Goal: Task Accomplishment & Management: Use online tool/utility

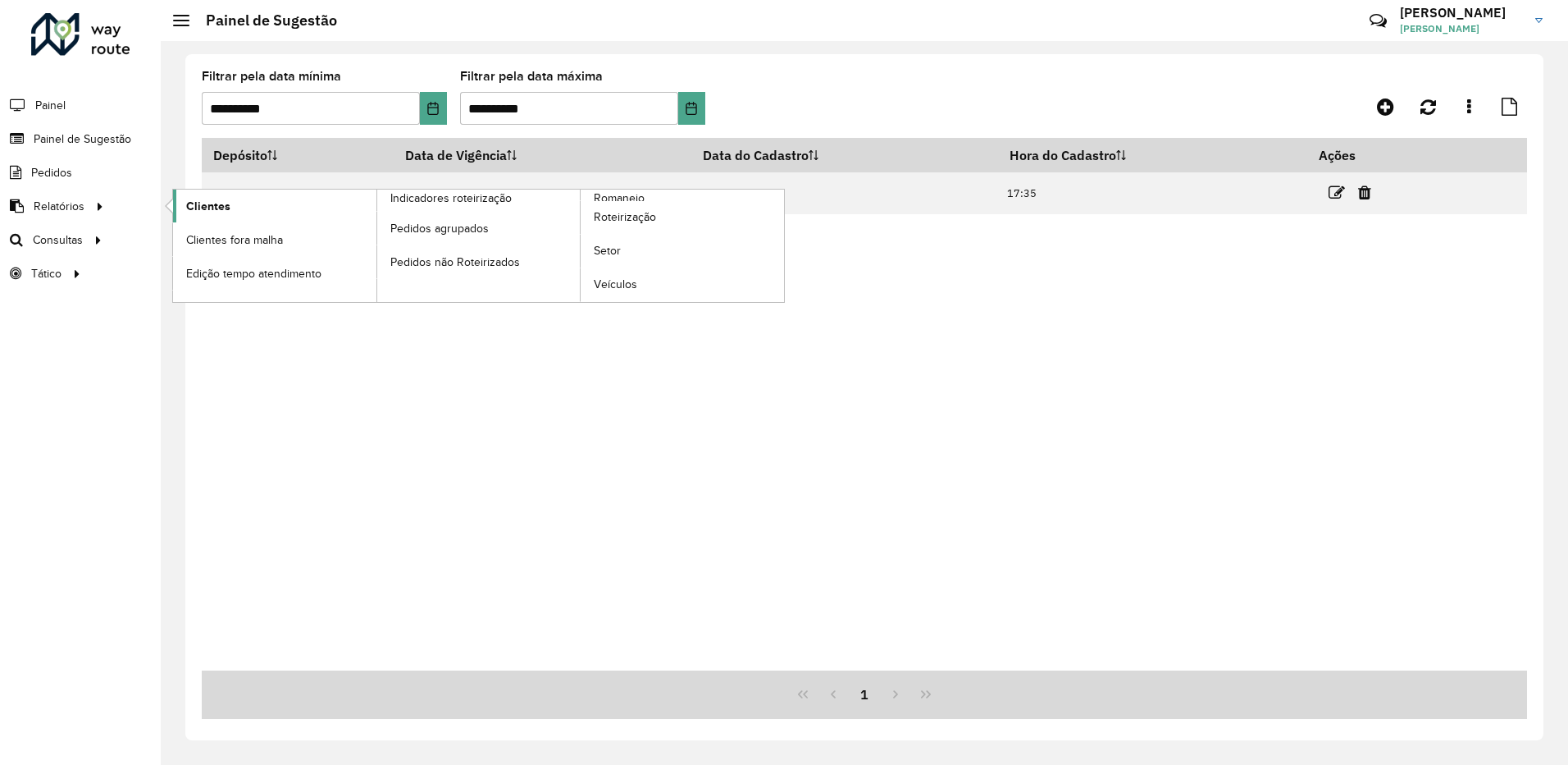
click at [192, 202] on span "Clientes" at bounding box center [208, 206] width 45 height 17
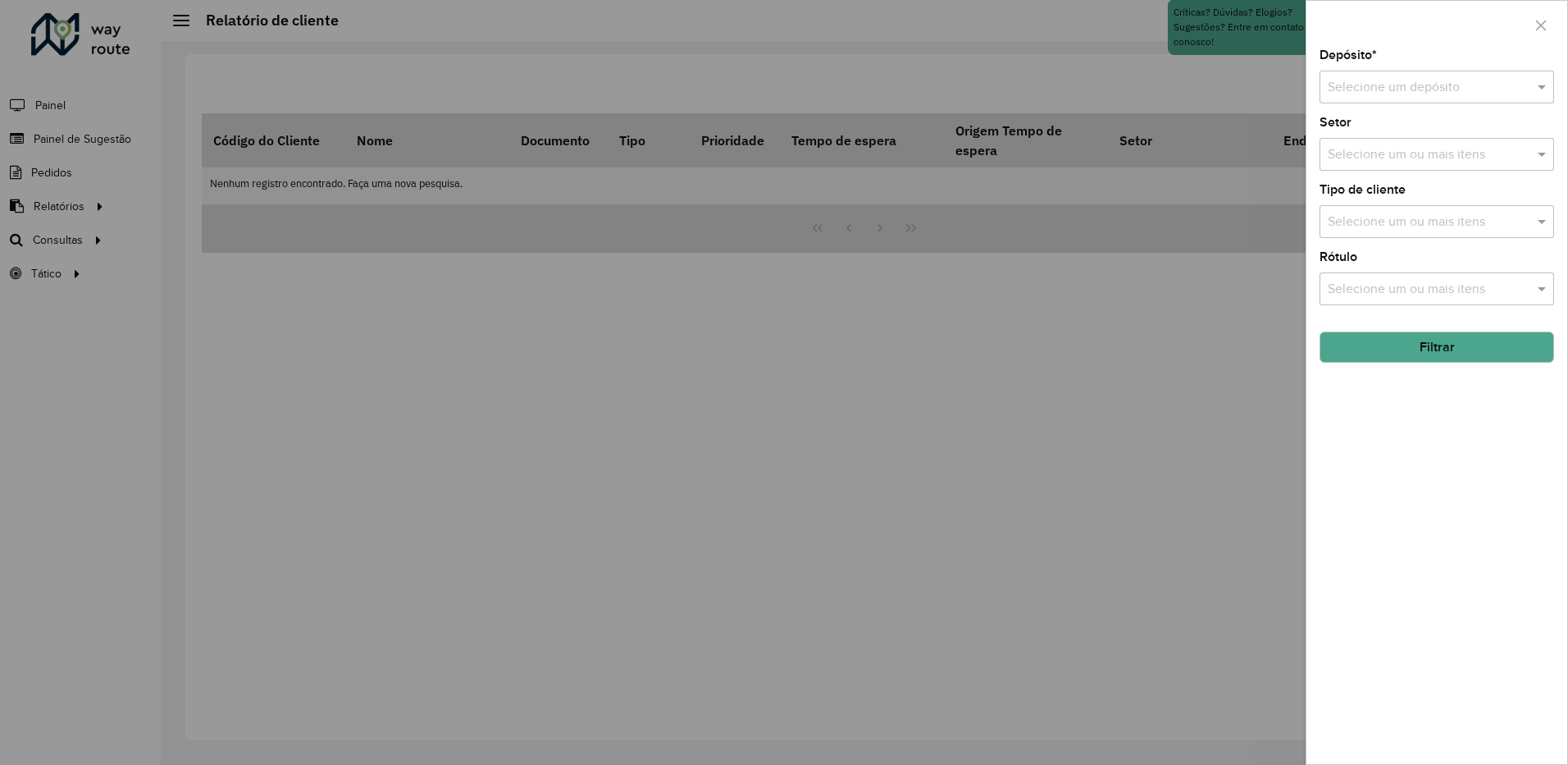
click at [1365, 65] on div "Depósito * Selecione um depósito" at bounding box center [1437, 76] width 234 height 55
click at [1367, 83] on input "text" at bounding box center [1420, 88] width 185 height 20
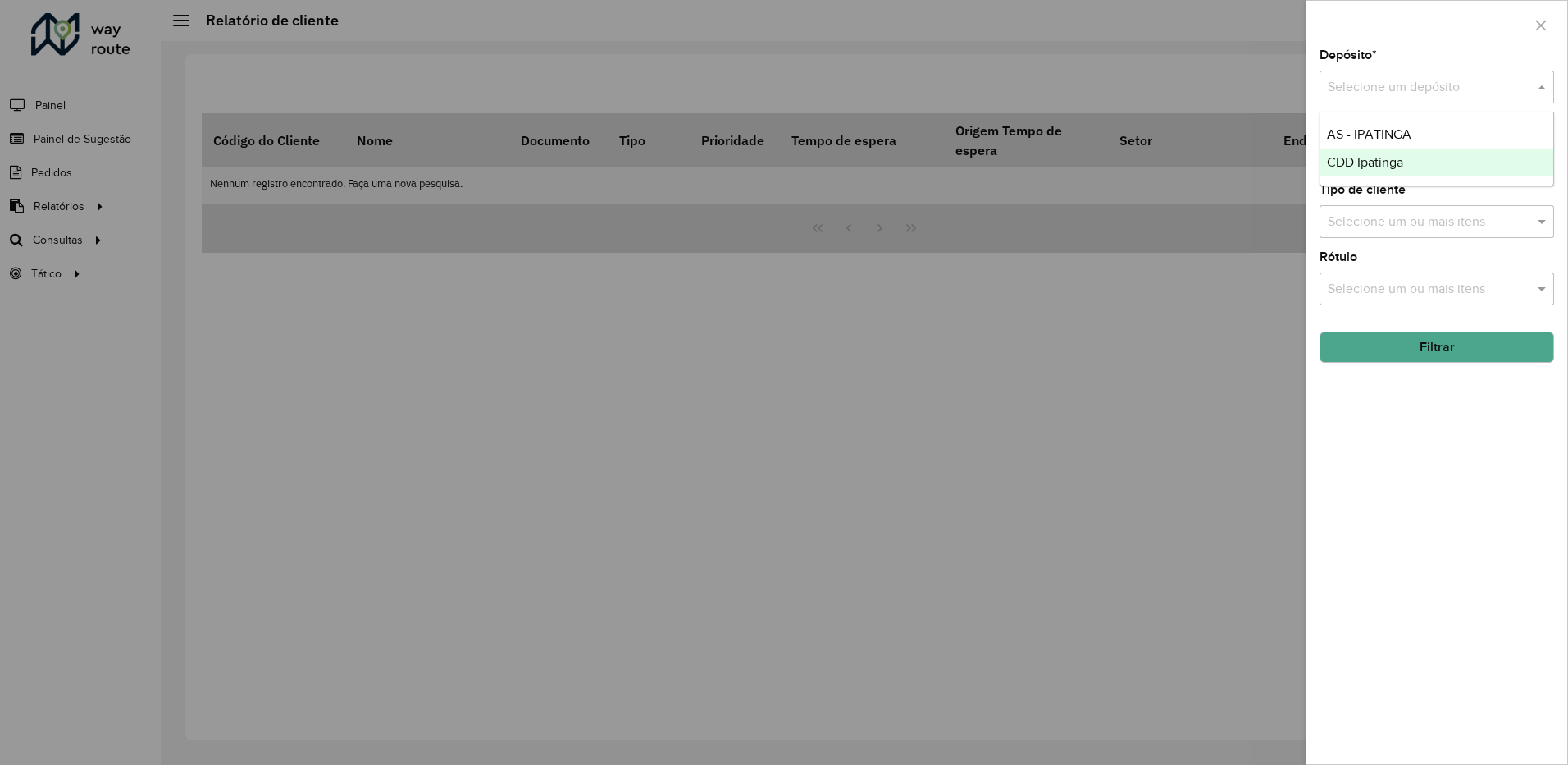
click at [1350, 156] on span "CDD Ipatinga" at bounding box center [1365, 162] width 76 height 14
click at [1444, 346] on button "Filtrar" at bounding box center [1437, 346] width 234 height 31
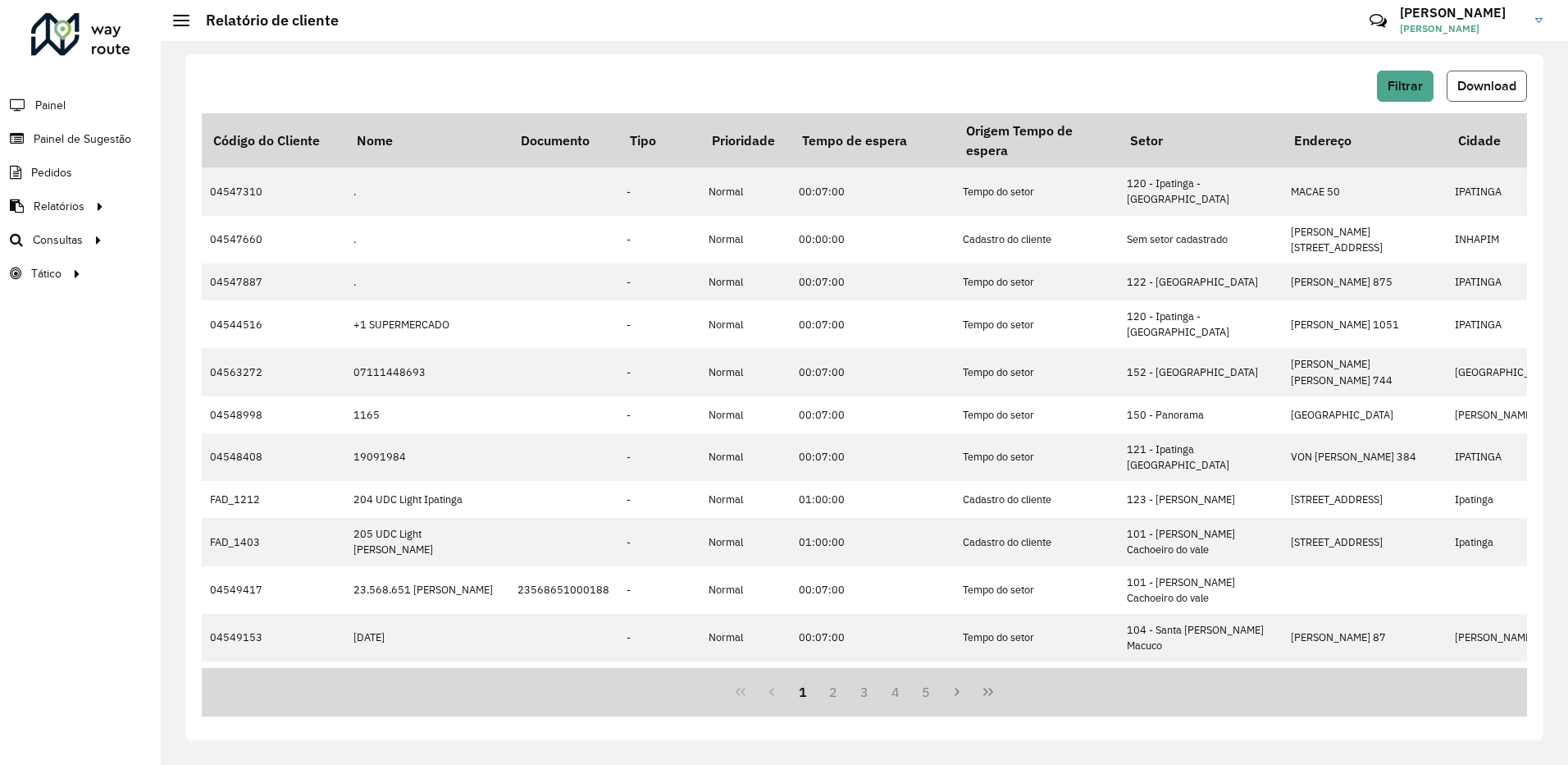
click at [1492, 84] on span "Download" at bounding box center [1487, 86] width 59 height 14
click at [626, 68] on div "Filtrar Download Código do Cliente Nome Documento Tipo Prioridade Tempo de espe…" at bounding box center [864, 397] width 1359 height 686
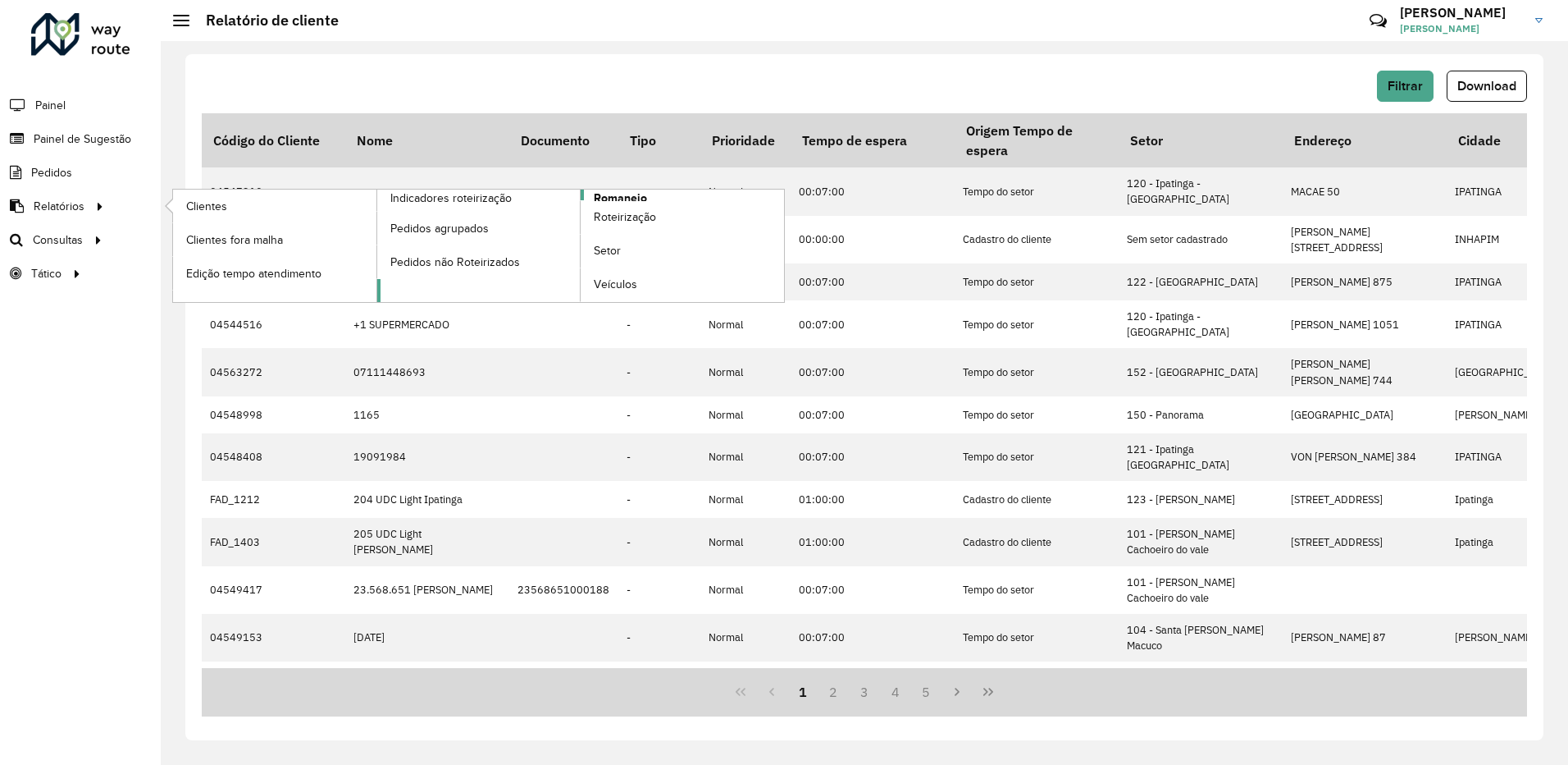
click at [608, 199] on span "Romaneio" at bounding box center [621, 198] width 54 height 17
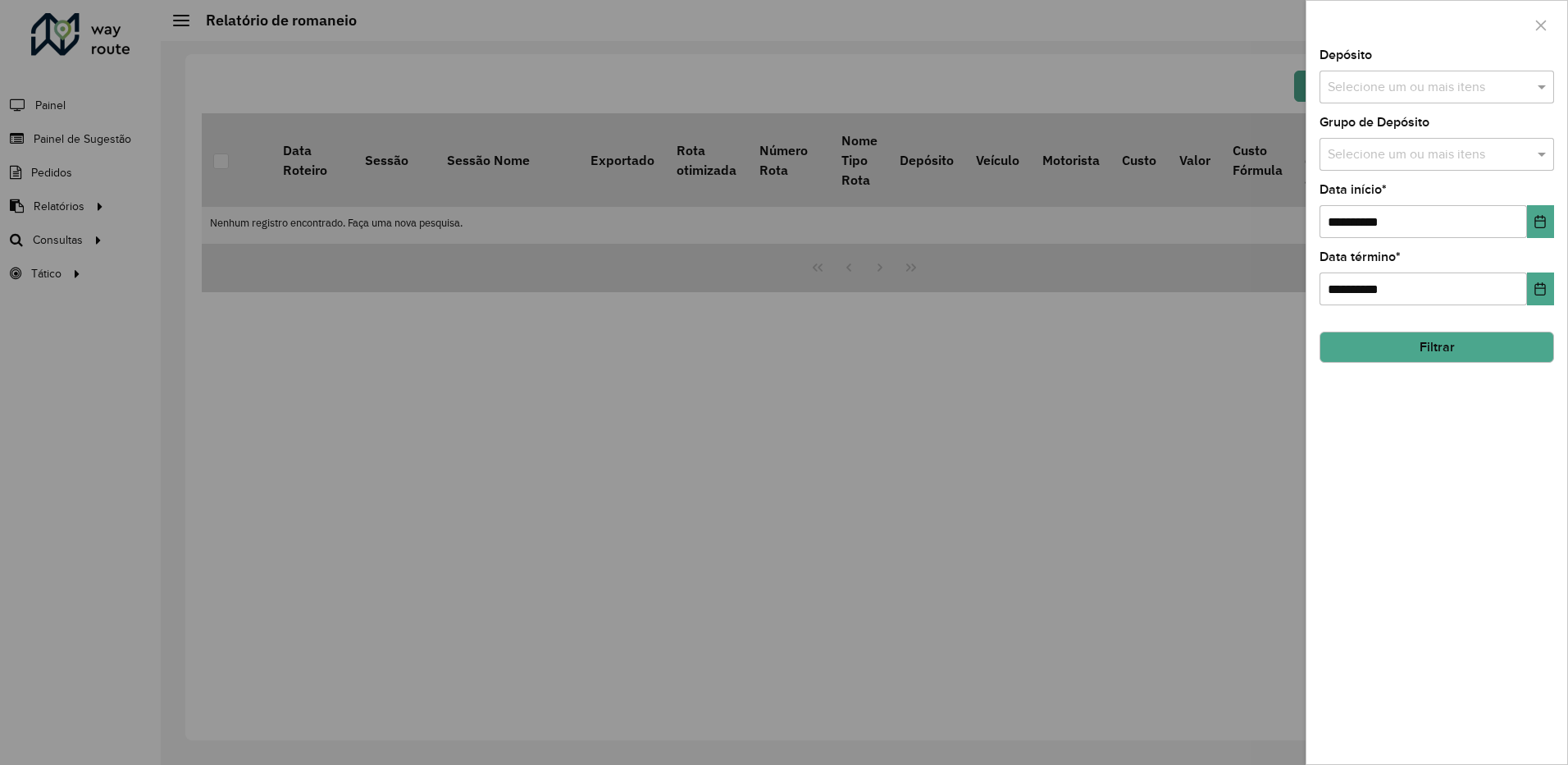
click at [1396, 86] on input "text" at bounding box center [1428, 88] width 210 height 20
click at [1396, 185] on div "CDD Ipatinga" at bounding box center [1437, 197] width 233 height 28
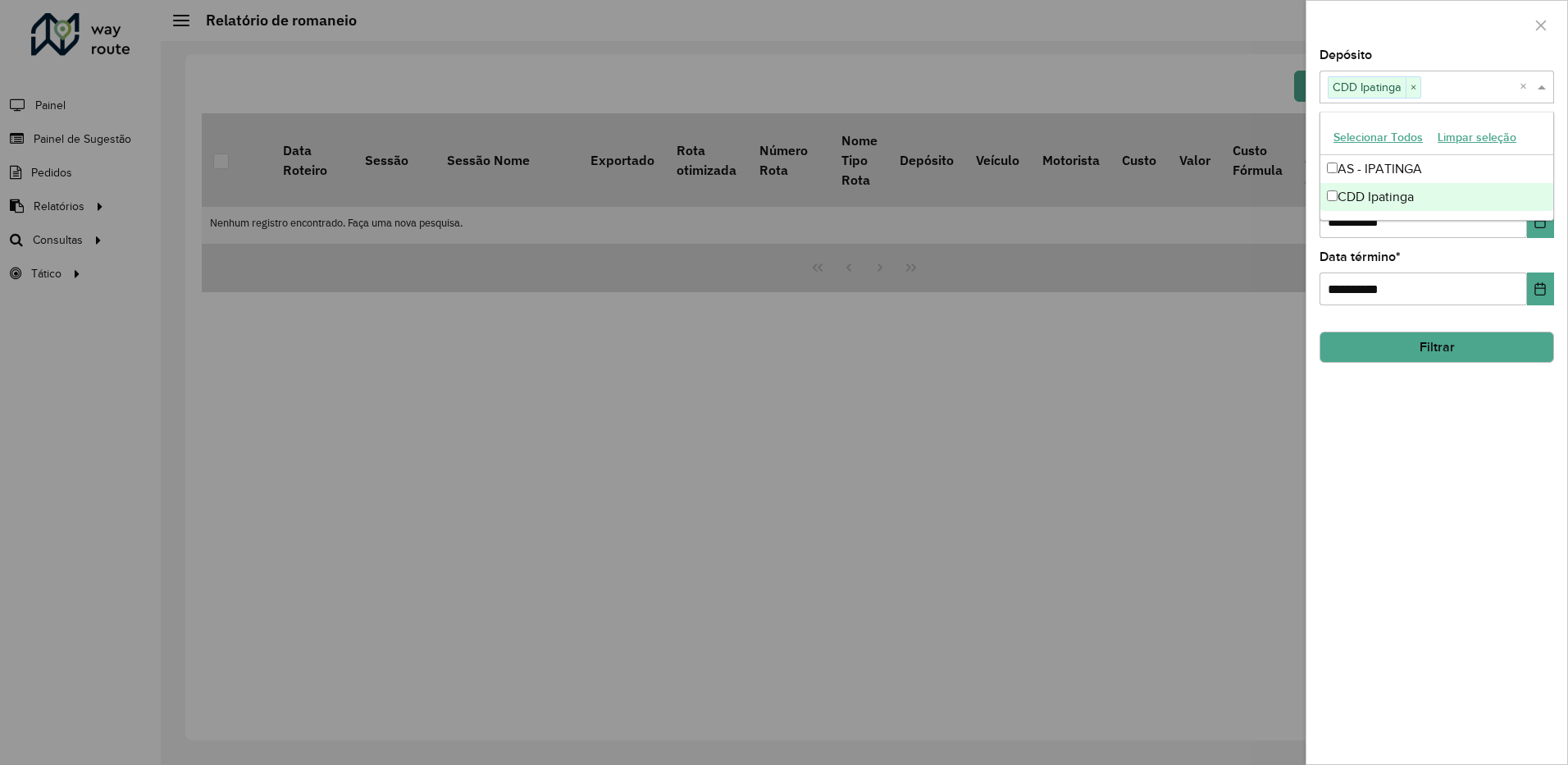
click at [1480, 461] on div "**********" at bounding box center [1437, 406] width 261 height 715
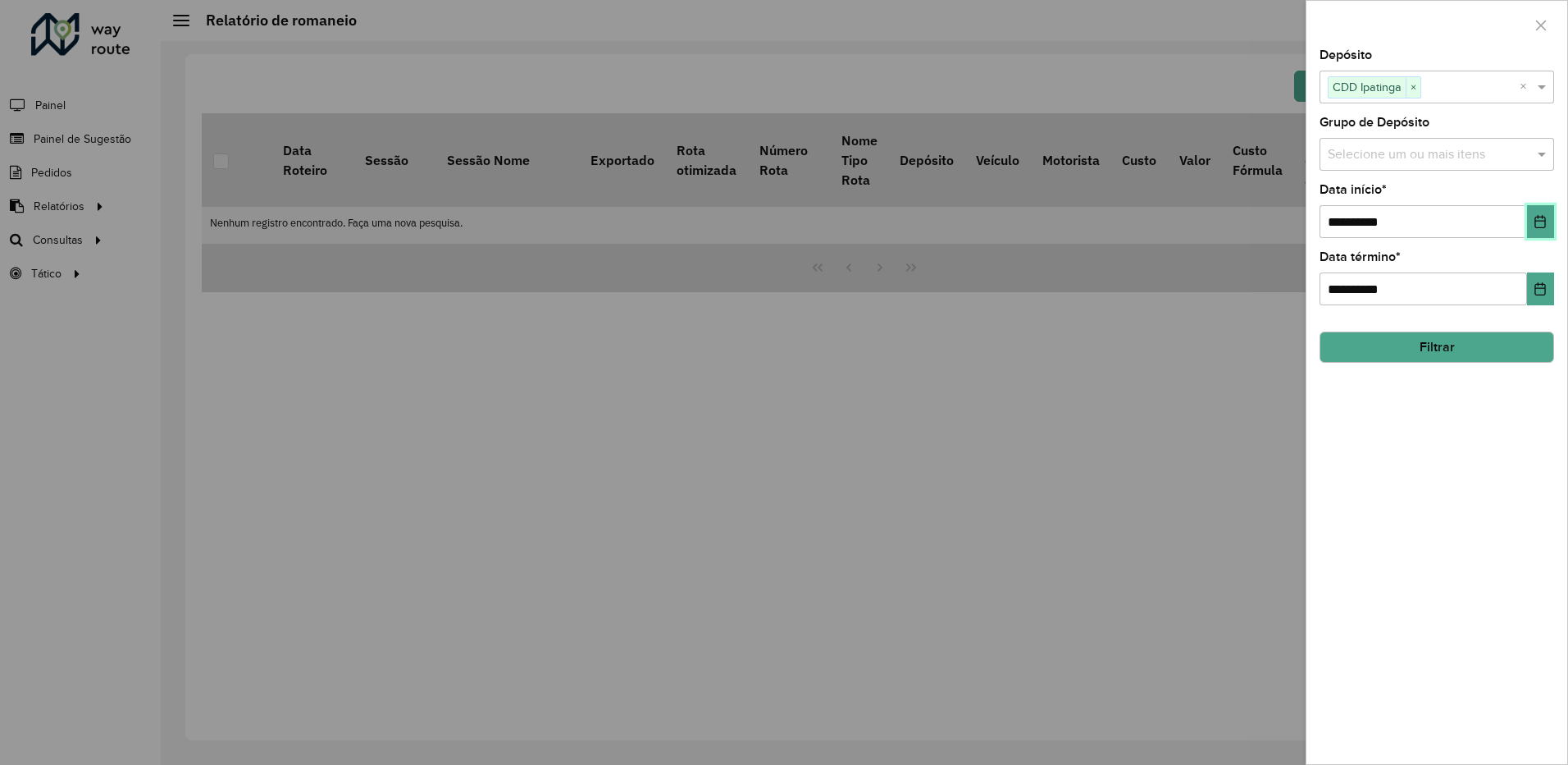
click at [1544, 225] on icon "Choose Date" at bounding box center [1540, 221] width 13 height 13
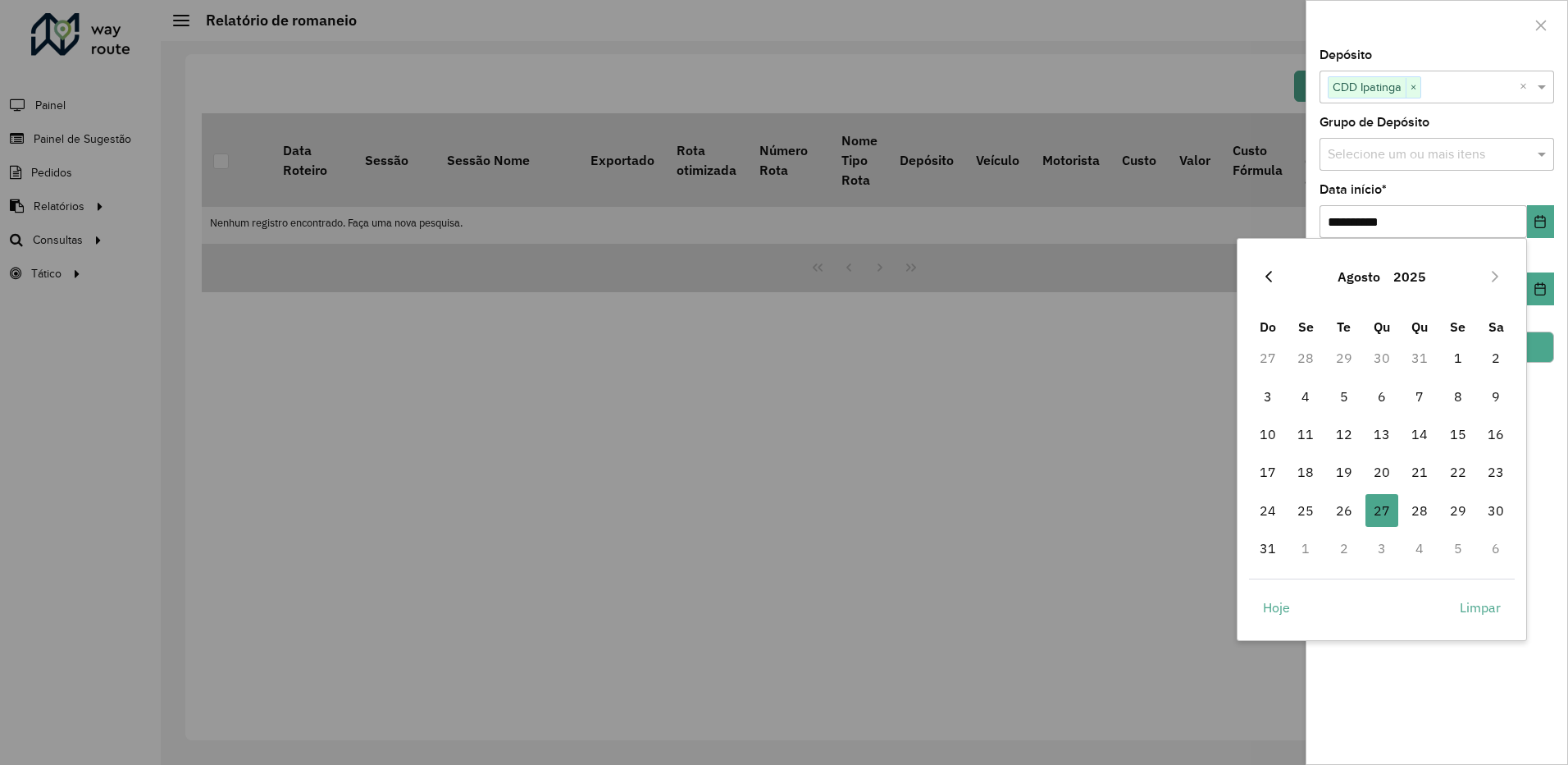
click at [1272, 281] on icon "Previous Month" at bounding box center [1268, 276] width 13 height 13
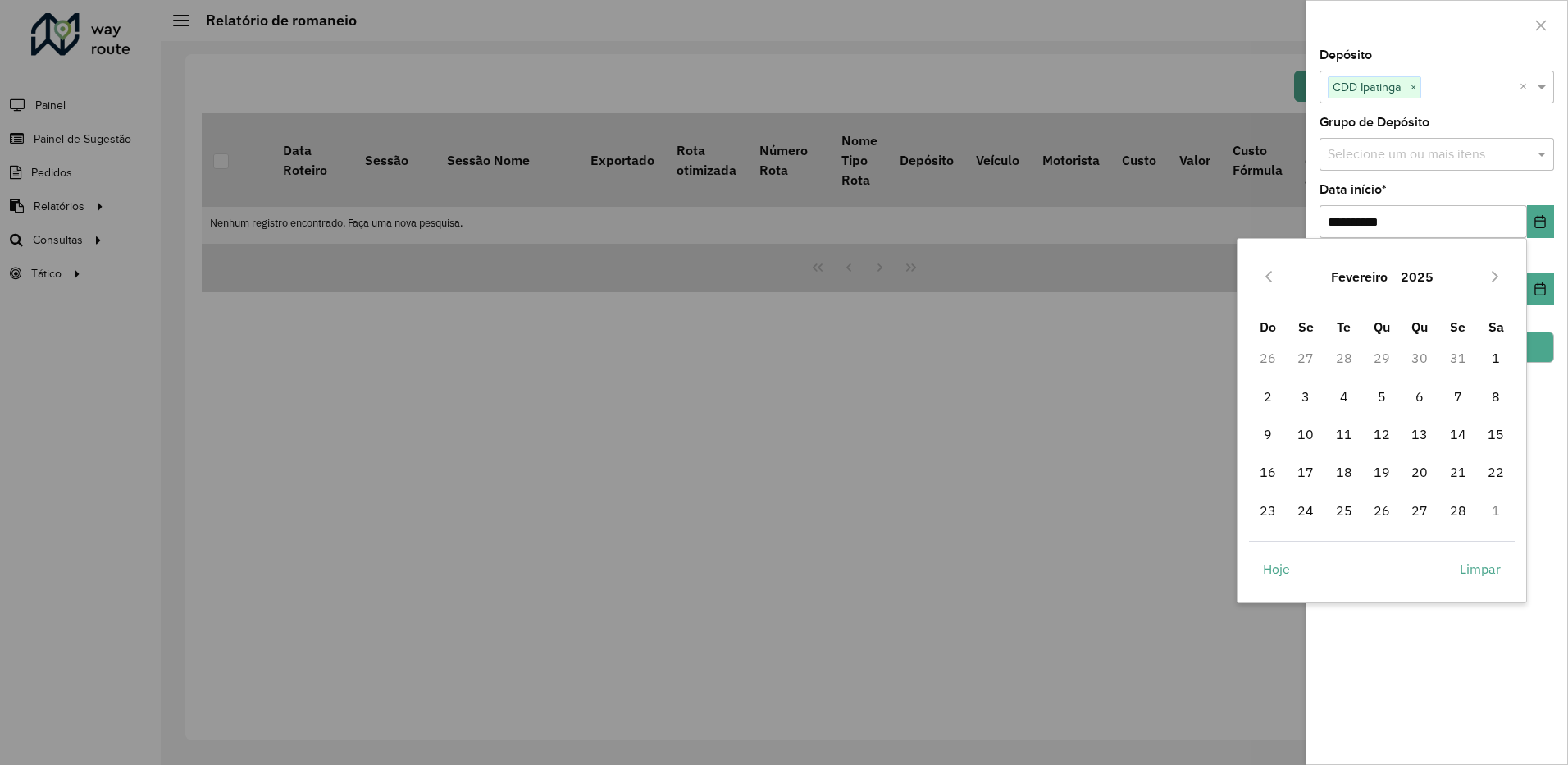
click at [1272, 281] on icon "Previous Month" at bounding box center [1268, 276] width 13 height 13
click at [1382, 353] on span "1" at bounding box center [1382, 357] width 33 height 33
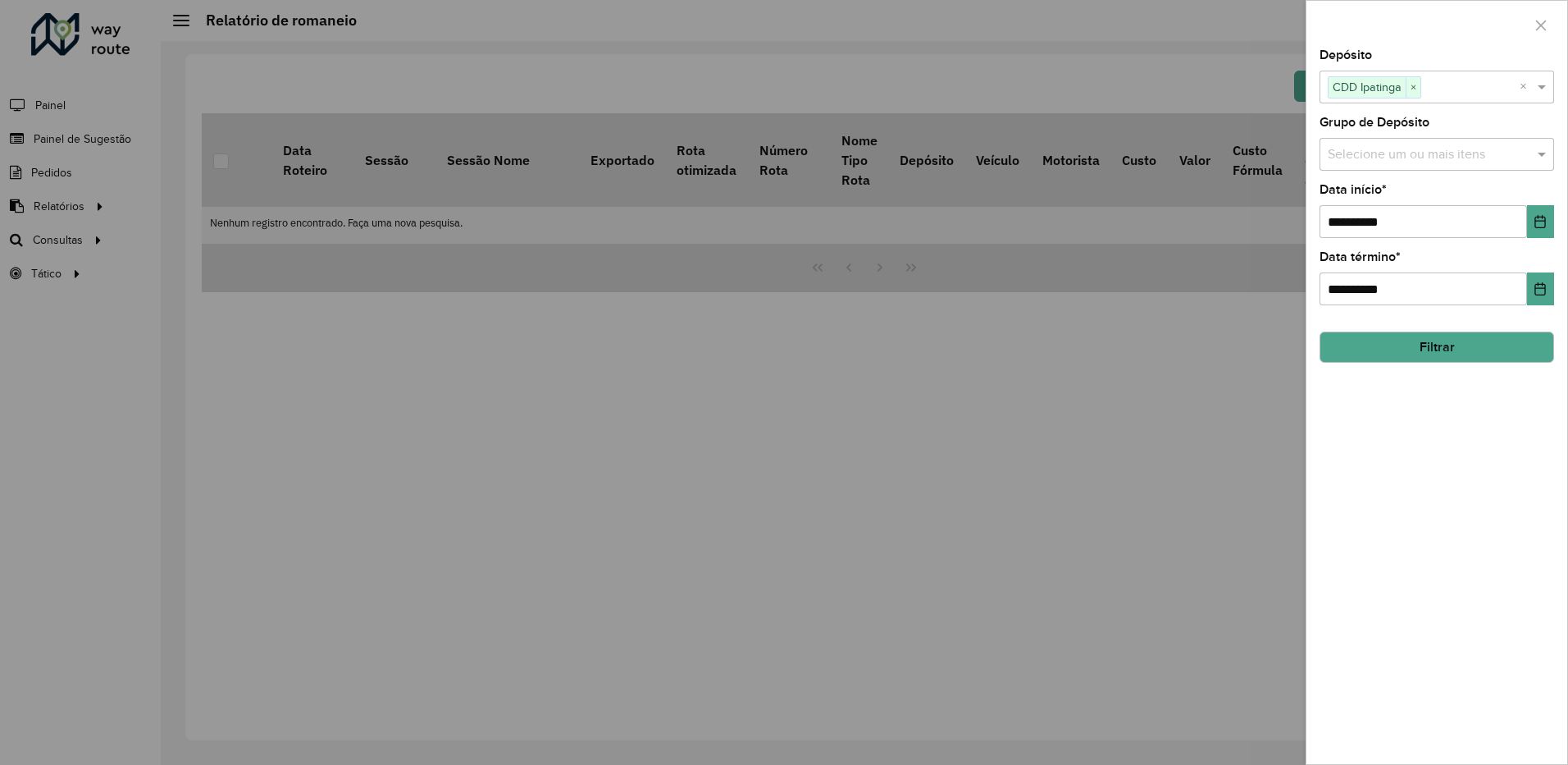
click at [1488, 354] on button "Filtrar" at bounding box center [1437, 346] width 234 height 31
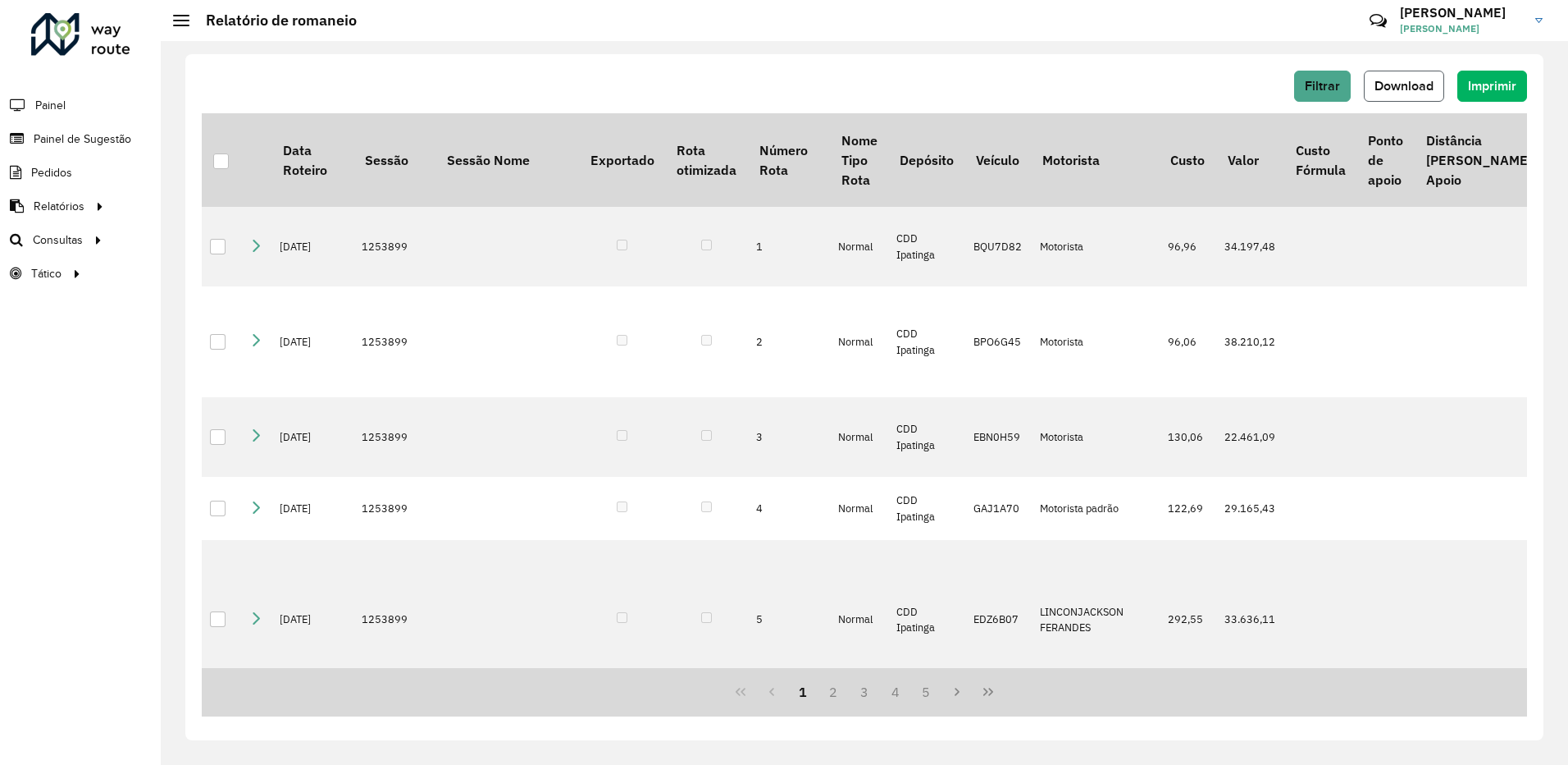
click at [1422, 92] on span "Download" at bounding box center [1404, 86] width 59 height 14
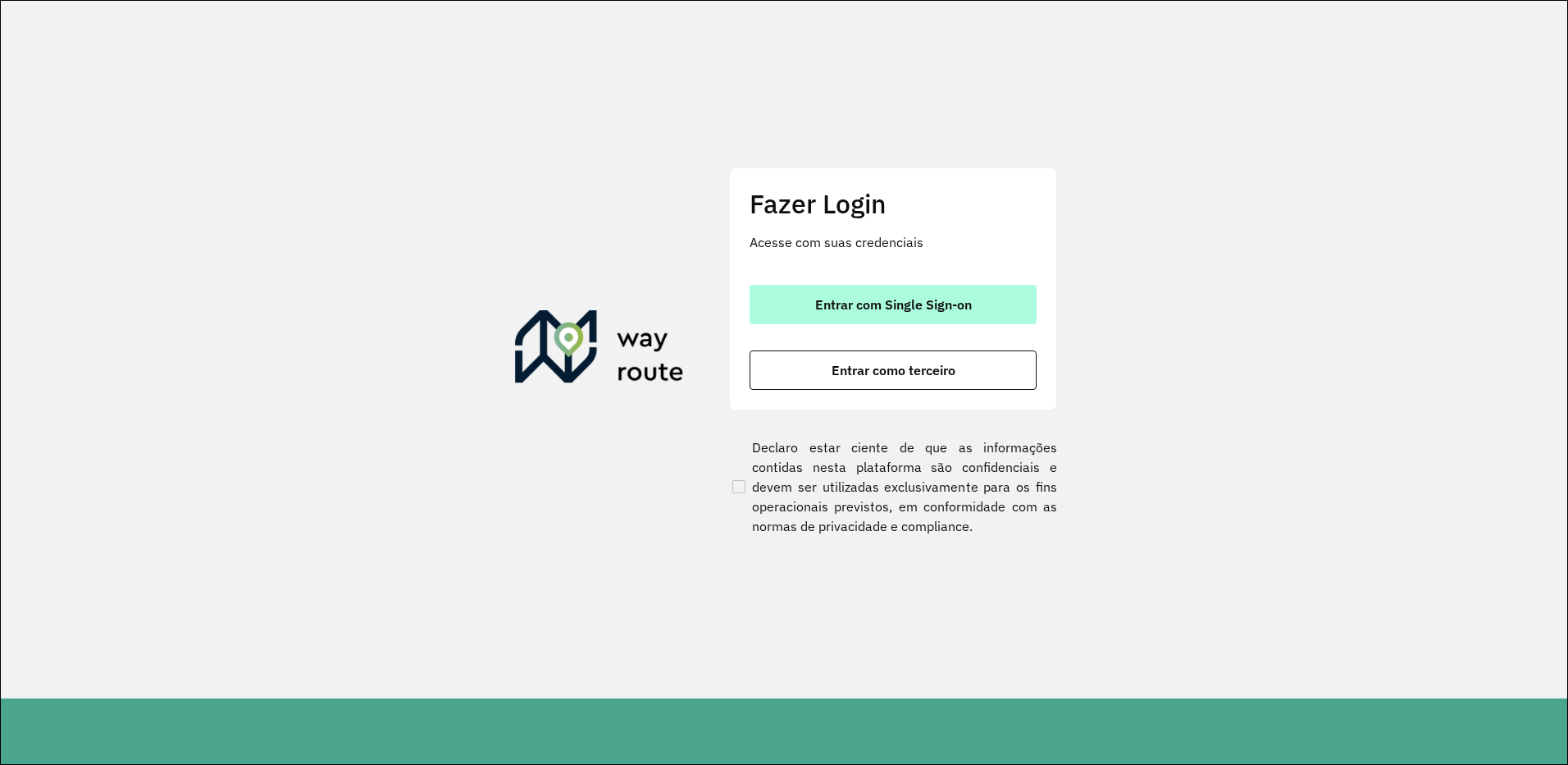
click at [888, 315] on button "Entrar com Single Sign-on" at bounding box center [893, 304] width 287 height 39
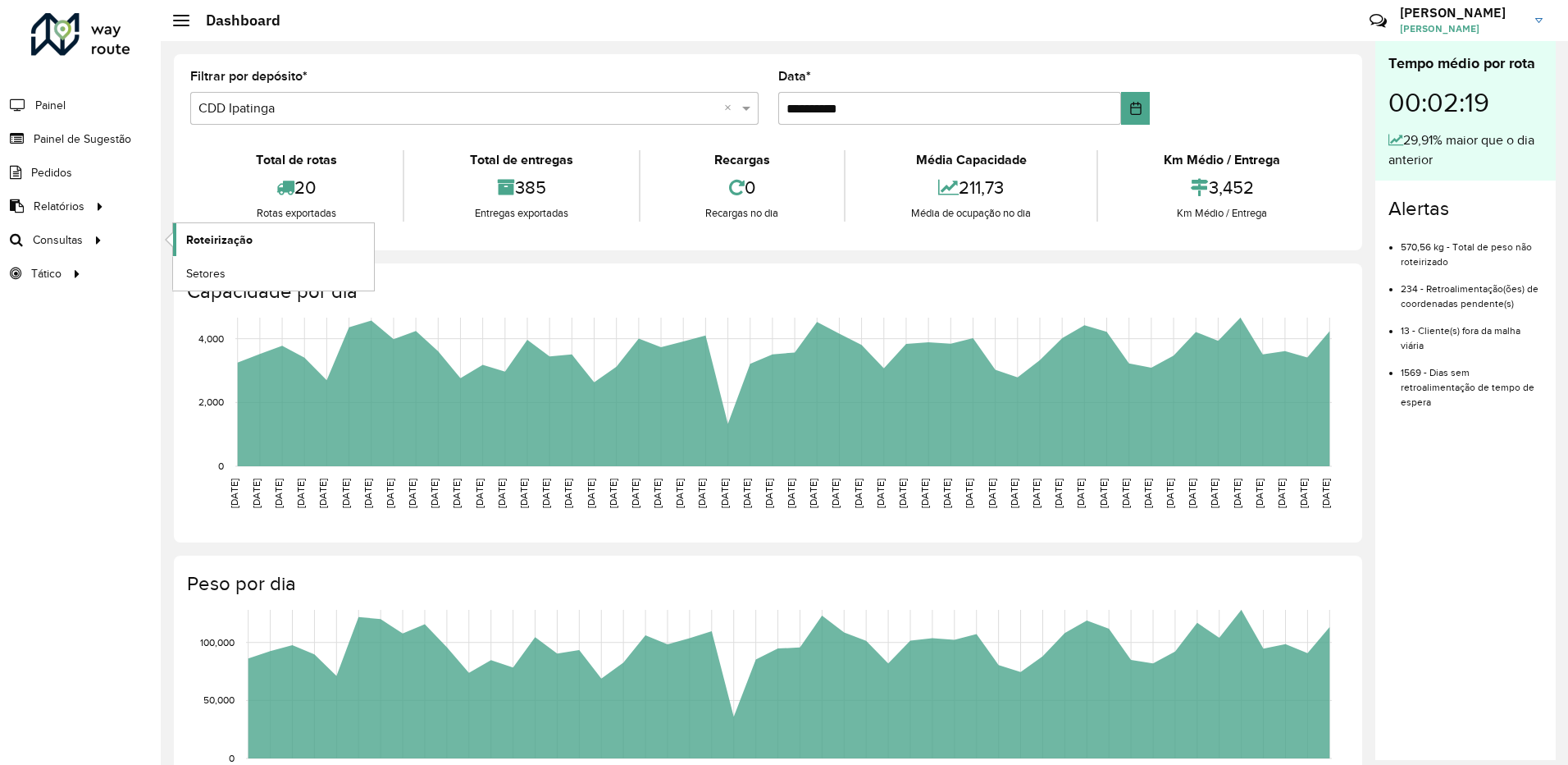
click at [204, 242] on span "Roteirização" at bounding box center [219, 240] width 66 height 17
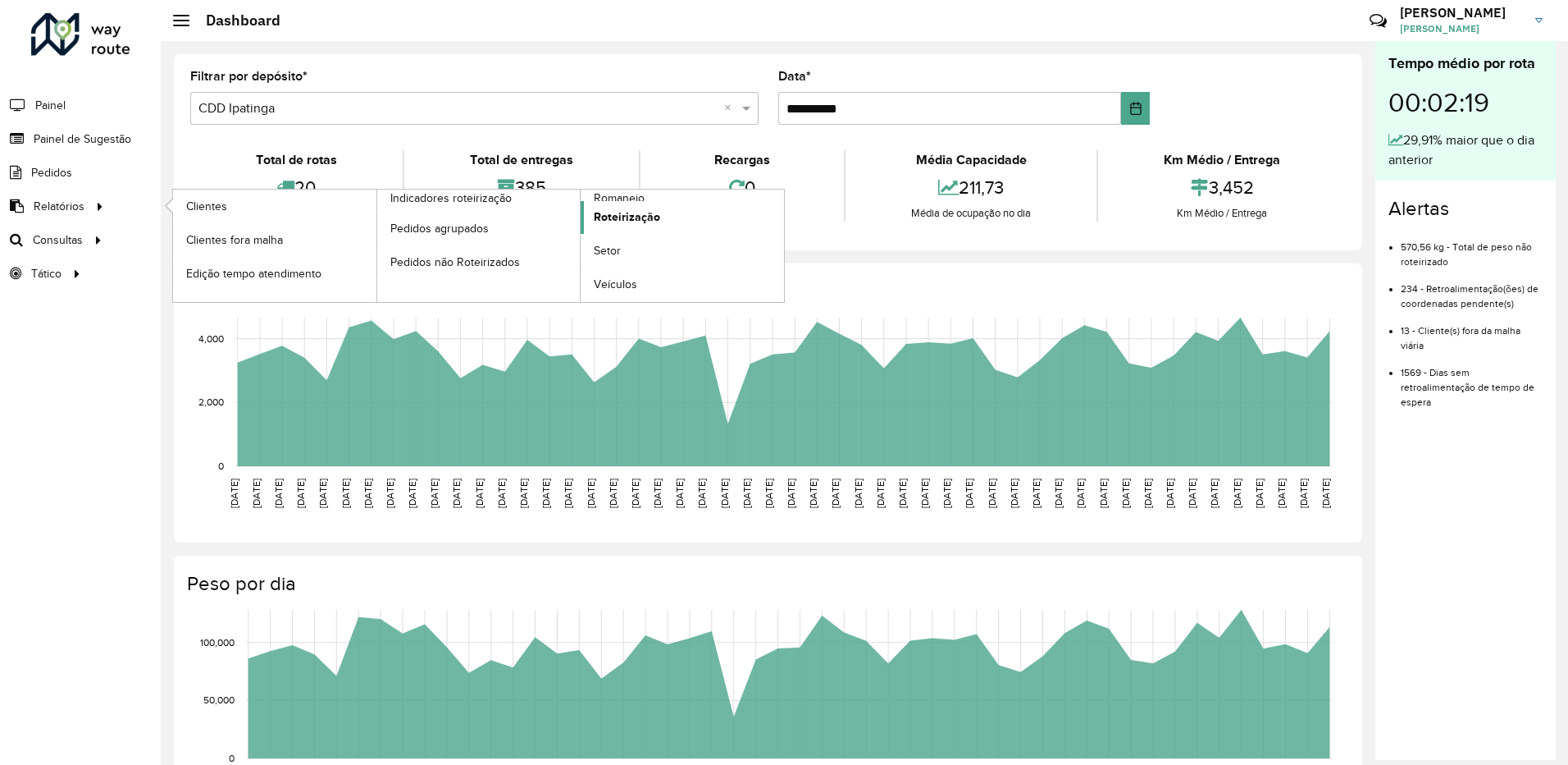
click at [647, 218] on span "Roteirização" at bounding box center [627, 217] width 66 height 17
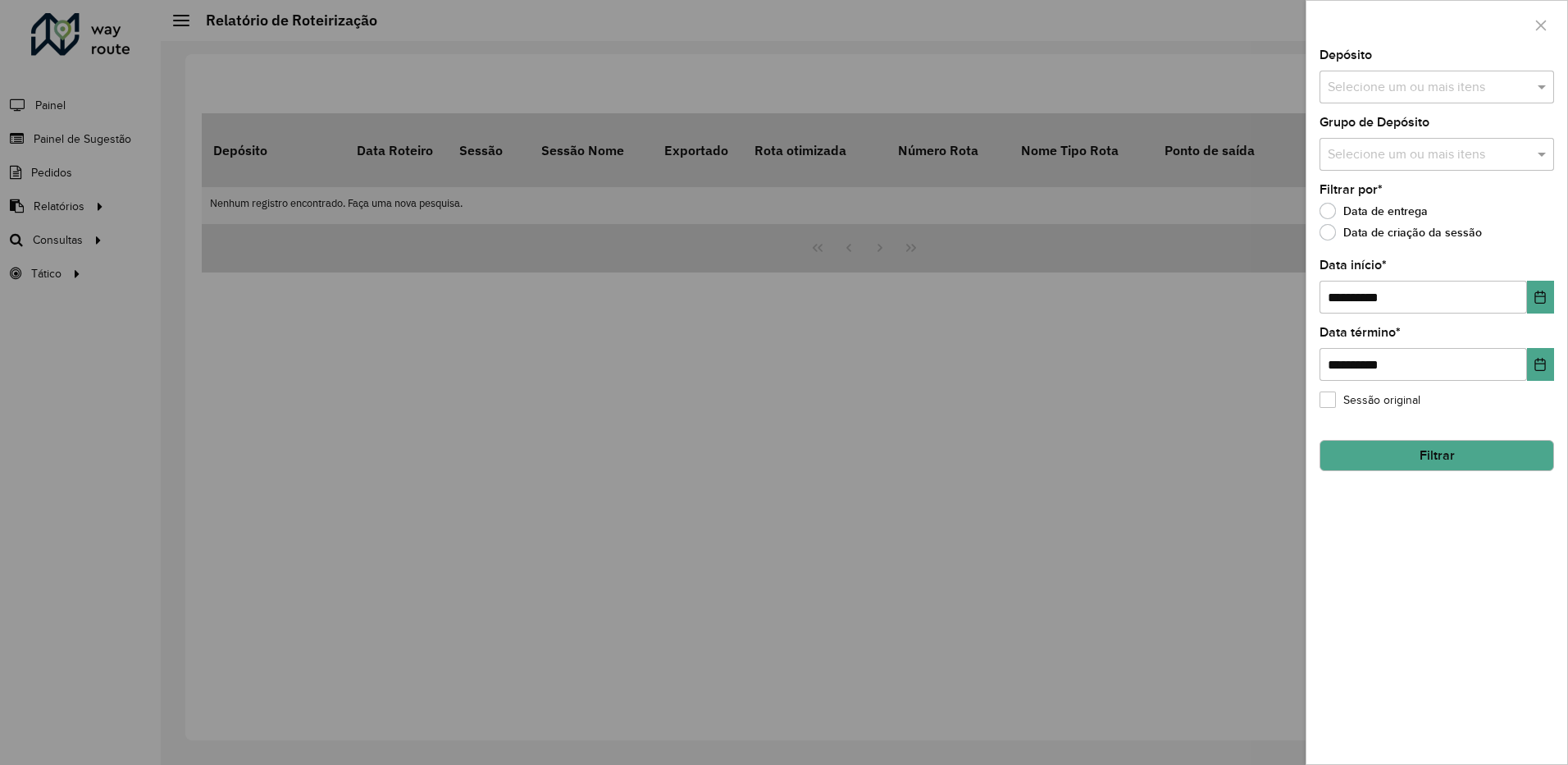
click at [1399, 82] on input "text" at bounding box center [1428, 88] width 210 height 20
click at [1396, 36] on div at bounding box center [1437, 25] width 261 height 48
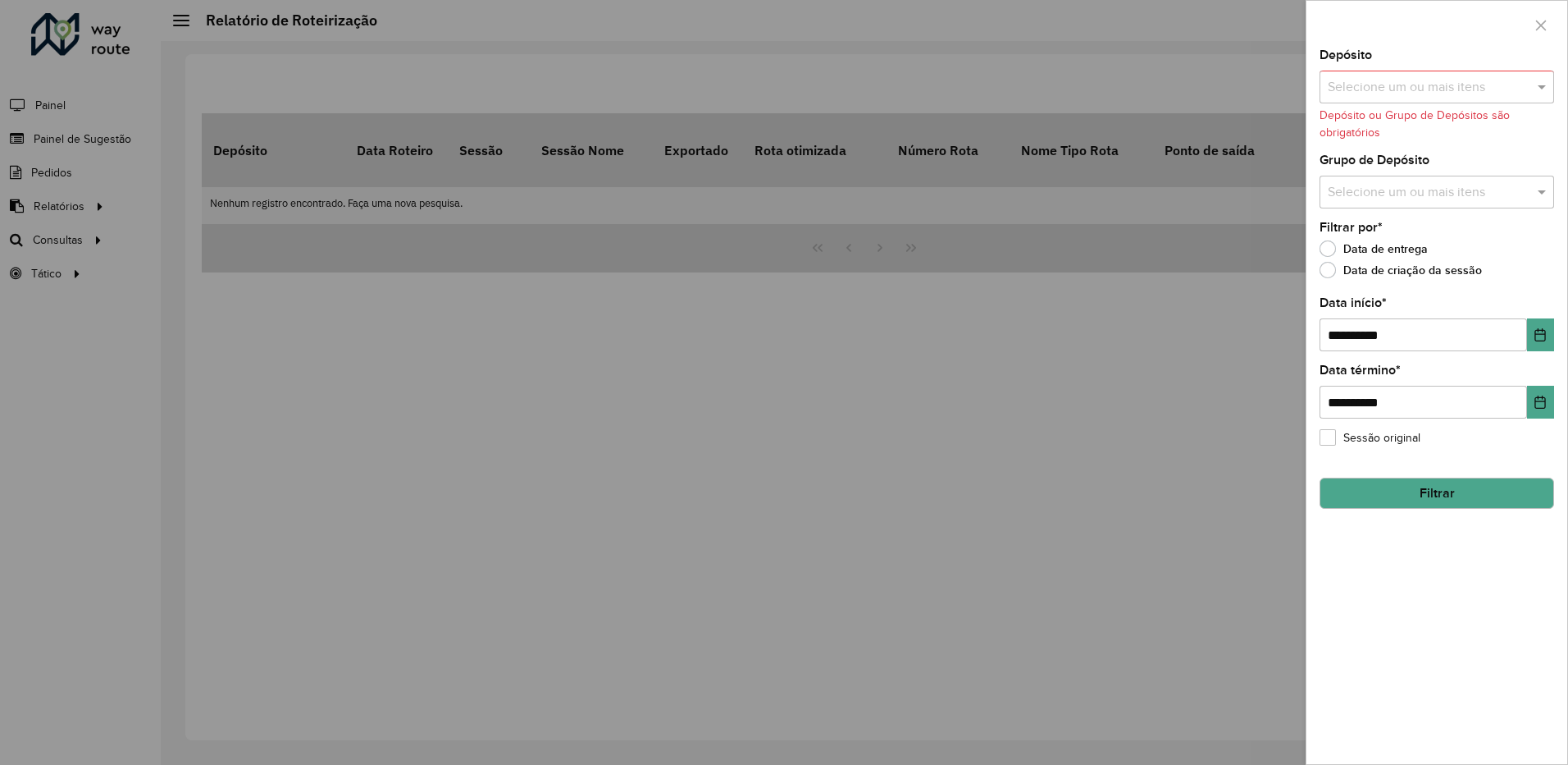
click at [1404, 86] on input "text" at bounding box center [1428, 88] width 210 height 20
click at [1370, 196] on div "CDD Ipatinga" at bounding box center [1437, 197] width 233 height 28
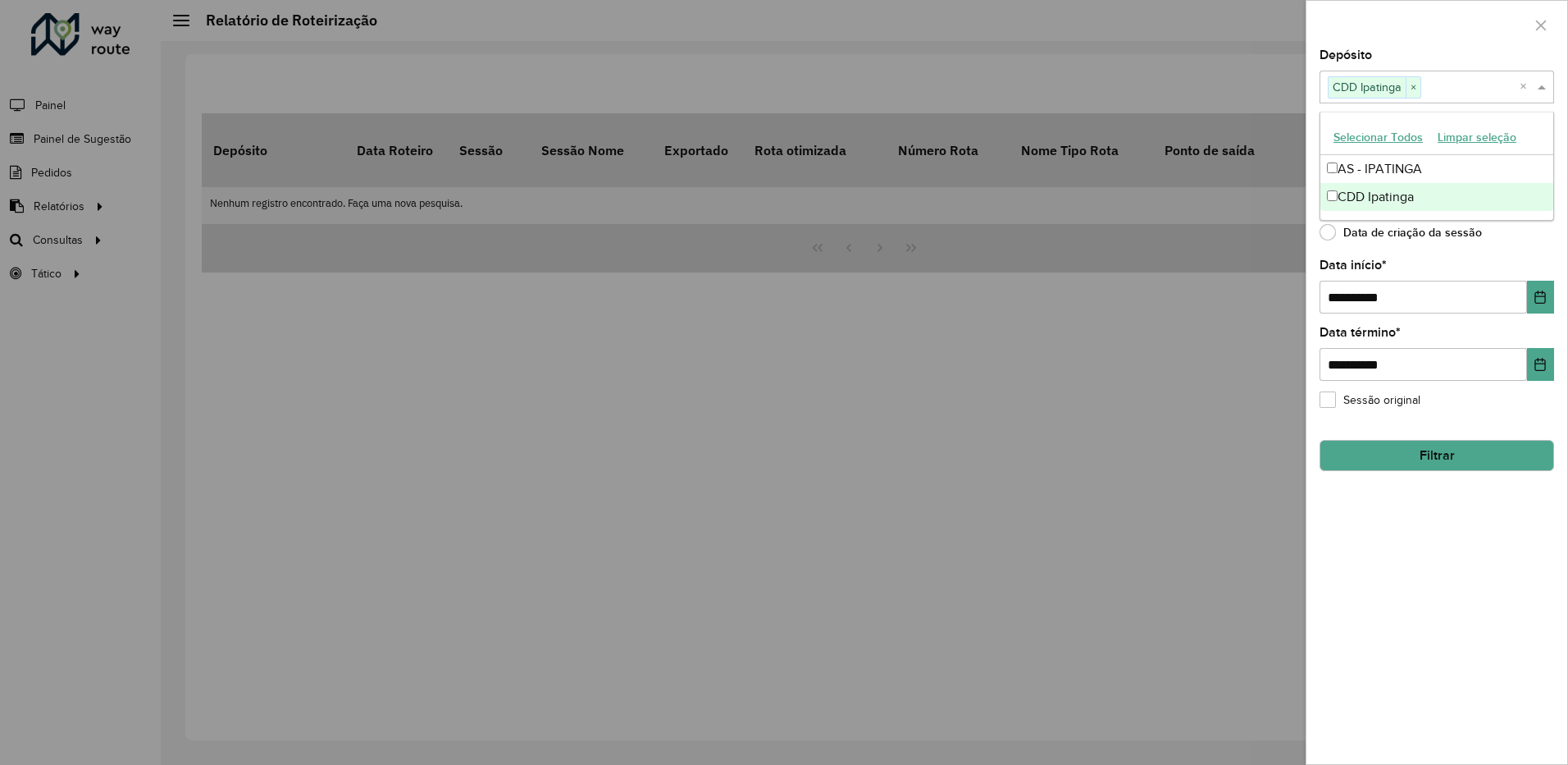
click at [1522, 242] on div "Data de criação da sessão" at bounding box center [1437, 236] width 234 height 20
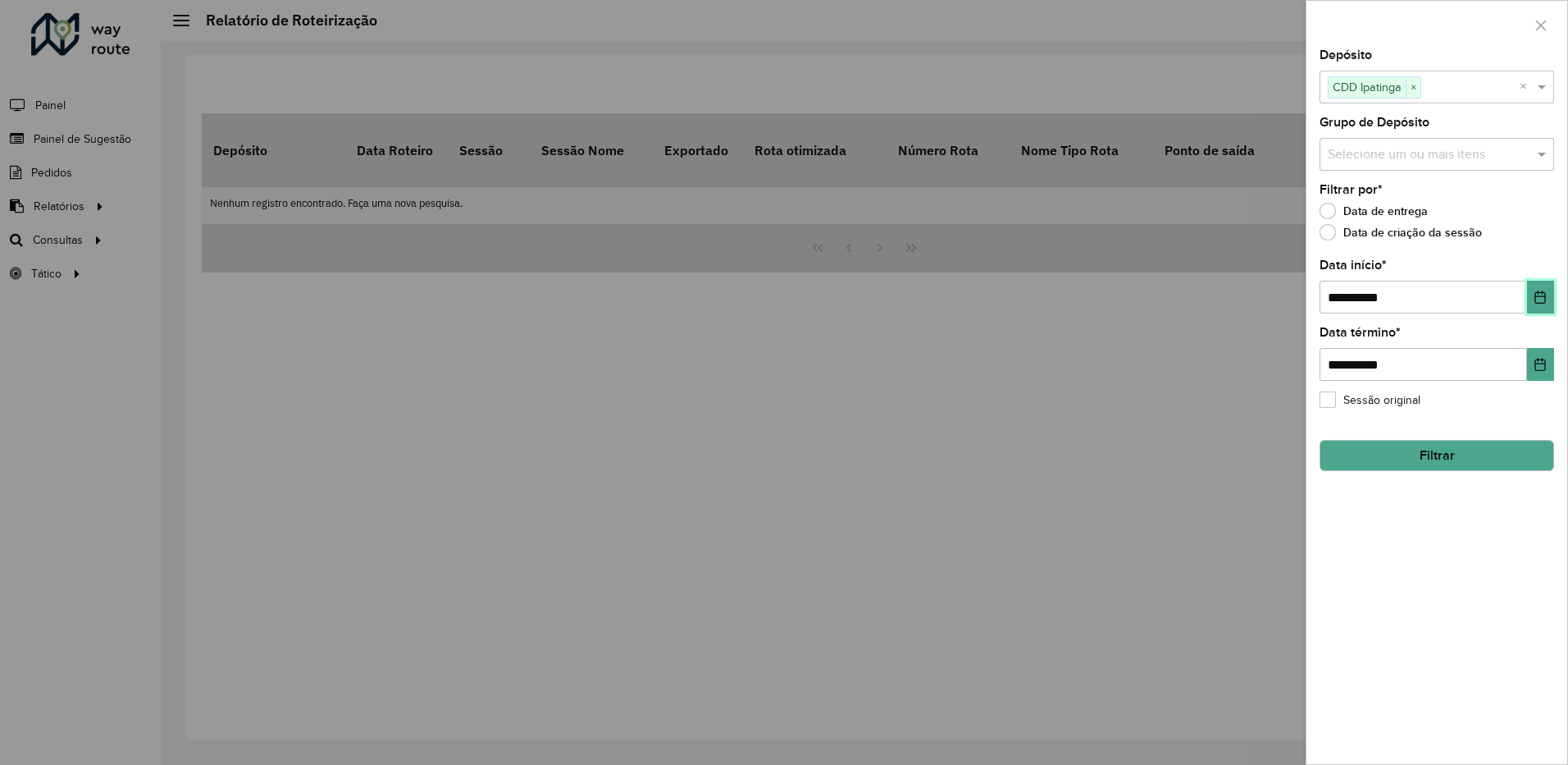
click at [1539, 294] on icon "Choose Date" at bounding box center [1540, 297] width 13 height 13
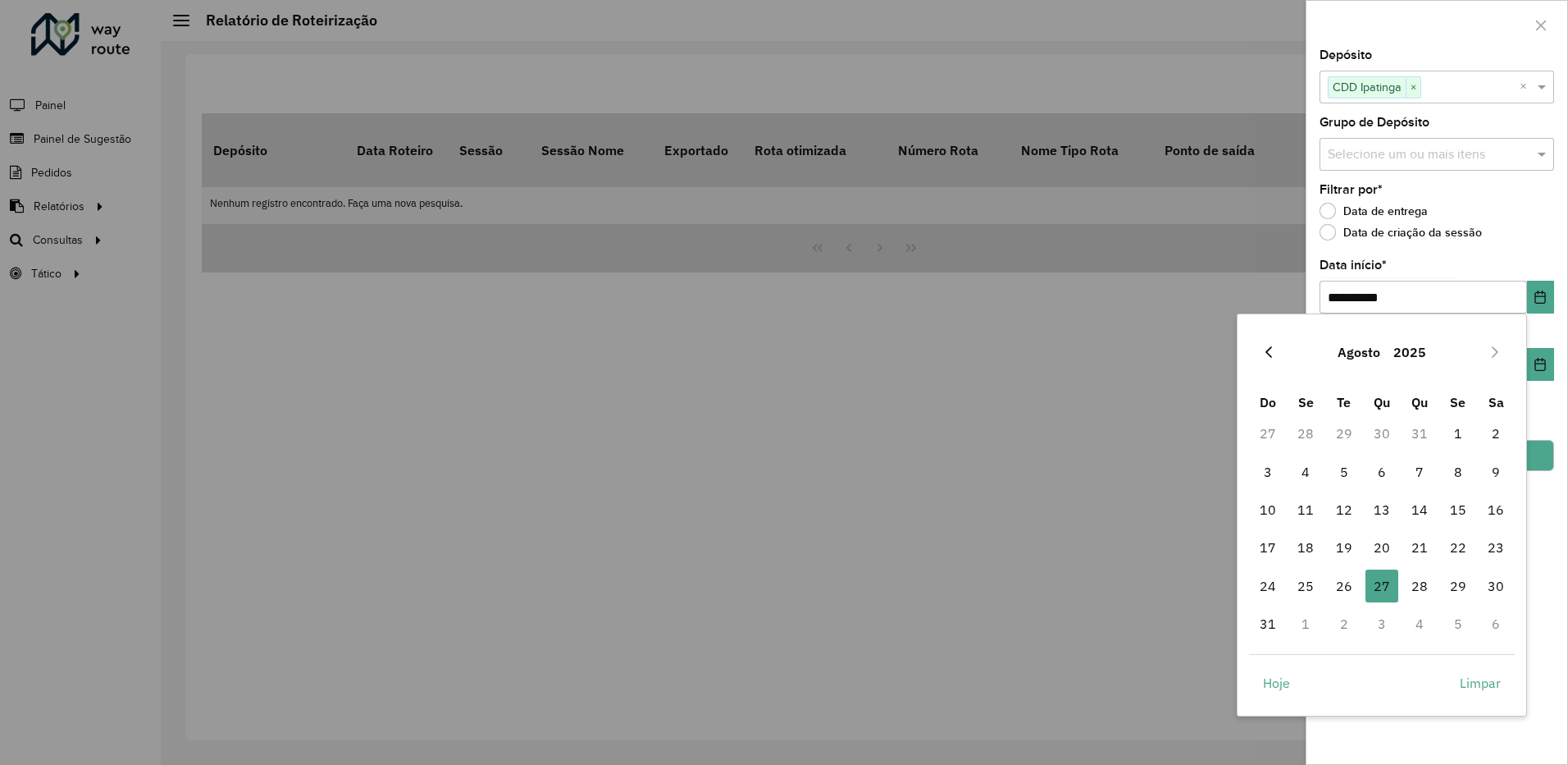
click at [1267, 361] on button "Previous Month" at bounding box center [1268, 352] width 26 height 26
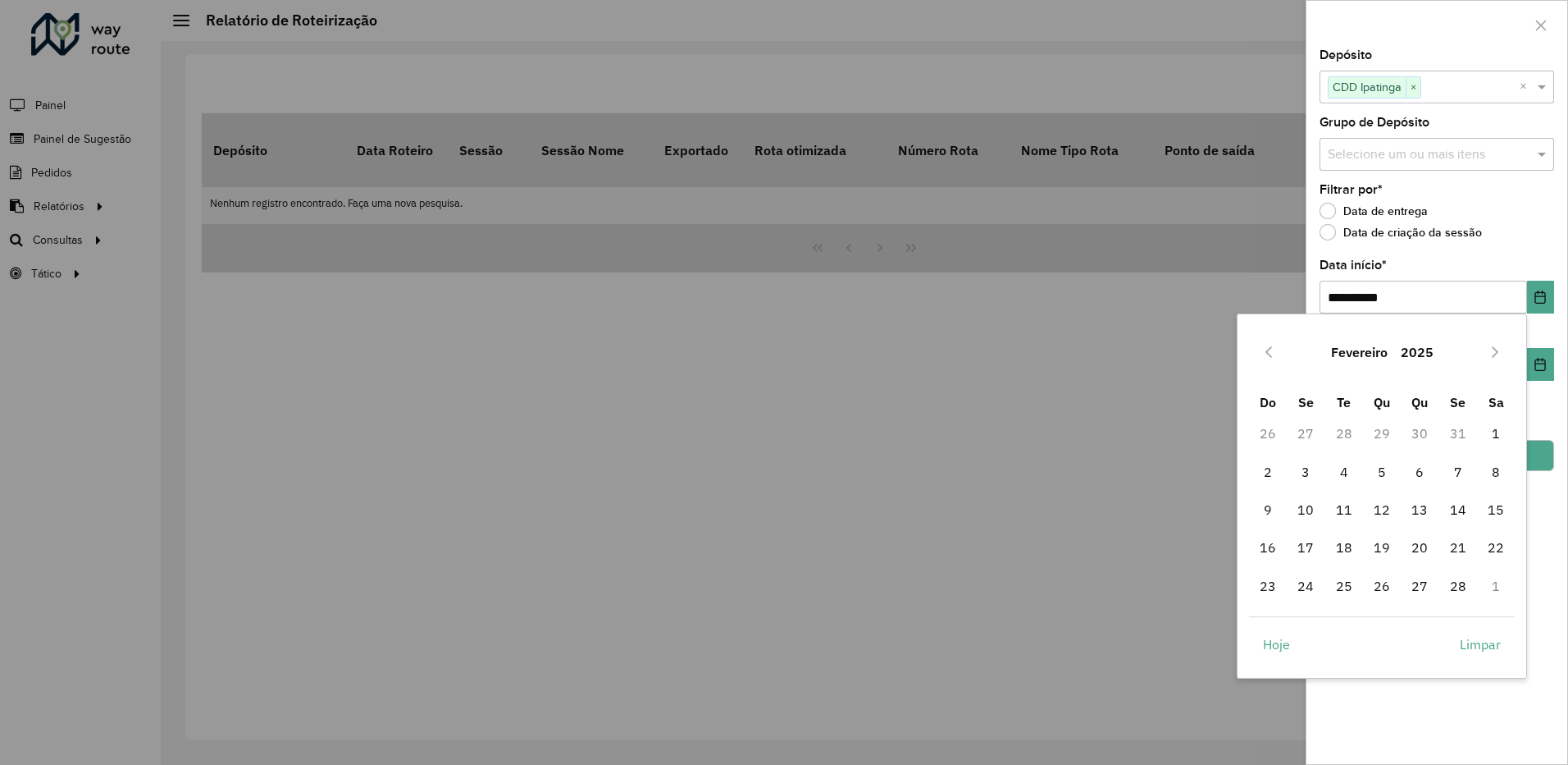
click at [1267, 361] on button "Previous Month" at bounding box center [1268, 352] width 26 height 26
click at [1390, 433] on span "1" at bounding box center [1382, 433] width 33 height 33
type input "**********"
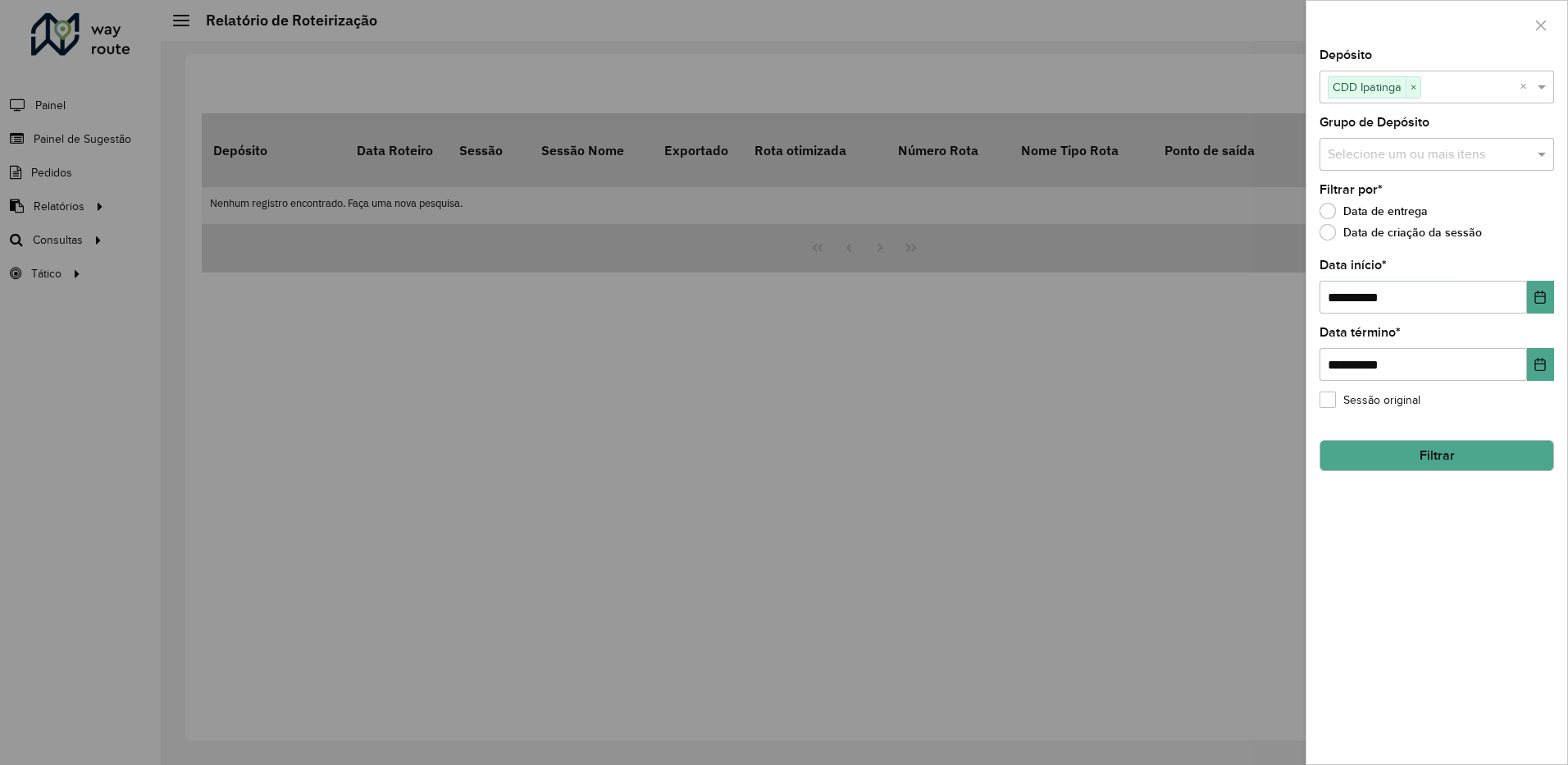
click at [1554, 258] on div "**********" at bounding box center [1437, 406] width 261 height 715
click at [1428, 463] on button "Filtrar" at bounding box center [1437, 455] width 234 height 31
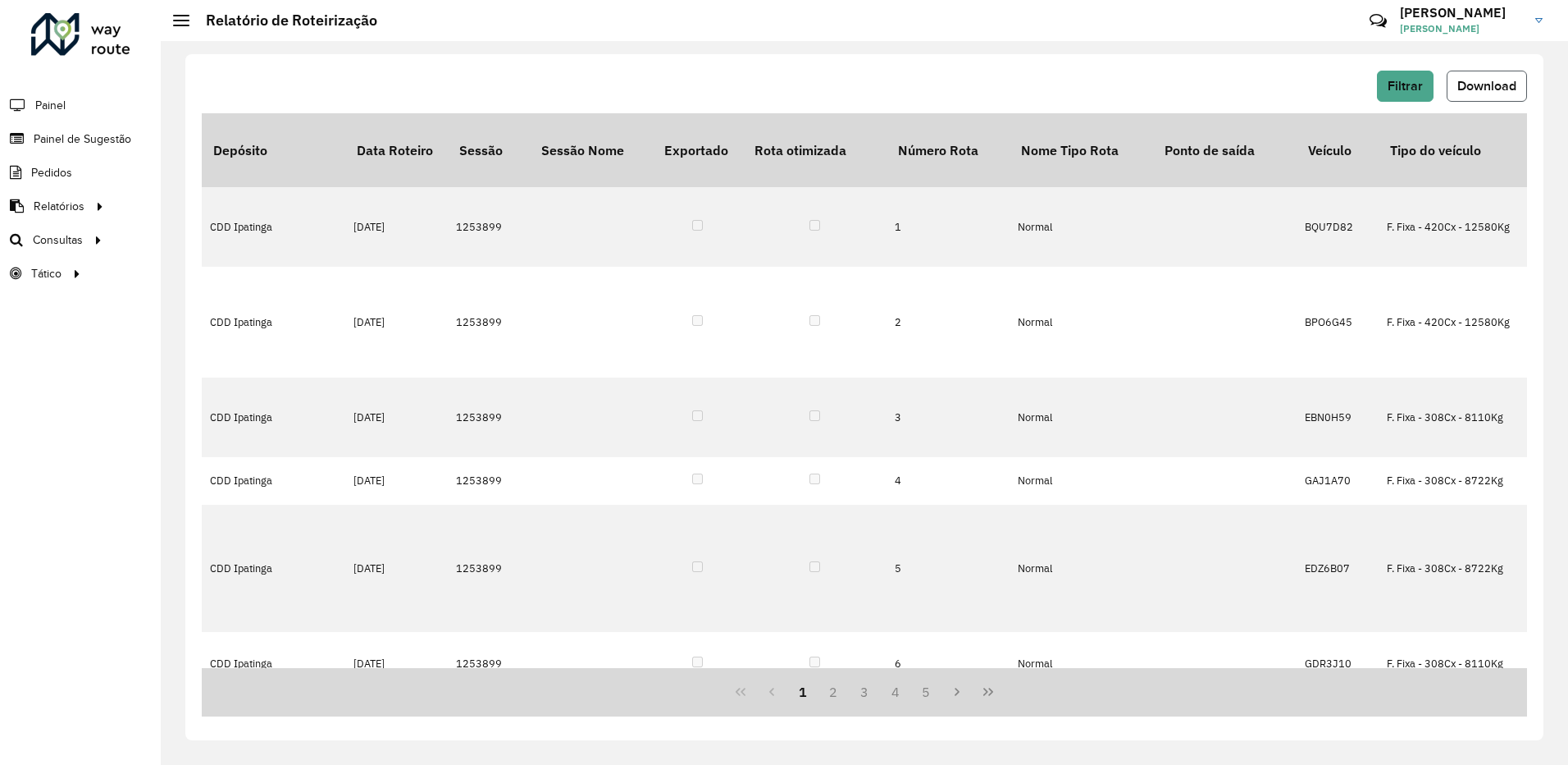
click at [1499, 89] on span "Download" at bounding box center [1487, 86] width 59 height 14
click at [1029, 15] on hb-header "Relatório de Roteirização Críticas? Dúvidas? Elogios? Sugestões? Entre em conta…" at bounding box center [865, 21] width 1408 height 41
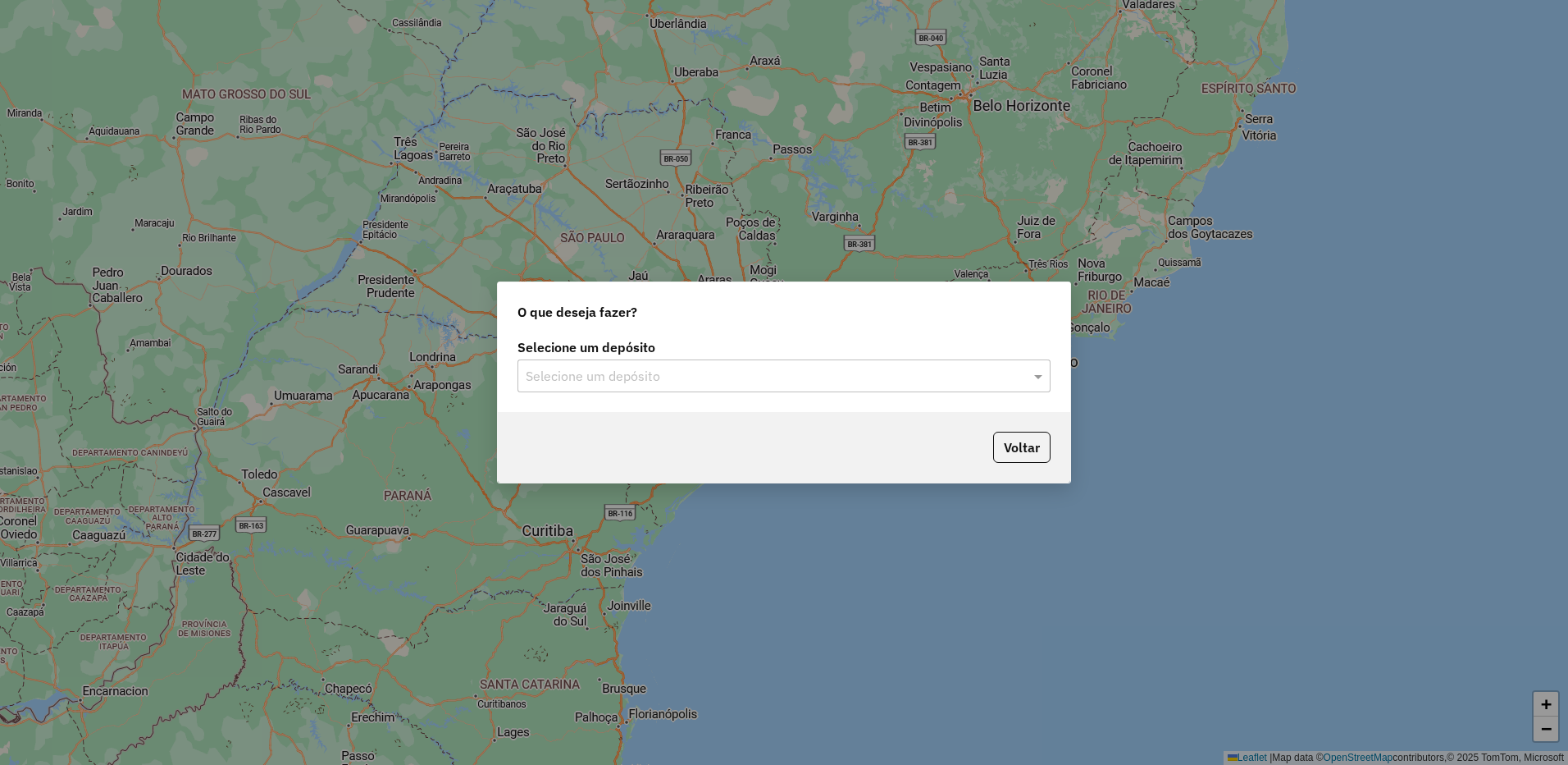
click at [676, 388] on div "Selecione um depósito" at bounding box center [784, 376] width 533 height 33
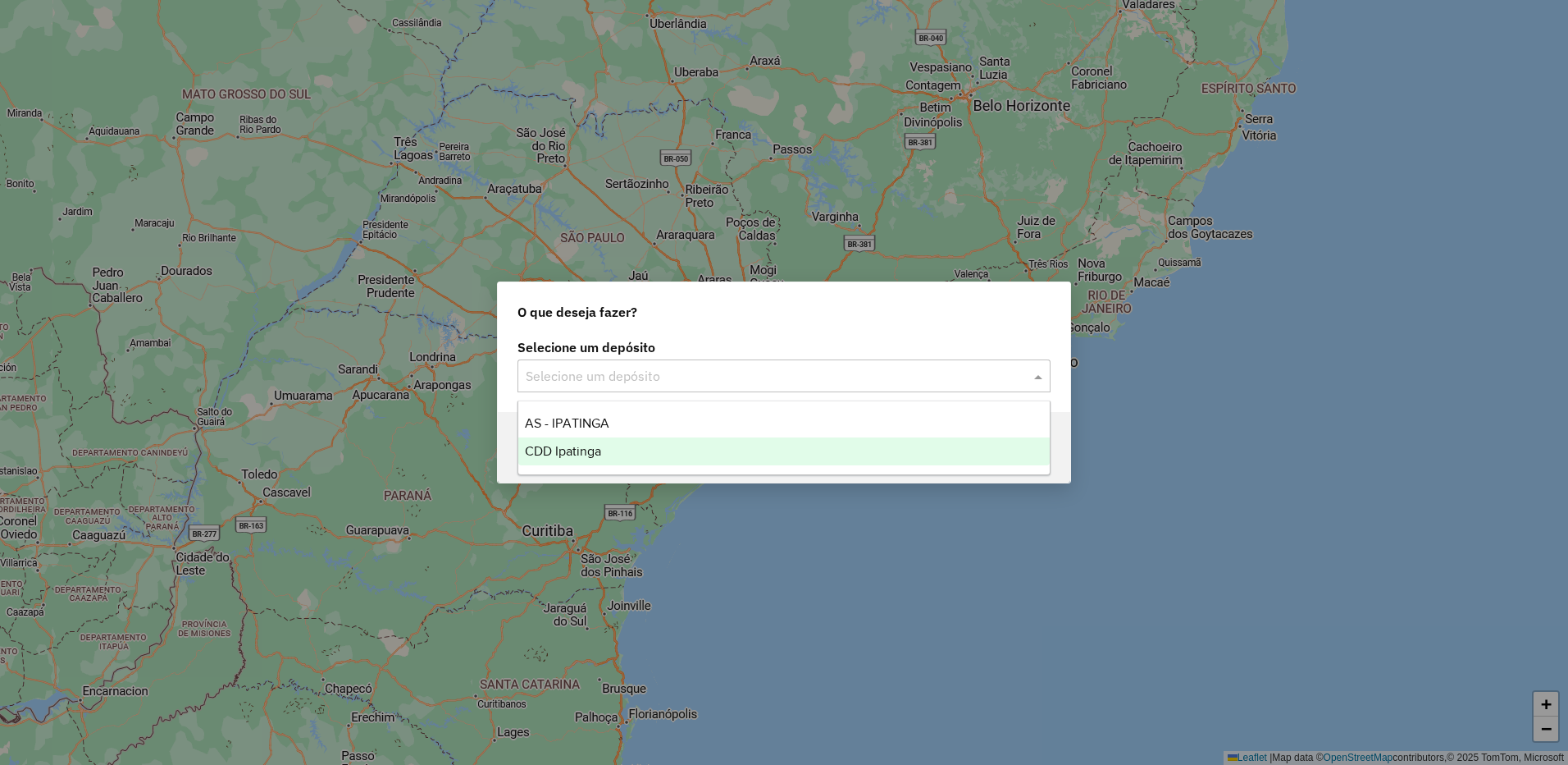
click at [631, 450] on div "CDD Ipatinga" at bounding box center [784, 451] width 531 height 28
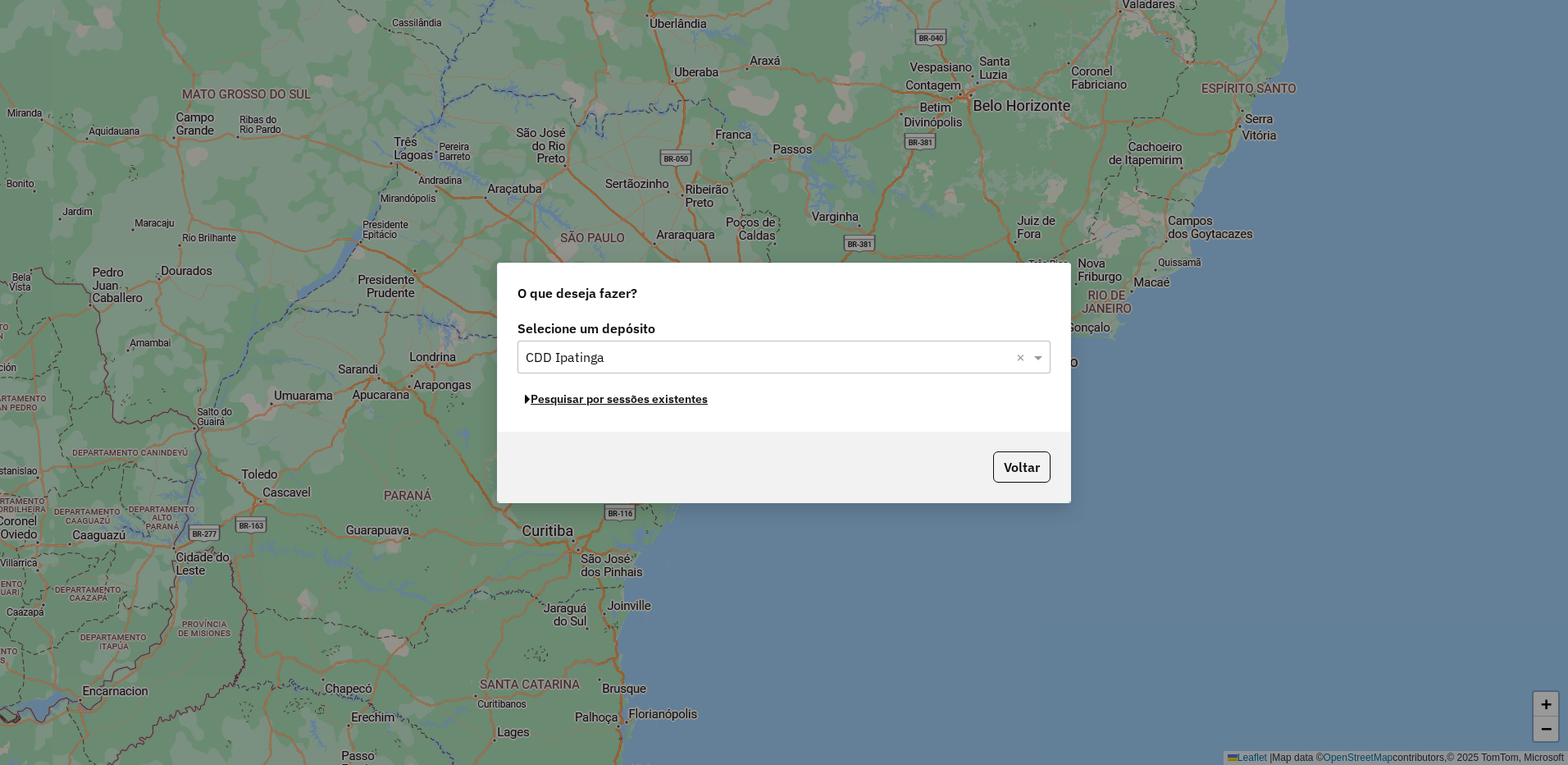
click at [640, 398] on button "Pesquisar por sessões existentes" at bounding box center [616, 399] width 198 height 25
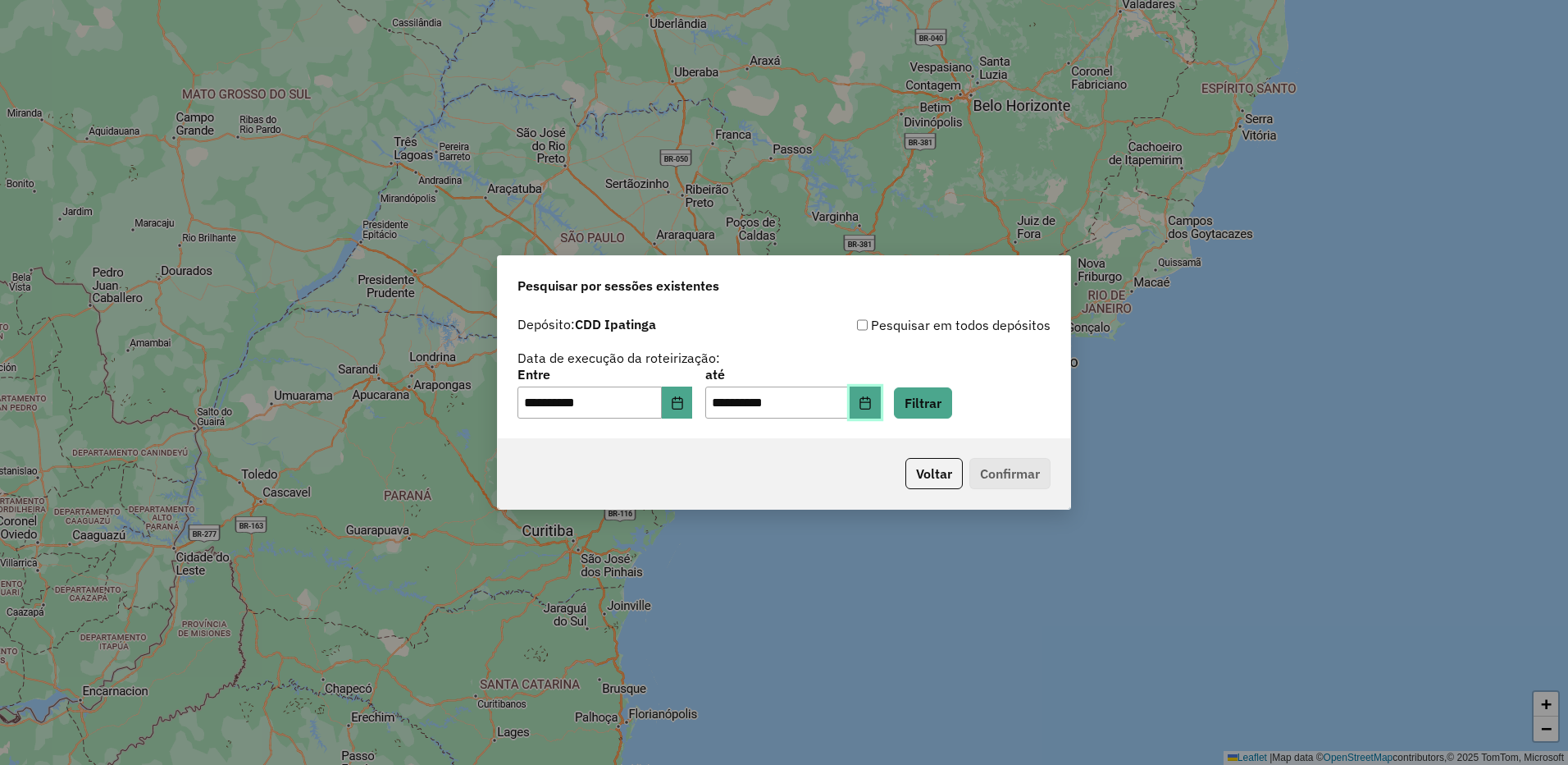
click at [881, 407] on button "Choose Date" at bounding box center [865, 403] width 31 height 33
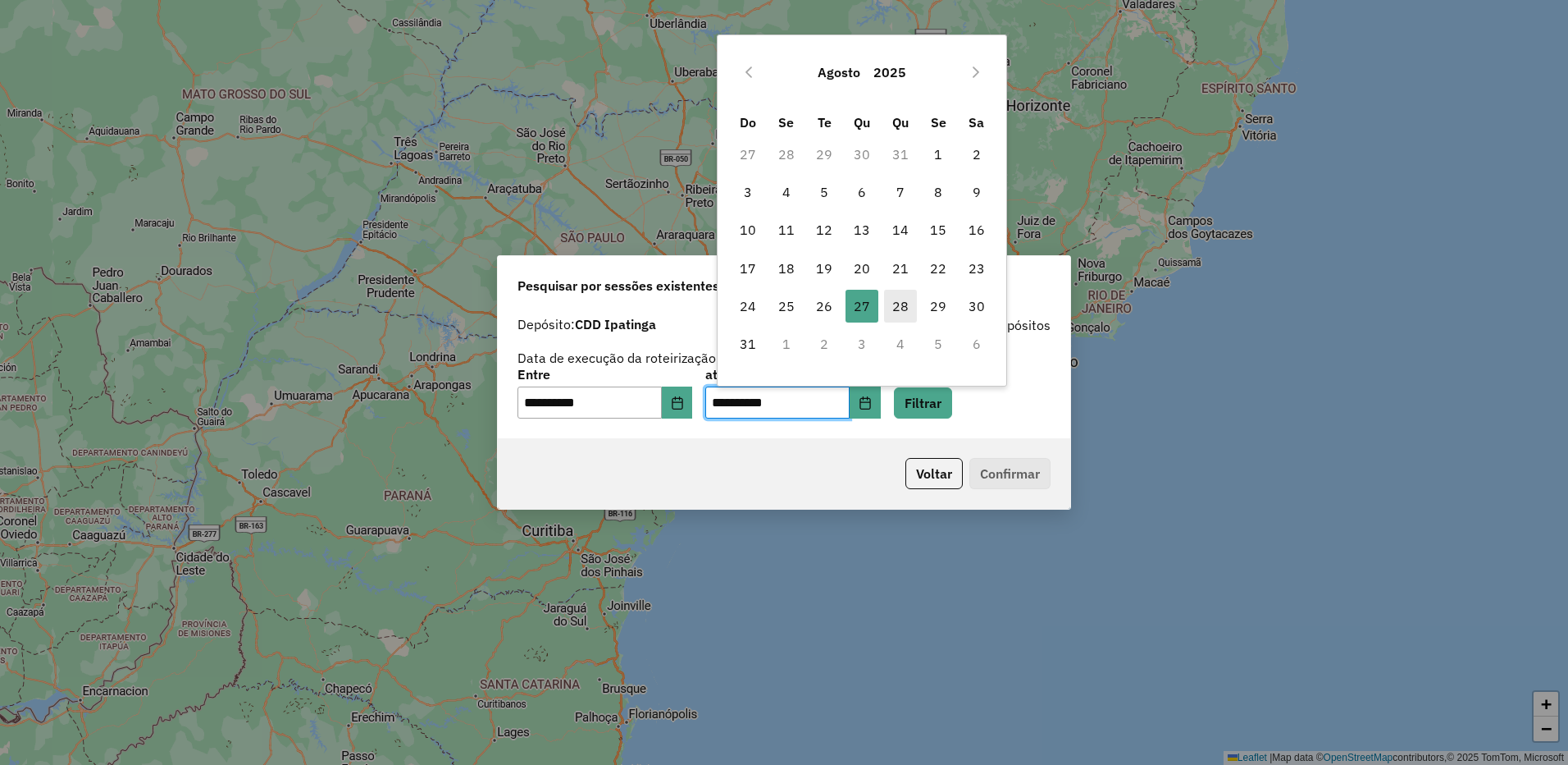
click at [894, 303] on span "28" at bounding box center [901, 306] width 33 height 33
type input "**********"
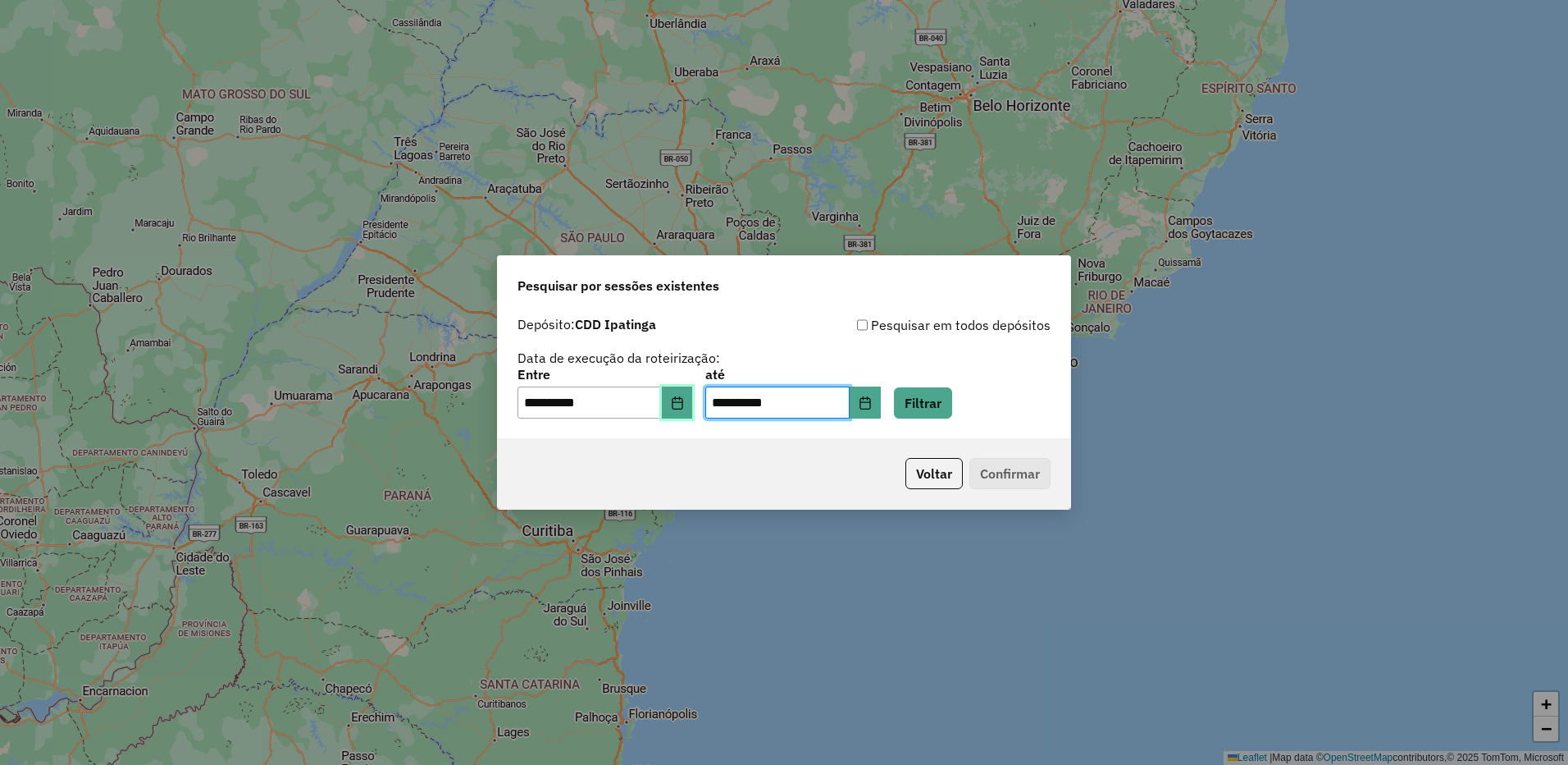
click at [684, 401] on icon "Choose Date" at bounding box center [677, 403] width 13 height 13
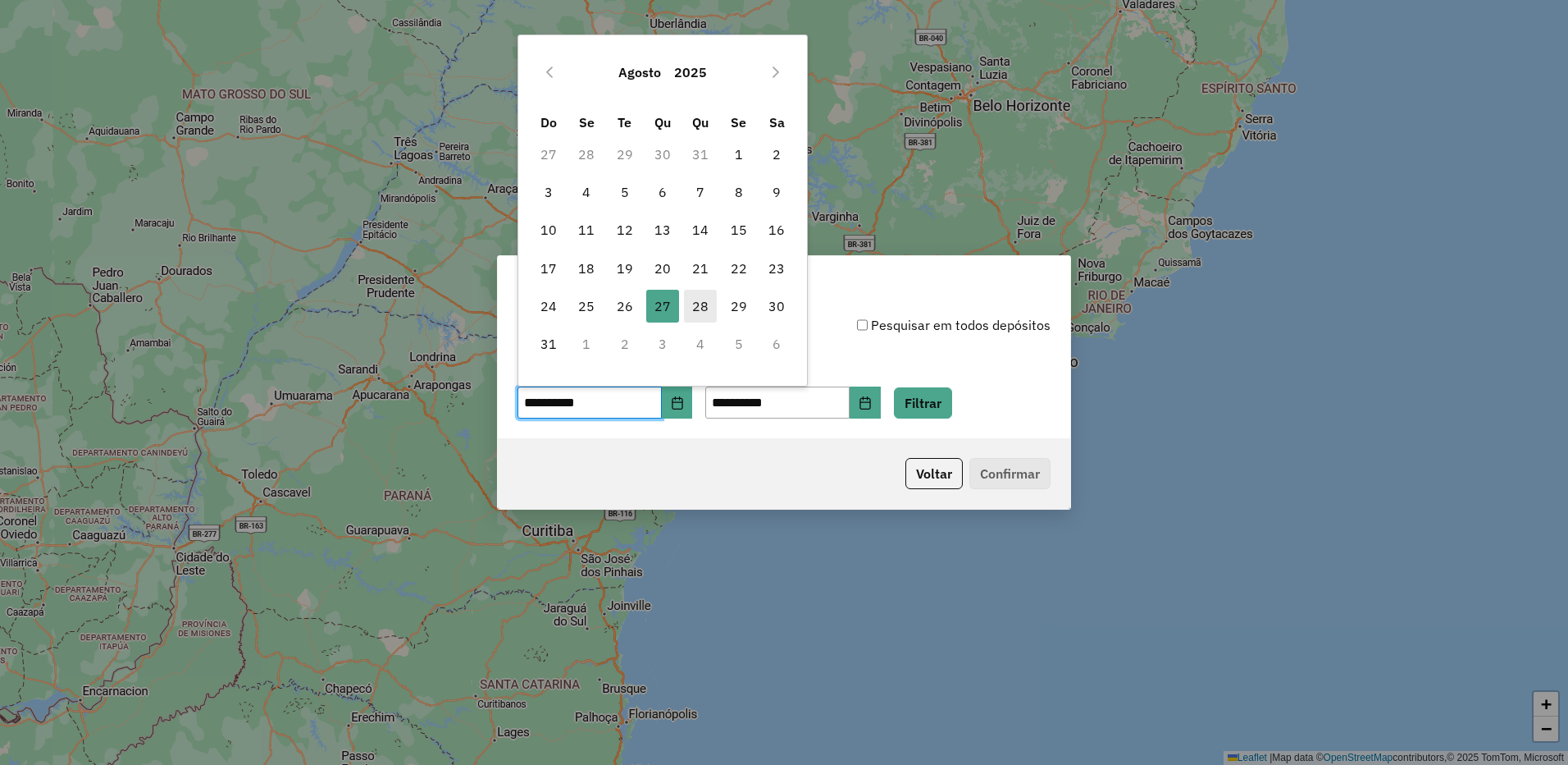
click at [708, 312] on span "28" at bounding box center [700, 306] width 33 height 33
type input "**********"
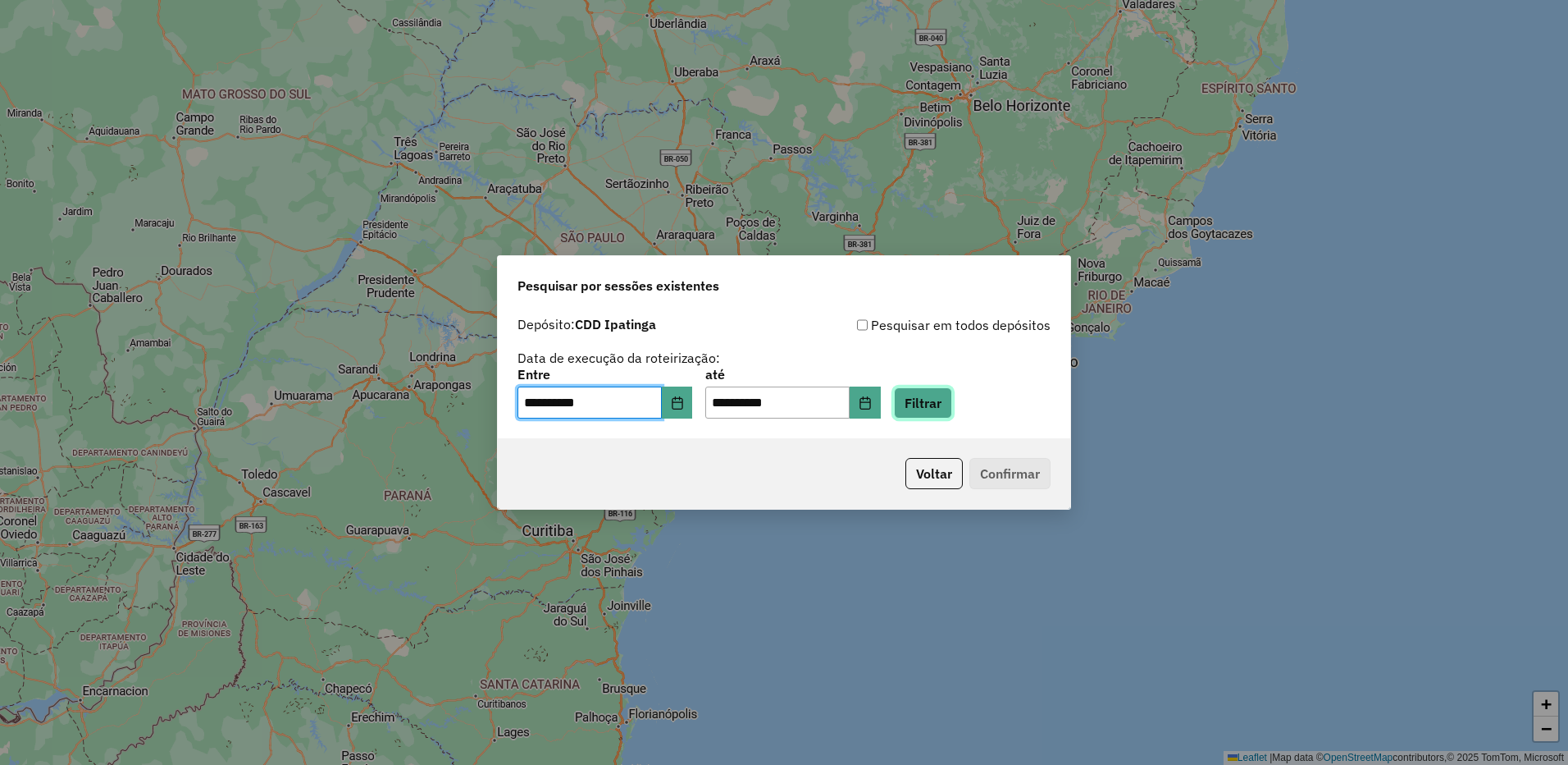
click at [936, 401] on button "Filtrar" at bounding box center [923, 403] width 58 height 31
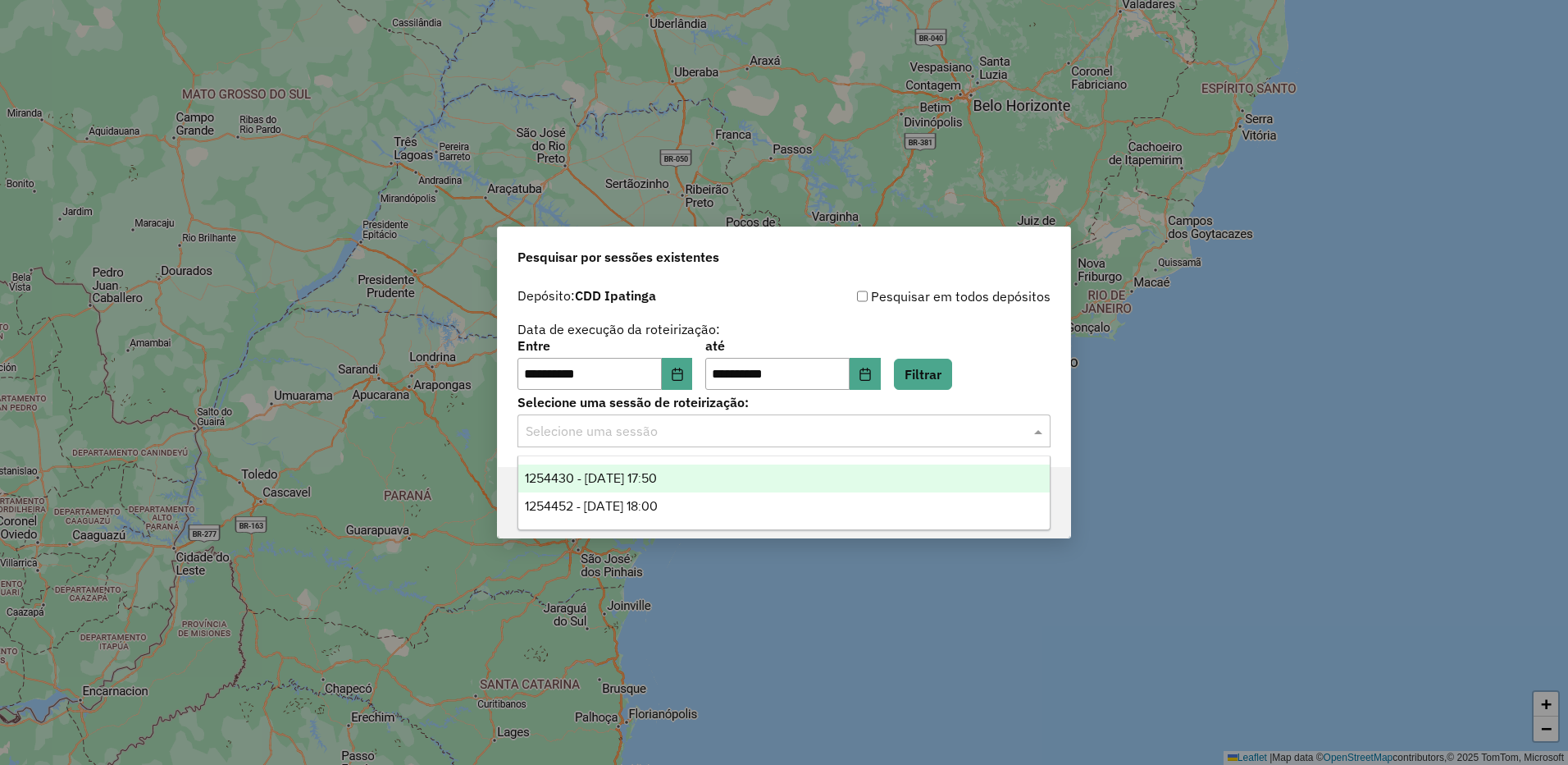
click at [911, 436] on input "text" at bounding box center [767, 431] width 484 height 20
click at [699, 483] on div "1254430 - 28/08/2025 17:50" at bounding box center [784, 478] width 531 height 28
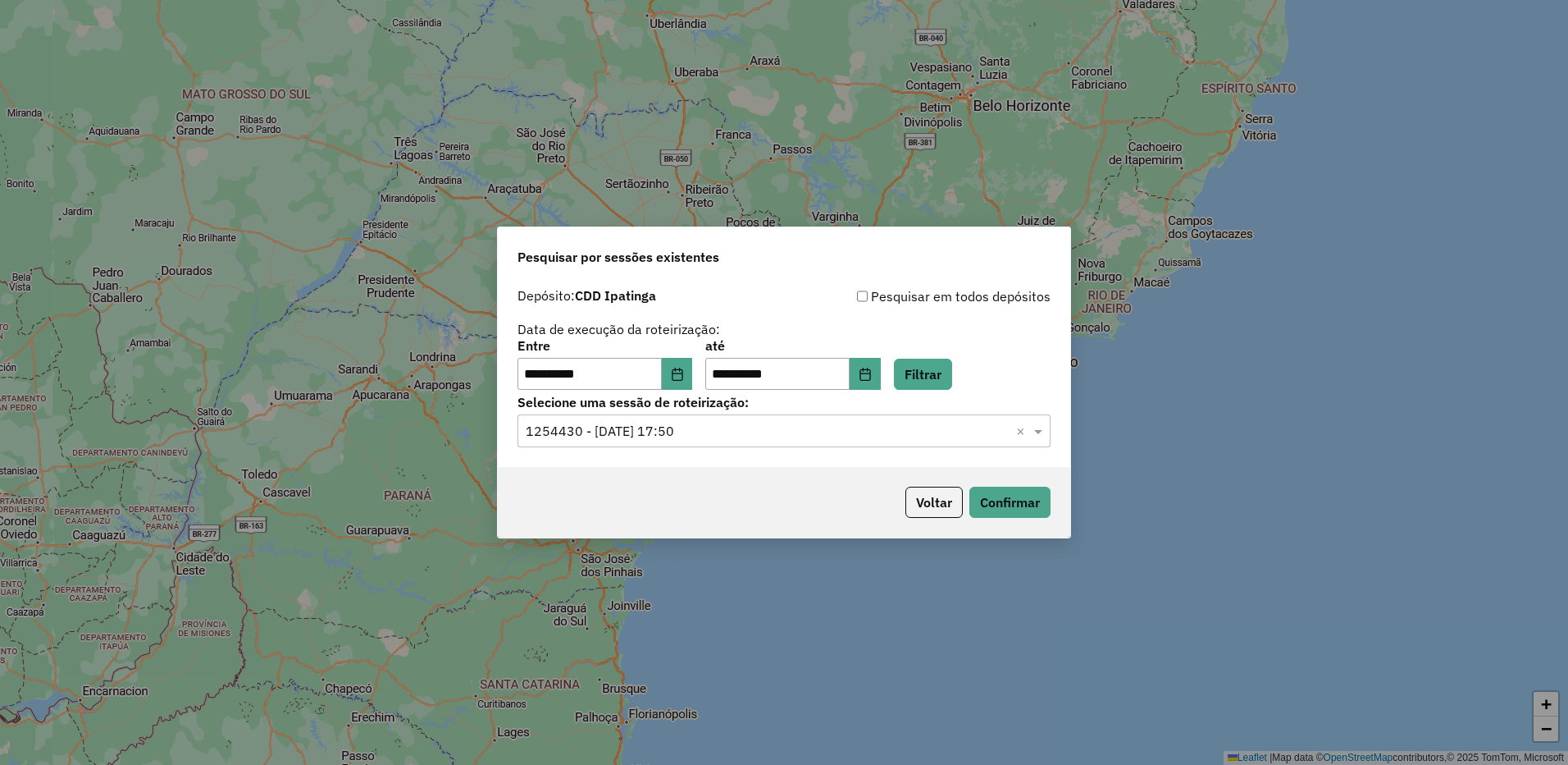
click at [1051, 499] on div "Voltar Confirmar" at bounding box center [784, 502] width 572 height 71
click at [1027, 499] on button "Confirmar" at bounding box center [1010, 502] width 81 height 31
click at [845, 425] on input "text" at bounding box center [767, 431] width 484 height 20
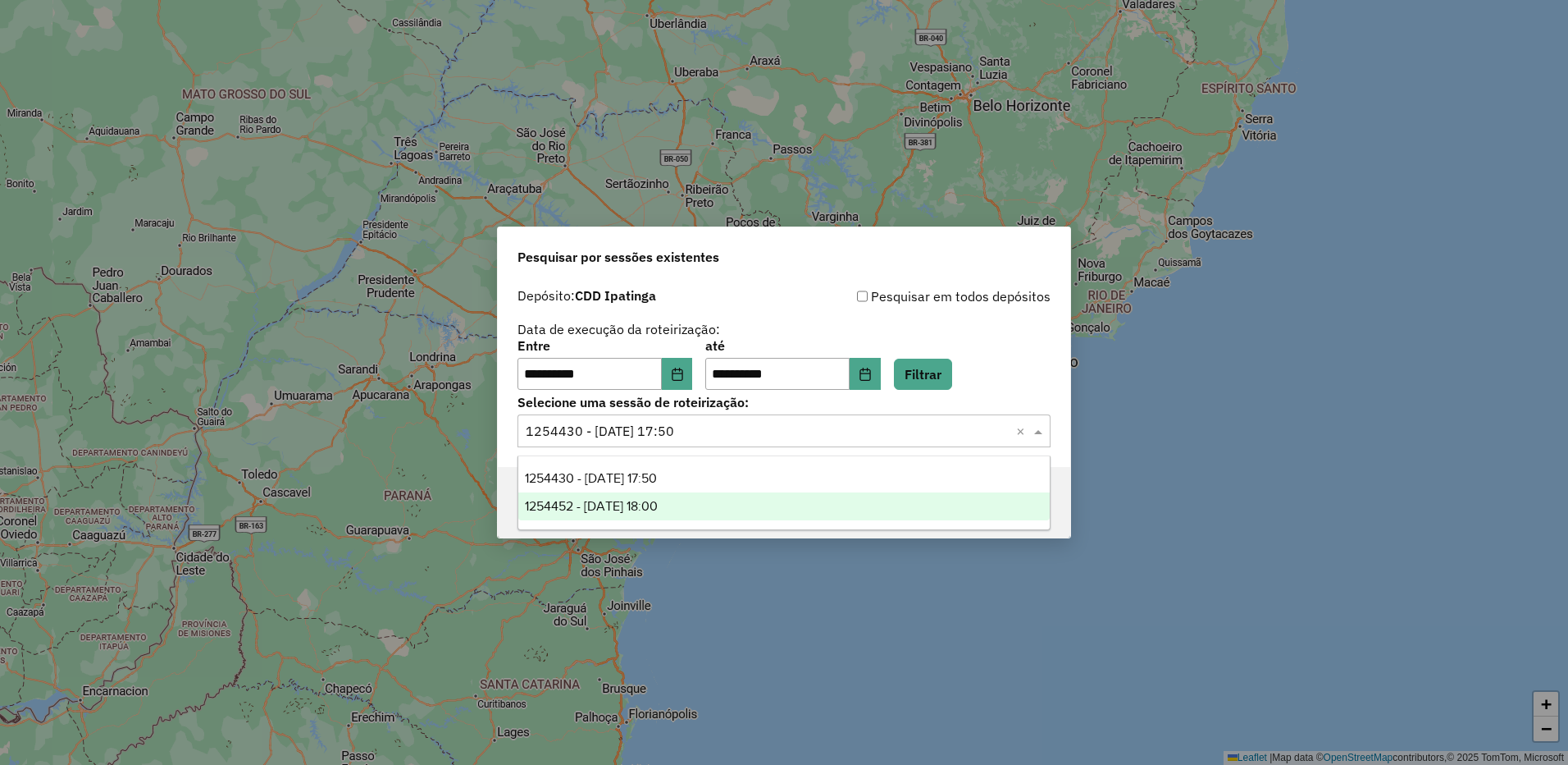
click at [657, 506] on span "1254452 - 28/08/2025 18:00" at bounding box center [591, 506] width 133 height 14
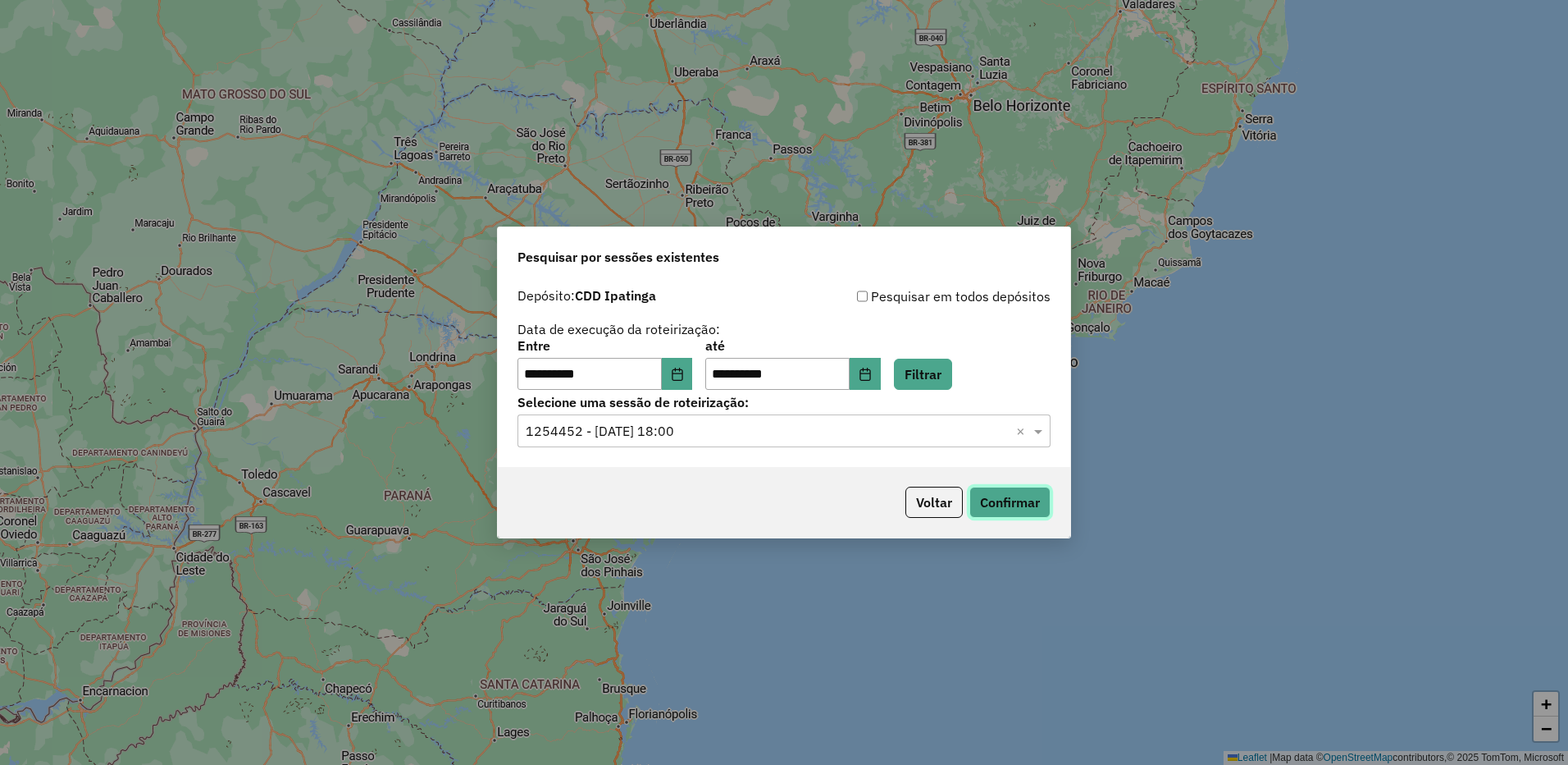
click at [1023, 507] on button "Confirmar" at bounding box center [1010, 502] width 81 height 31
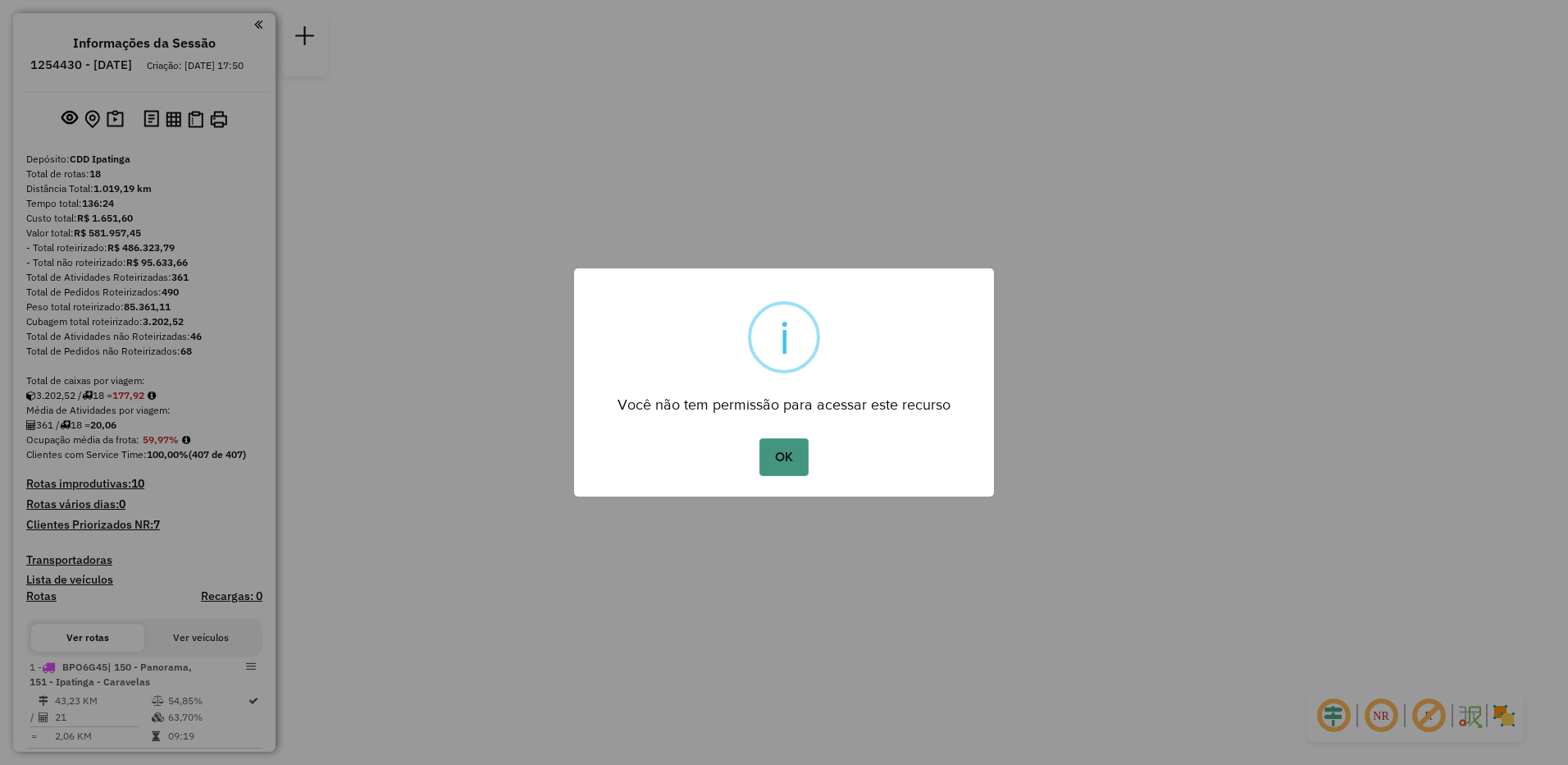
click at [779, 463] on button "OK" at bounding box center [784, 457] width 48 height 38
click at [776, 467] on button "OK" at bounding box center [784, 457] width 48 height 38
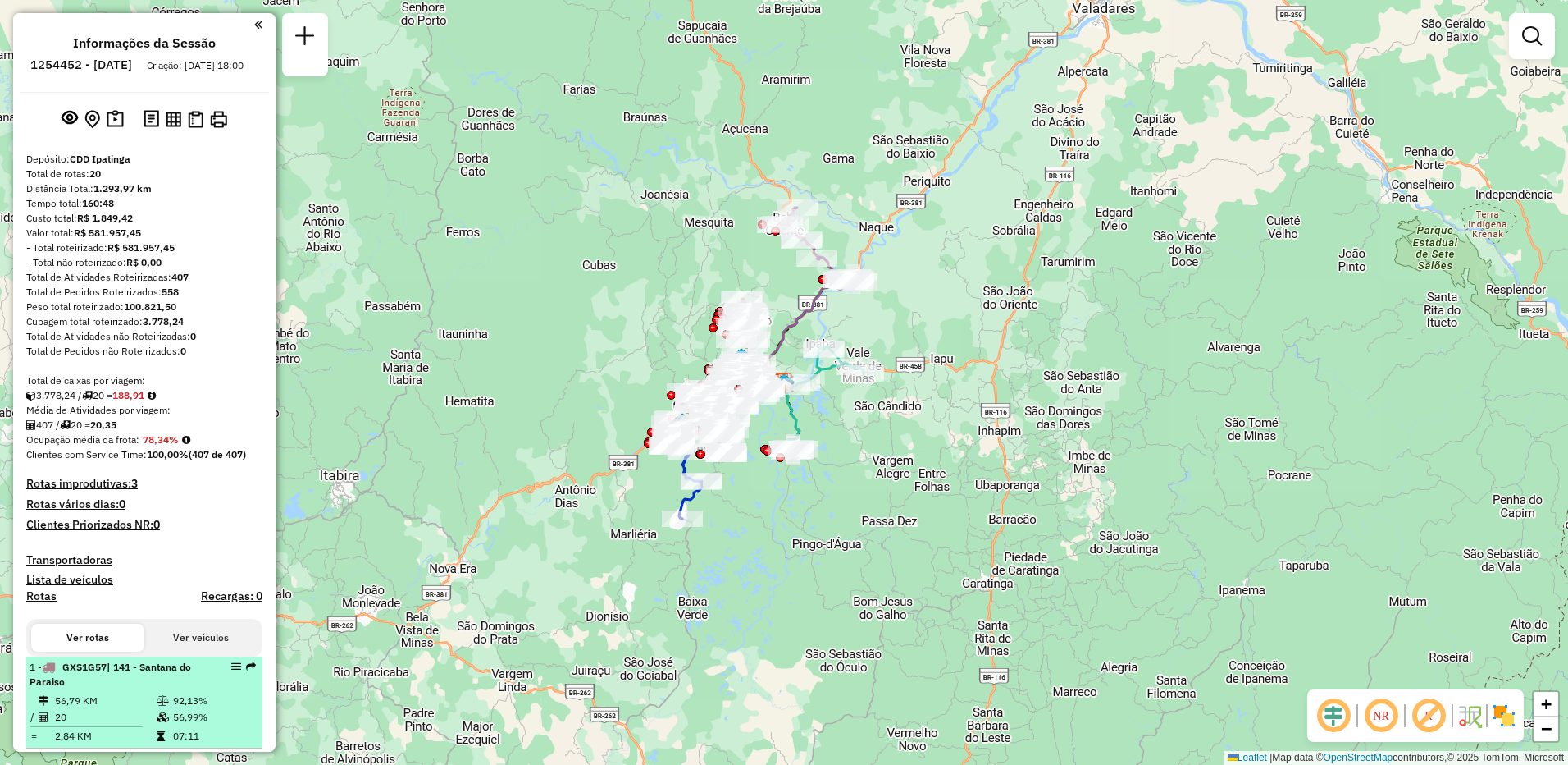
select select "**********"
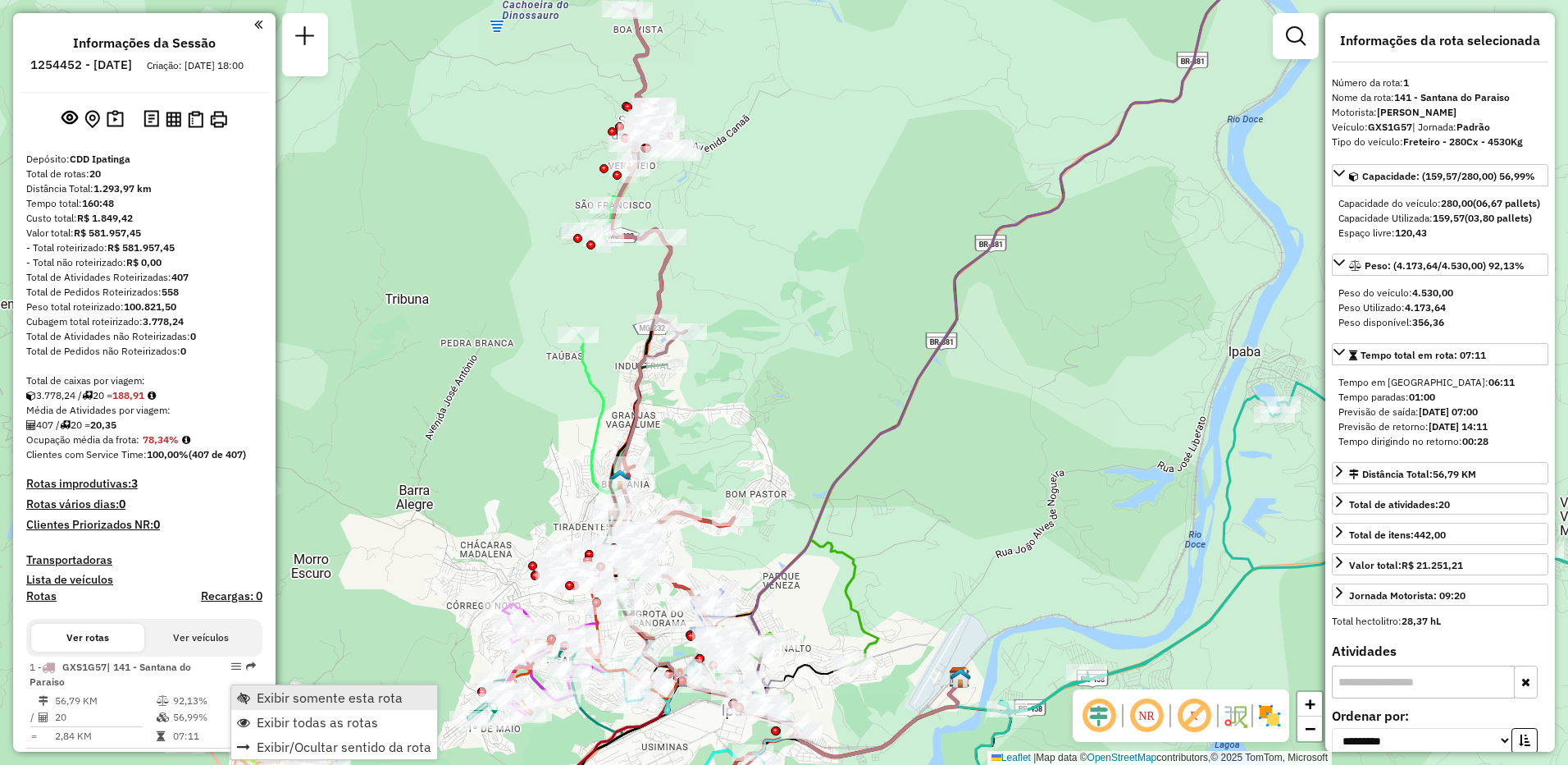
click at [284, 701] on span "Exibir somente esta rota" at bounding box center [329, 697] width 146 height 13
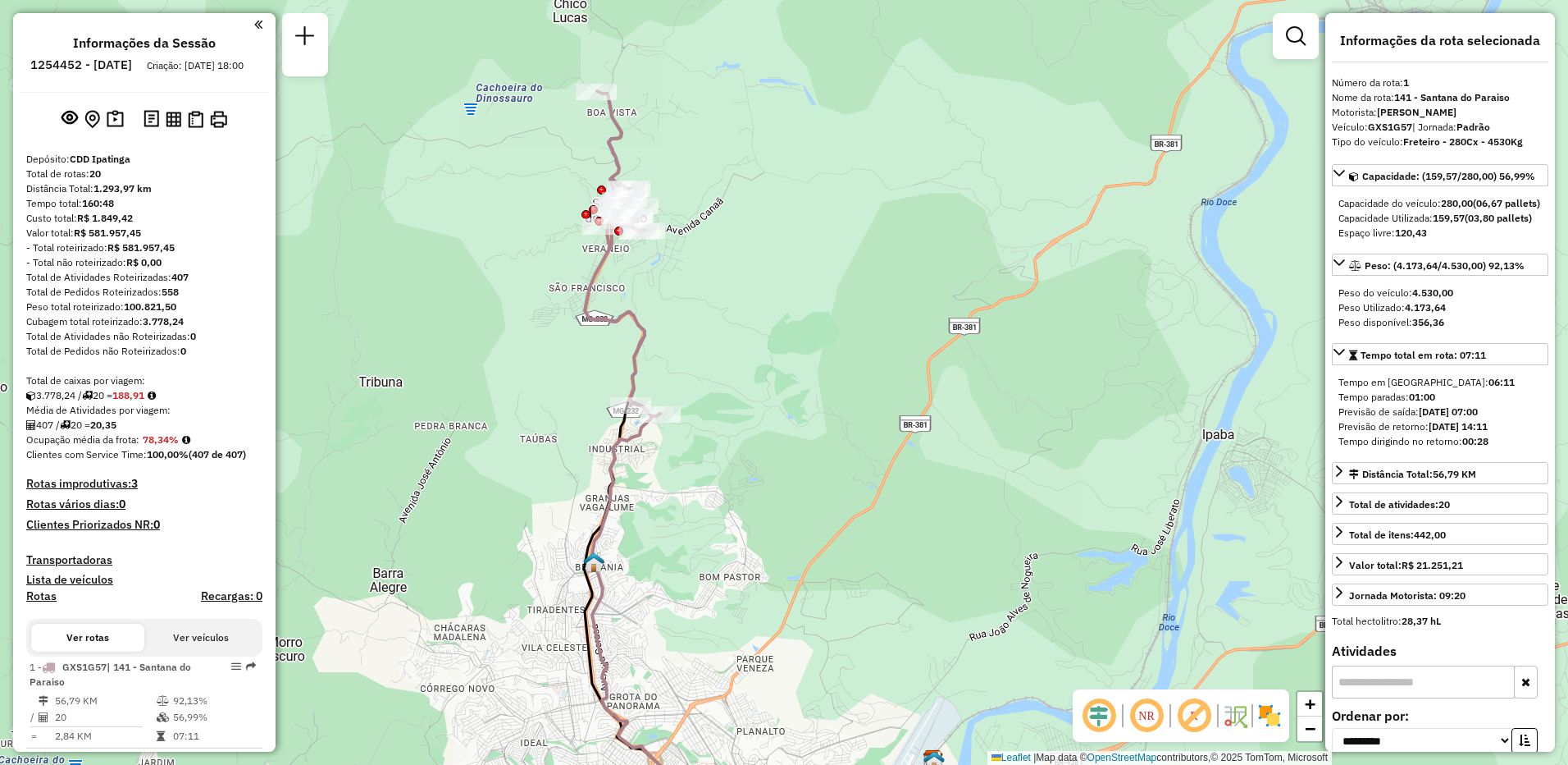
drag, startPoint x: 937, startPoint y: 262, endPoint x: 877, endPoint y: 310, distance: 76.8
click at [911, 344] on div "Janela de atendimento Grade de atendimento Capacidade Transportadoras Veículos …" at bounding box center [784, 382] width 1568 height 765
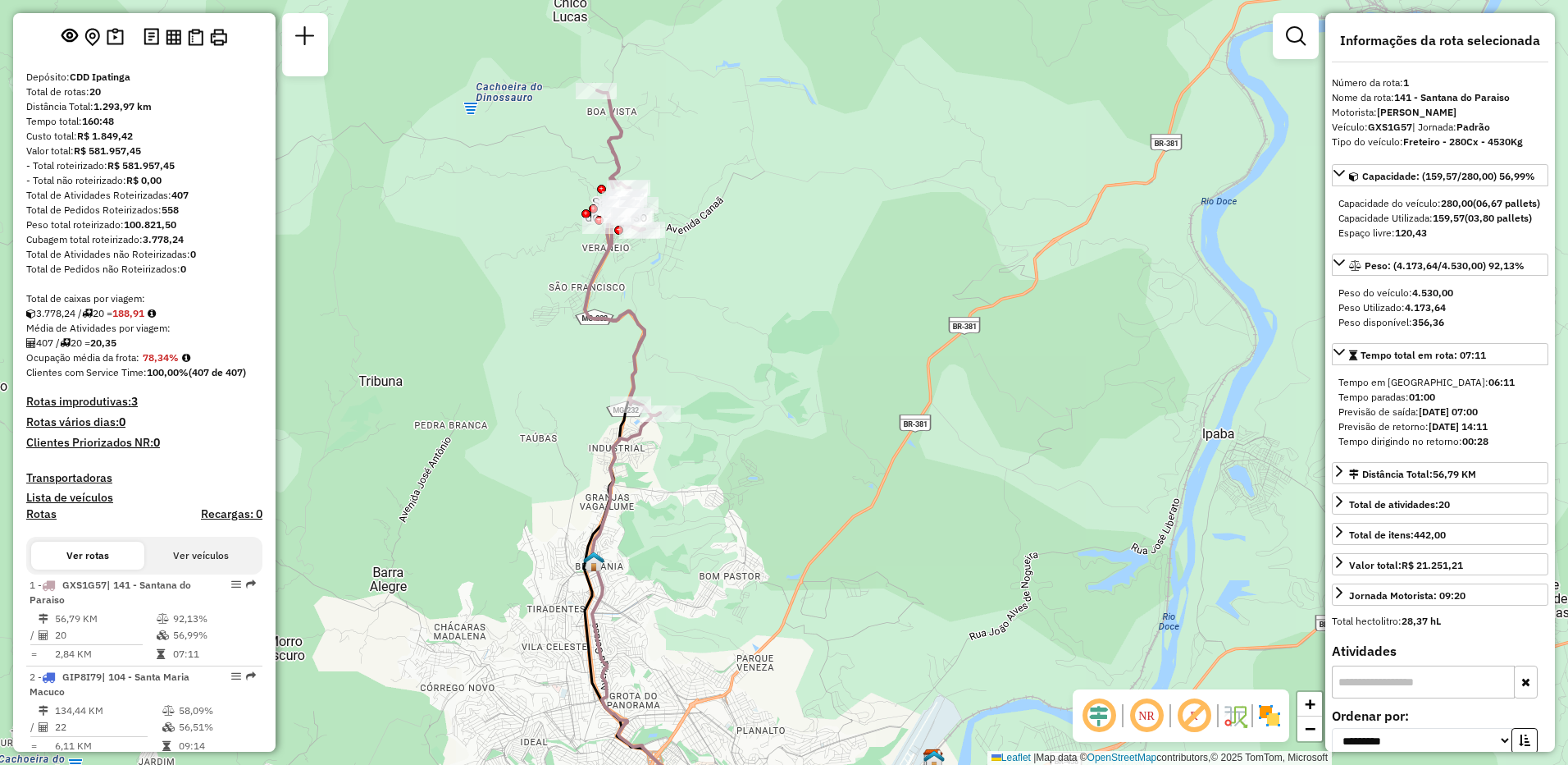
scroll to position [164, 0]
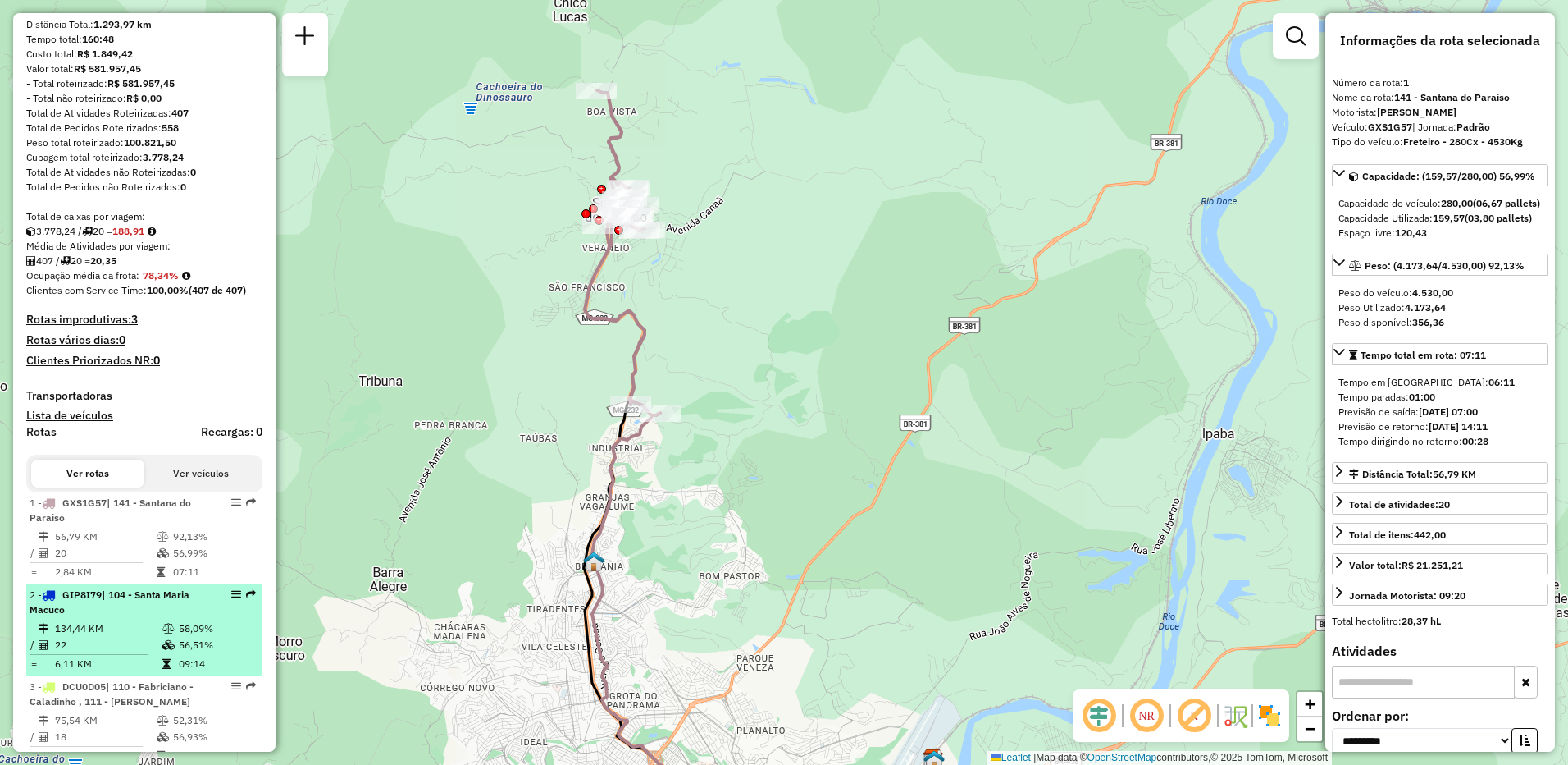
click at [168, 637] on td at bounding box center [170, 628] width 16 height 16
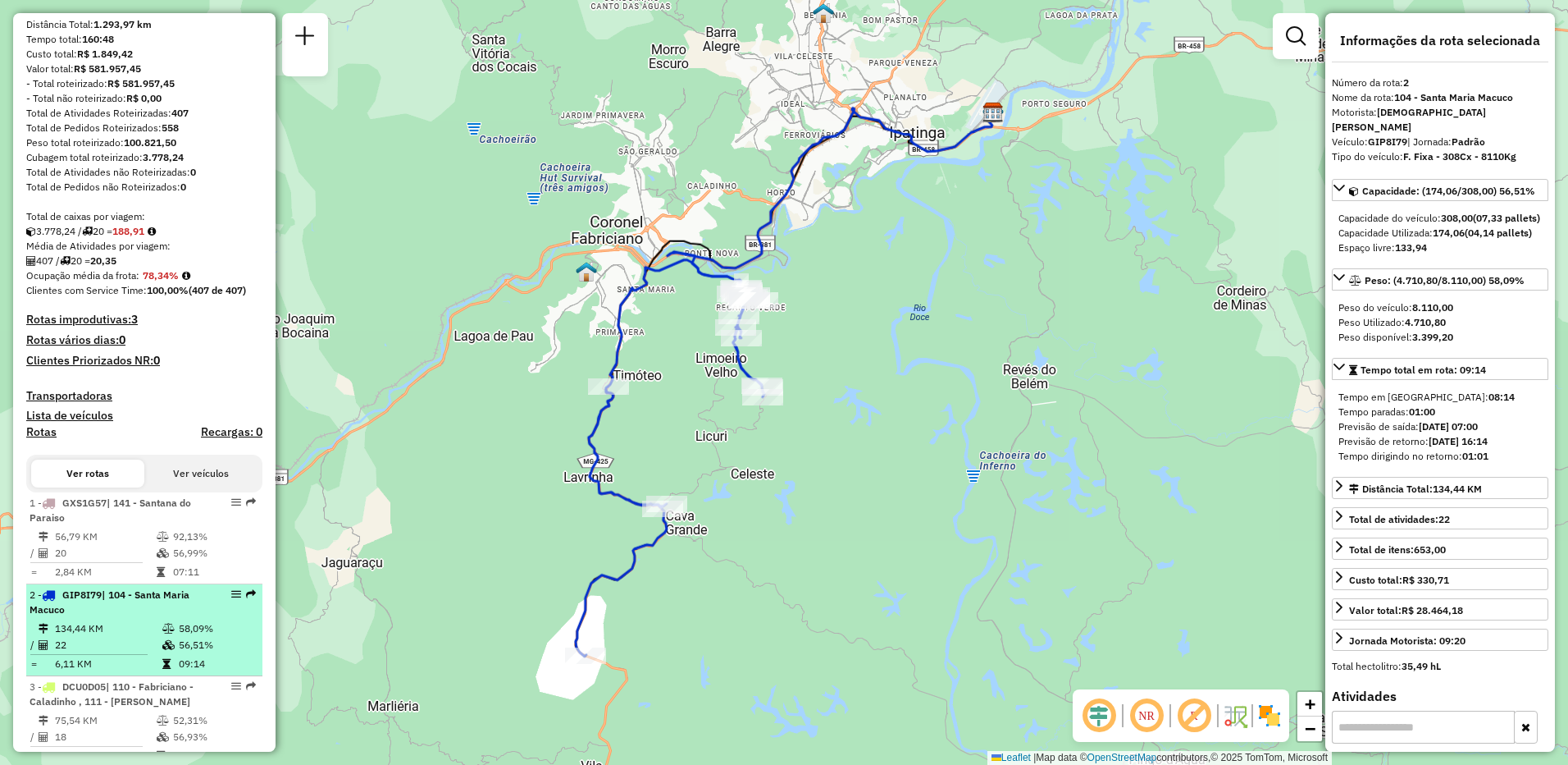
scroll to position [328, 0]
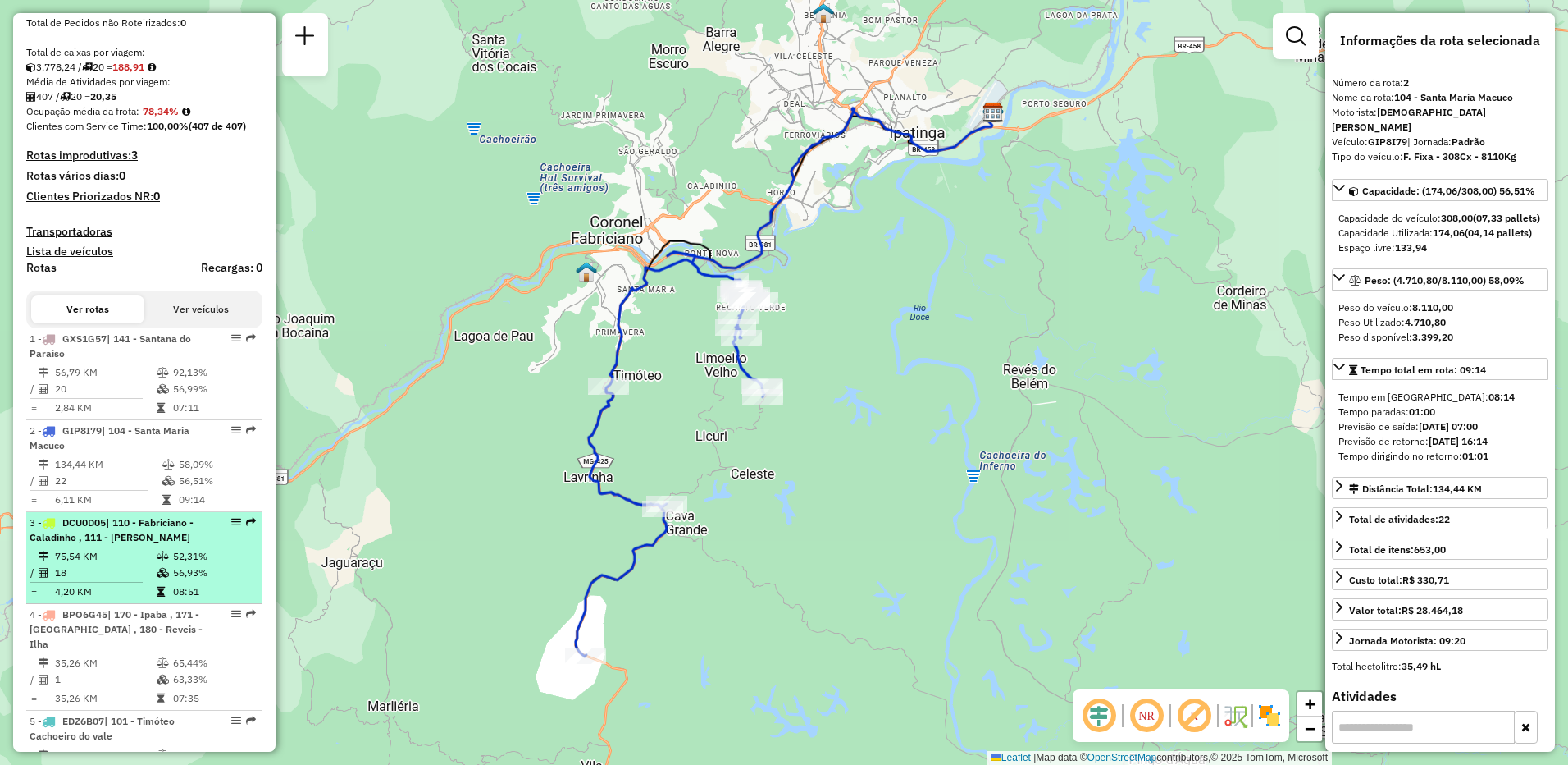
click at [176, 565] on td "52,31%" at bounding box center [214, 557] width 83 height 16
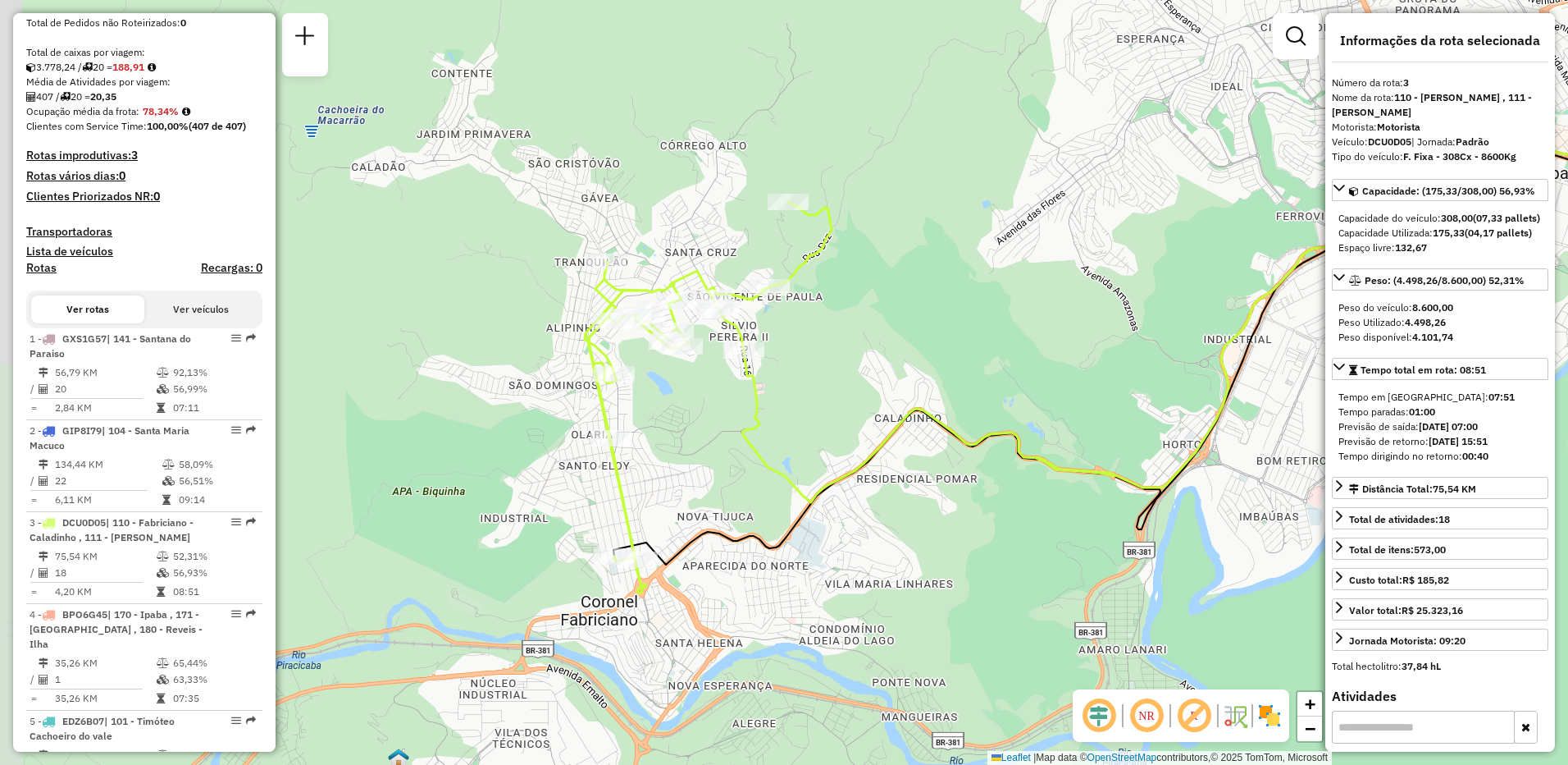
drag, startPoint x: 557, startPoint y: 369, endPoint x: 1072, endPoint y: 337, distance: 516.0
click at [1072, 337] on div "Janela de atendimento Grade de atendimento Capacidade Transportadoras Veículos …" at bounding box center [784, 382] width 1568 height 765
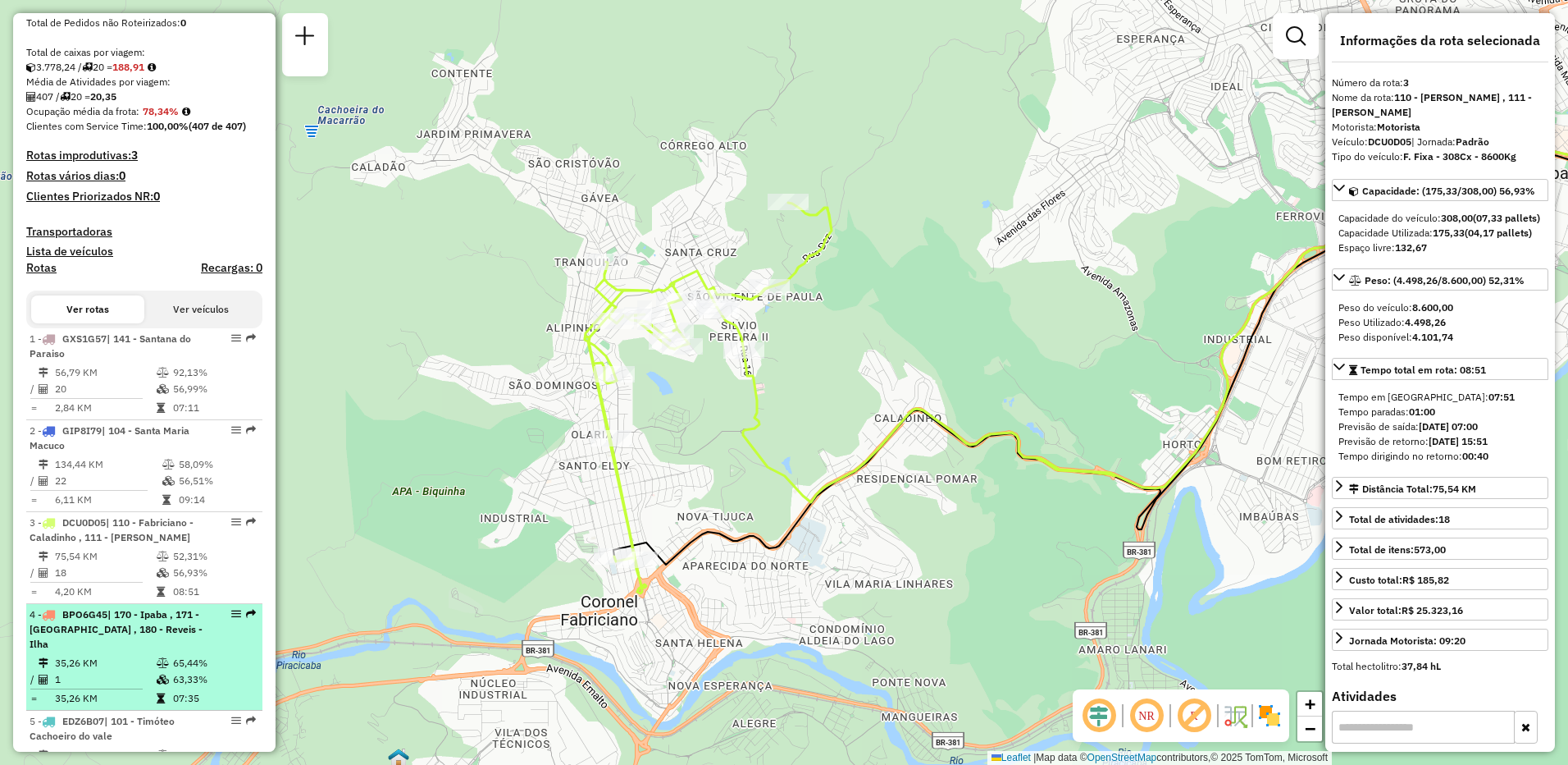
click at [122, 658] on td "35,26 KM" at bounding box center [106, 663] width 102 height 16
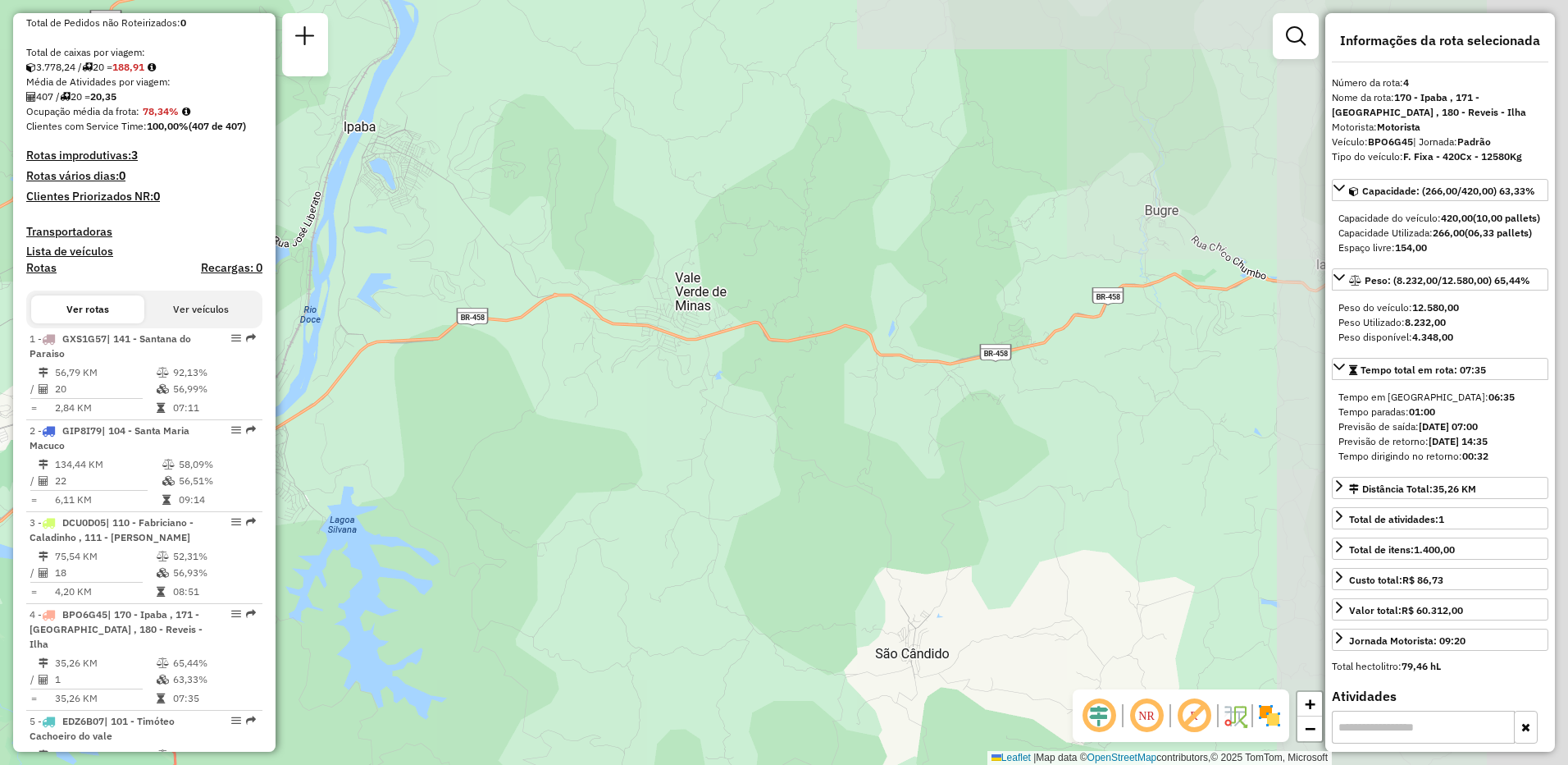
drag, startPoint x: 1072, startPoint y: 285, endPoint x: 348, endPoint y: 572, distance: 778.8
click at [349, 576] on div "Janela de atendimento Grade de atendimento Capacidade Transportadoras Veículos …" at bounding box center [784, 382] width 1568 height 765
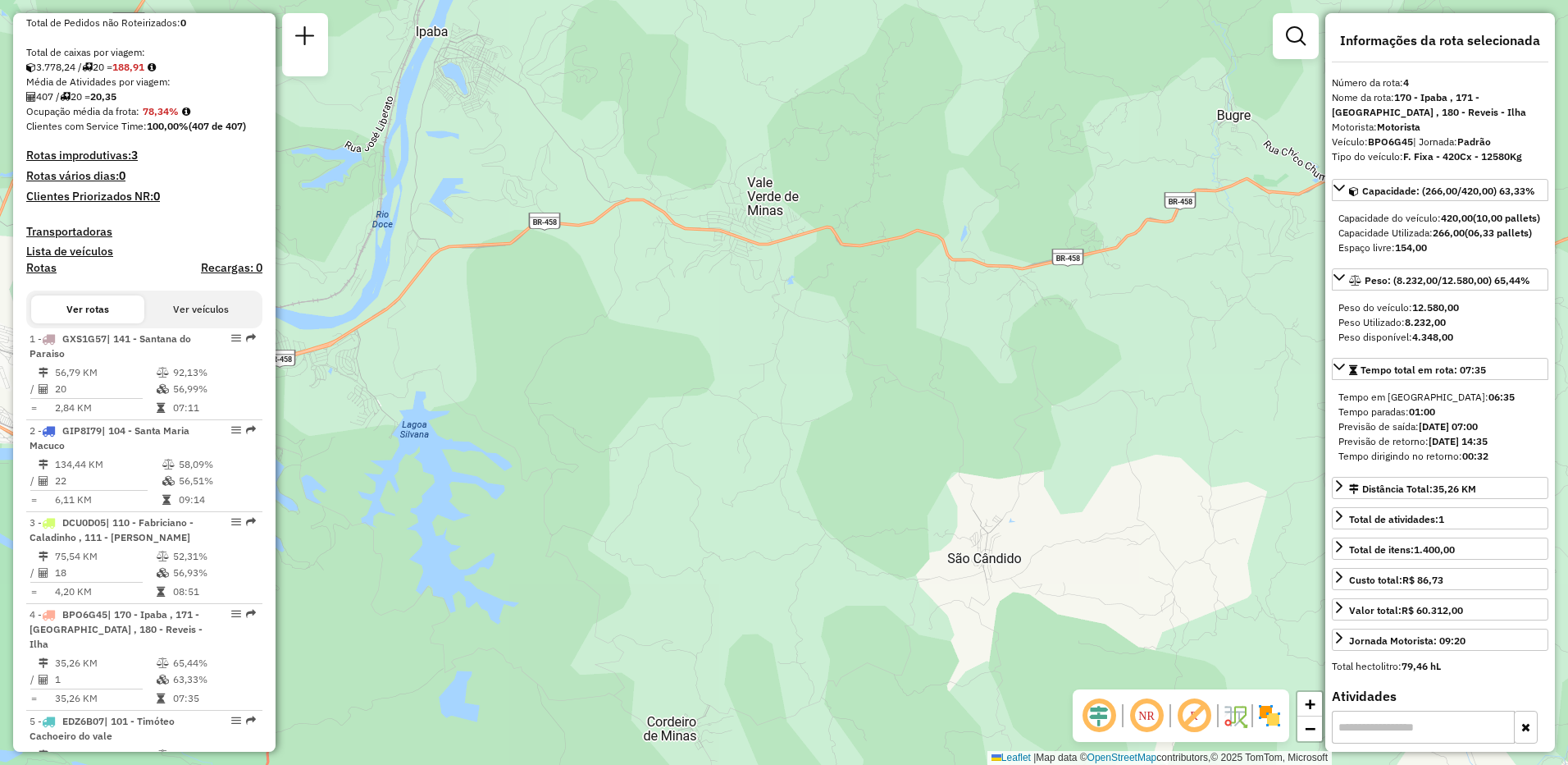
drag, startPoint x: 692, startPoint y: 445, endPoint x: 1276, endPoint y: 288, distance: 604.7
click at [1310, 290] on div "Janela de atendimento Grade de atendimento Capacidade Transportadoras Veículos …" at bounding box center [784, 382] width 1568 height 765
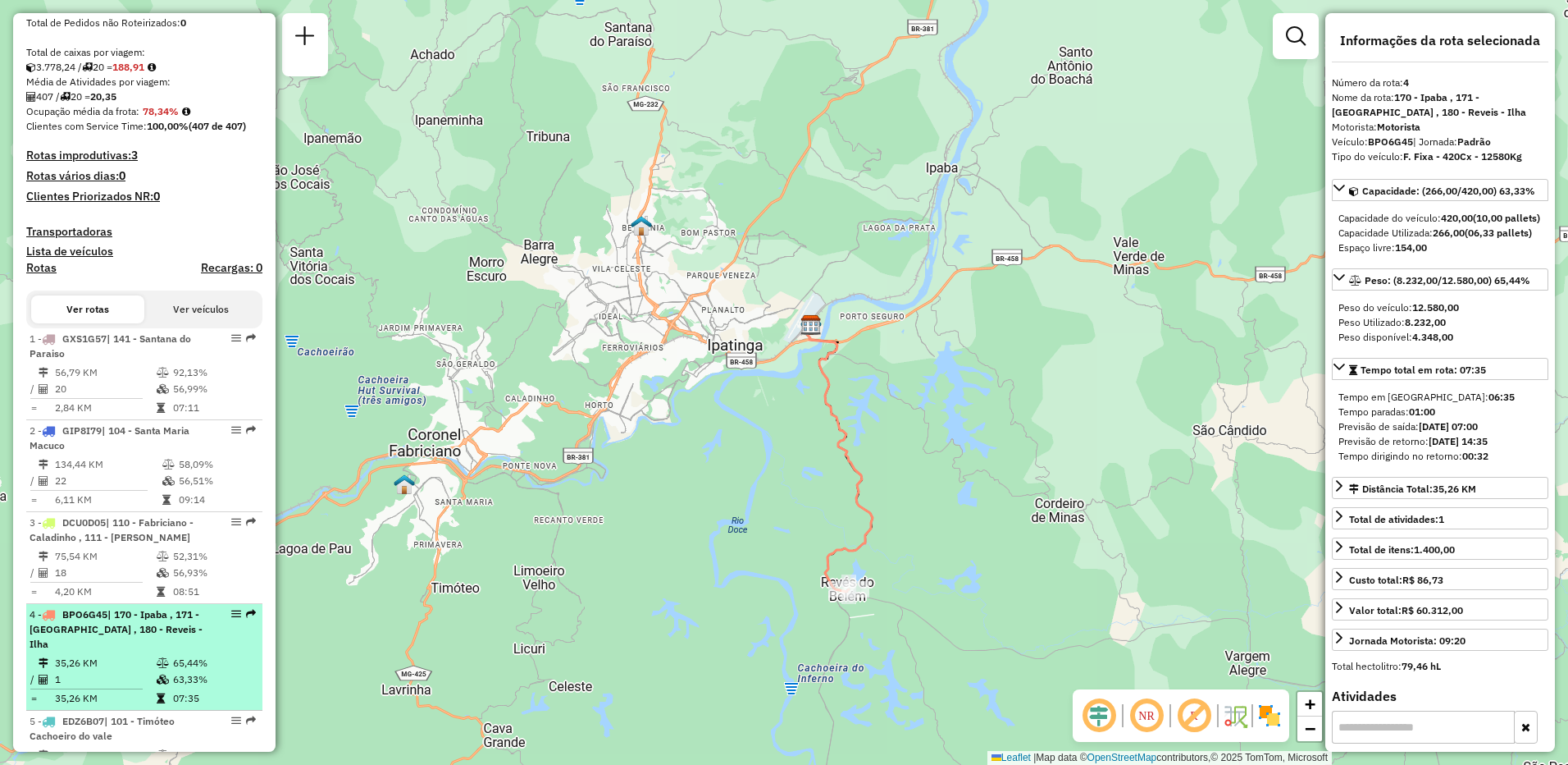
scroll to position [574, 0]
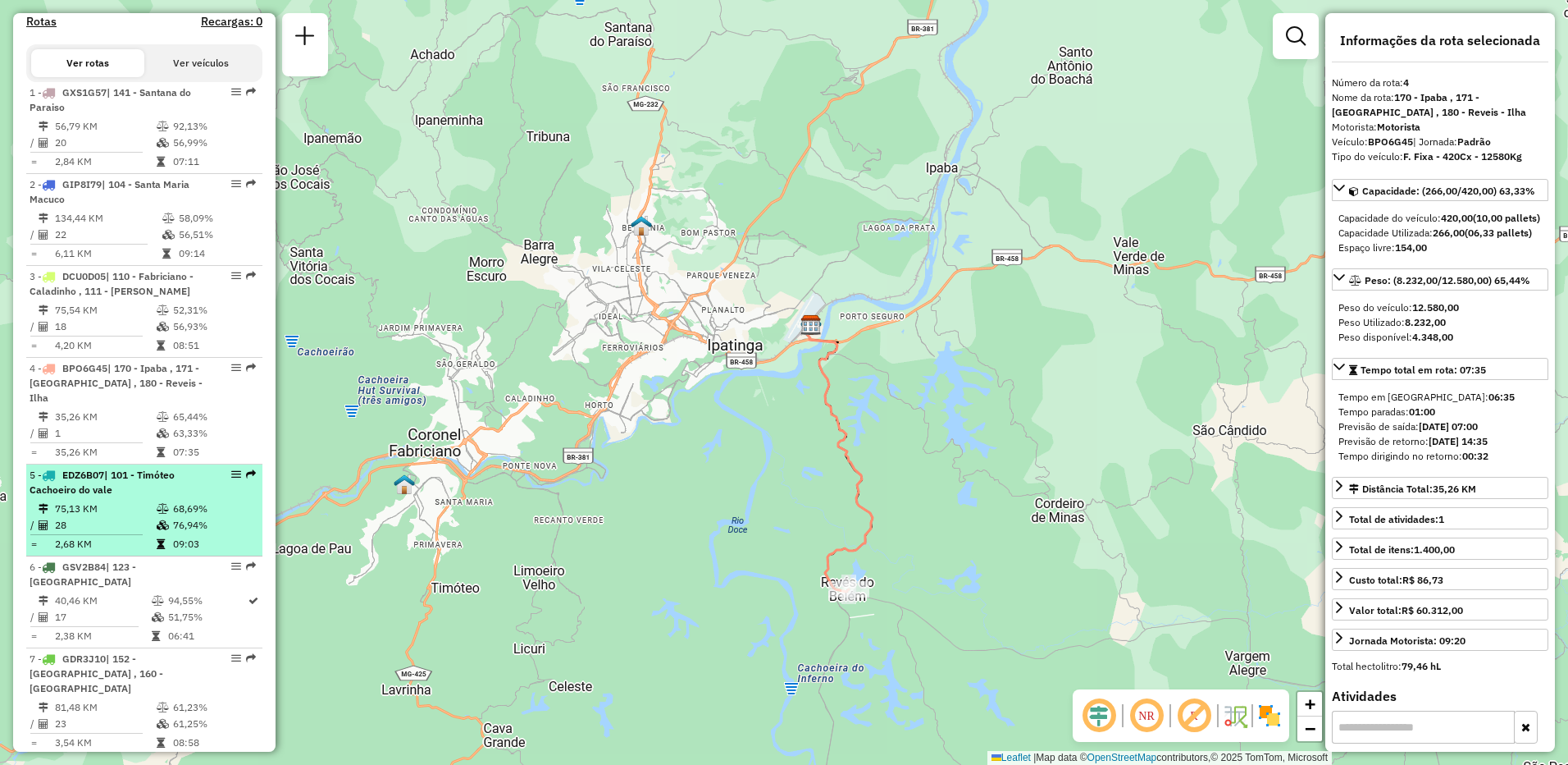
click at [116, 500] on td "75,13 KM" at bounding box center [106, 508] width 102 height 16
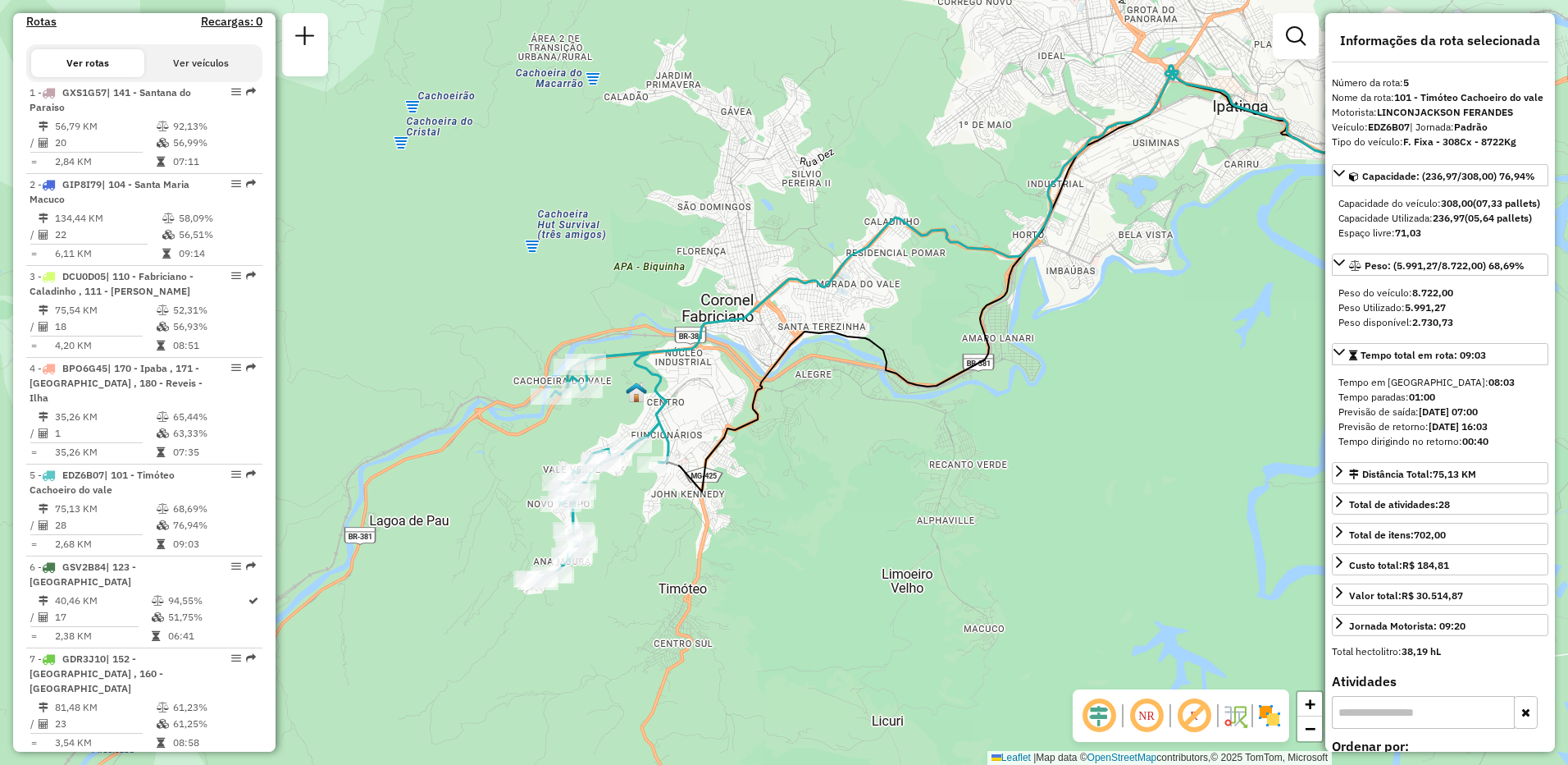
drag, startPoint x: 601, startPoint y: 589, endPoint x: 809, endPoint y: 530, distance: 216.2
click at [809, 530] on div "Janela de atendimento Grade de atendimento Capacidade Transportadoras Veículos …" at bounding box center [784, 382] width 1568 height 765
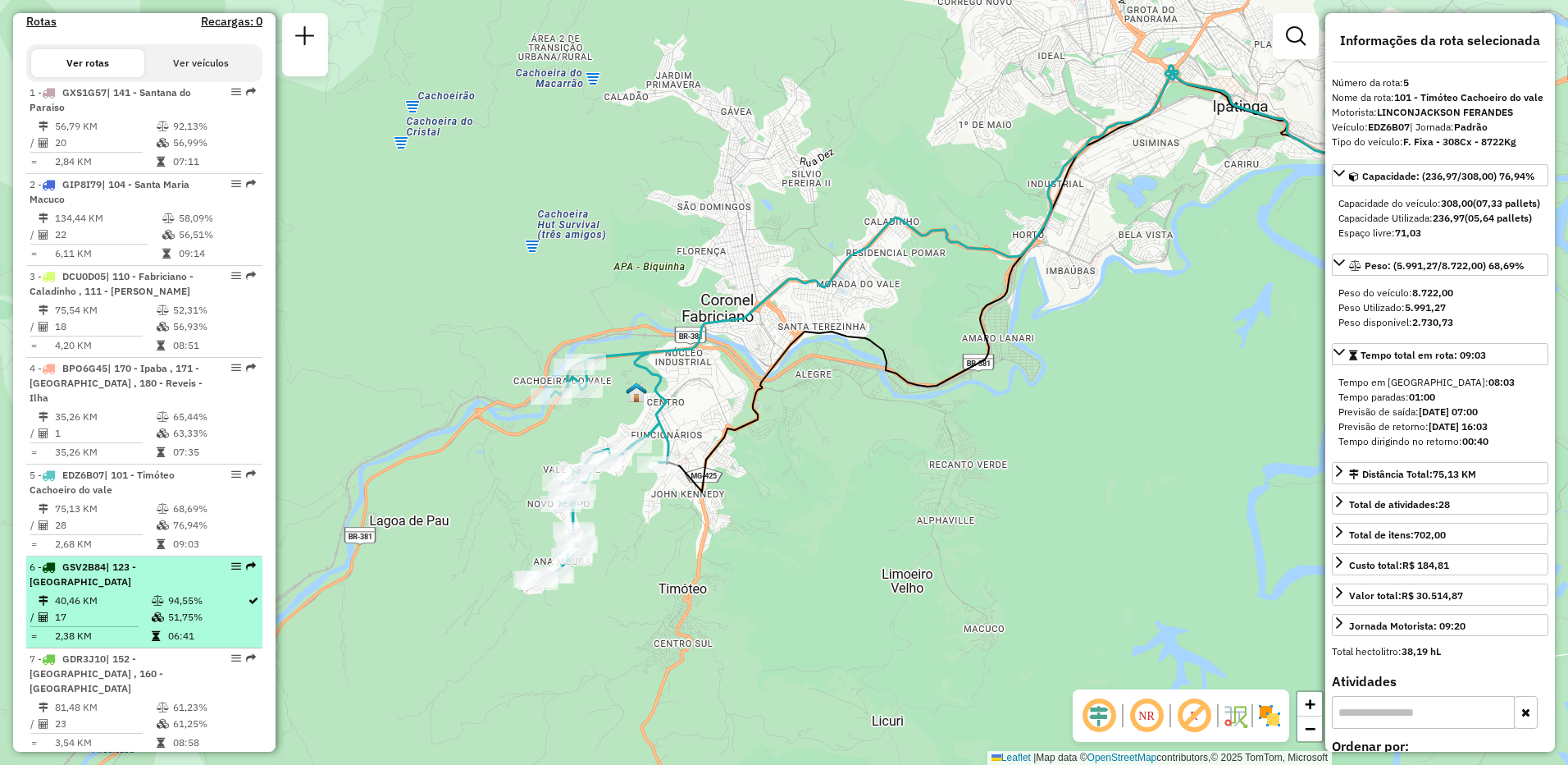
click at [90, 599] on td "40,46 KM" at bounding box center [103, 600] width 97 height 16
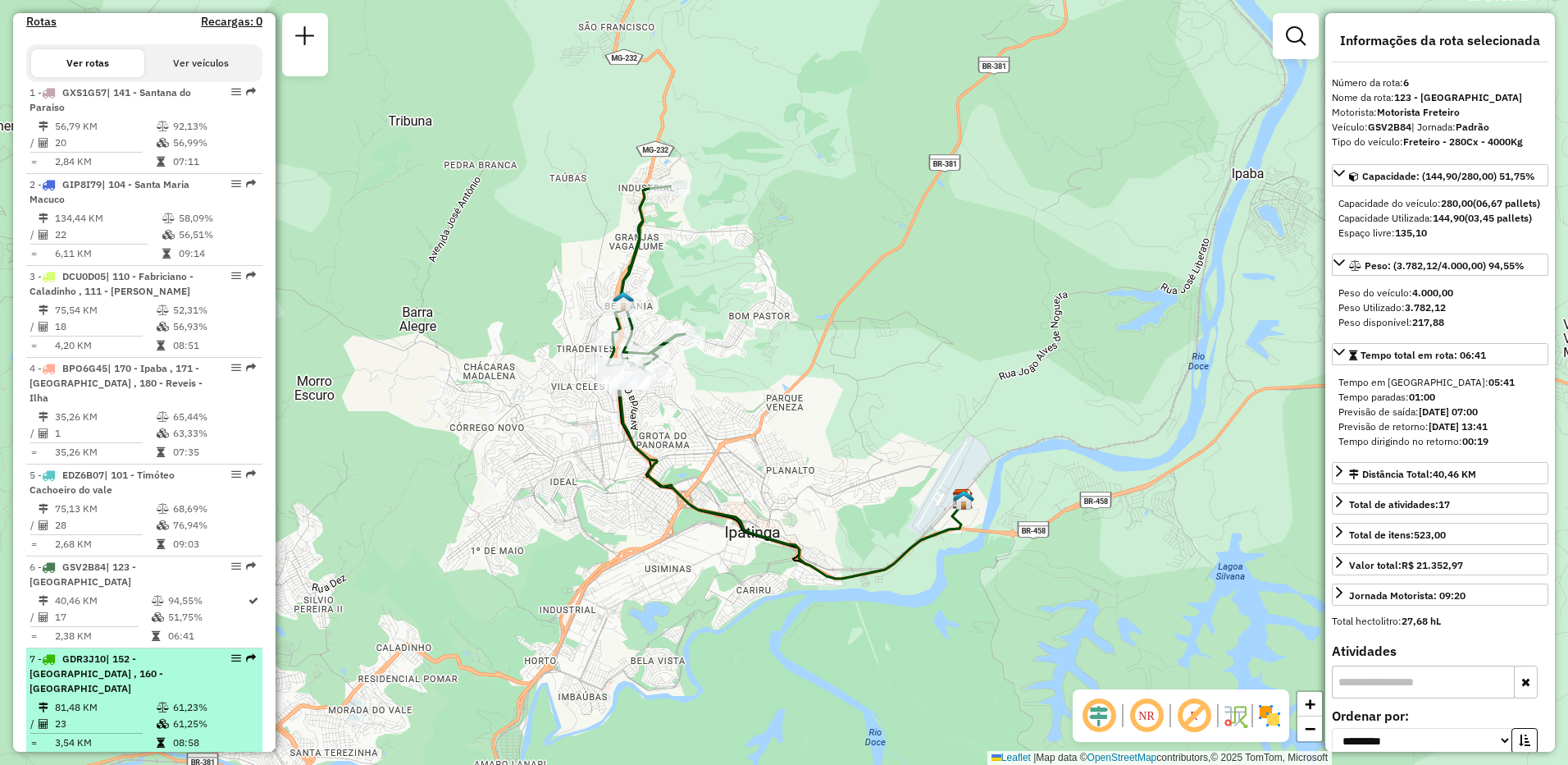
click at [74, 679] on div "7 - GDR3J10 | 152 - [GEOGRAPHIC_DATA] , 160 - [GEOGRAPHIC_DATA]" at bounding box center [116, 674] width 174 height 45
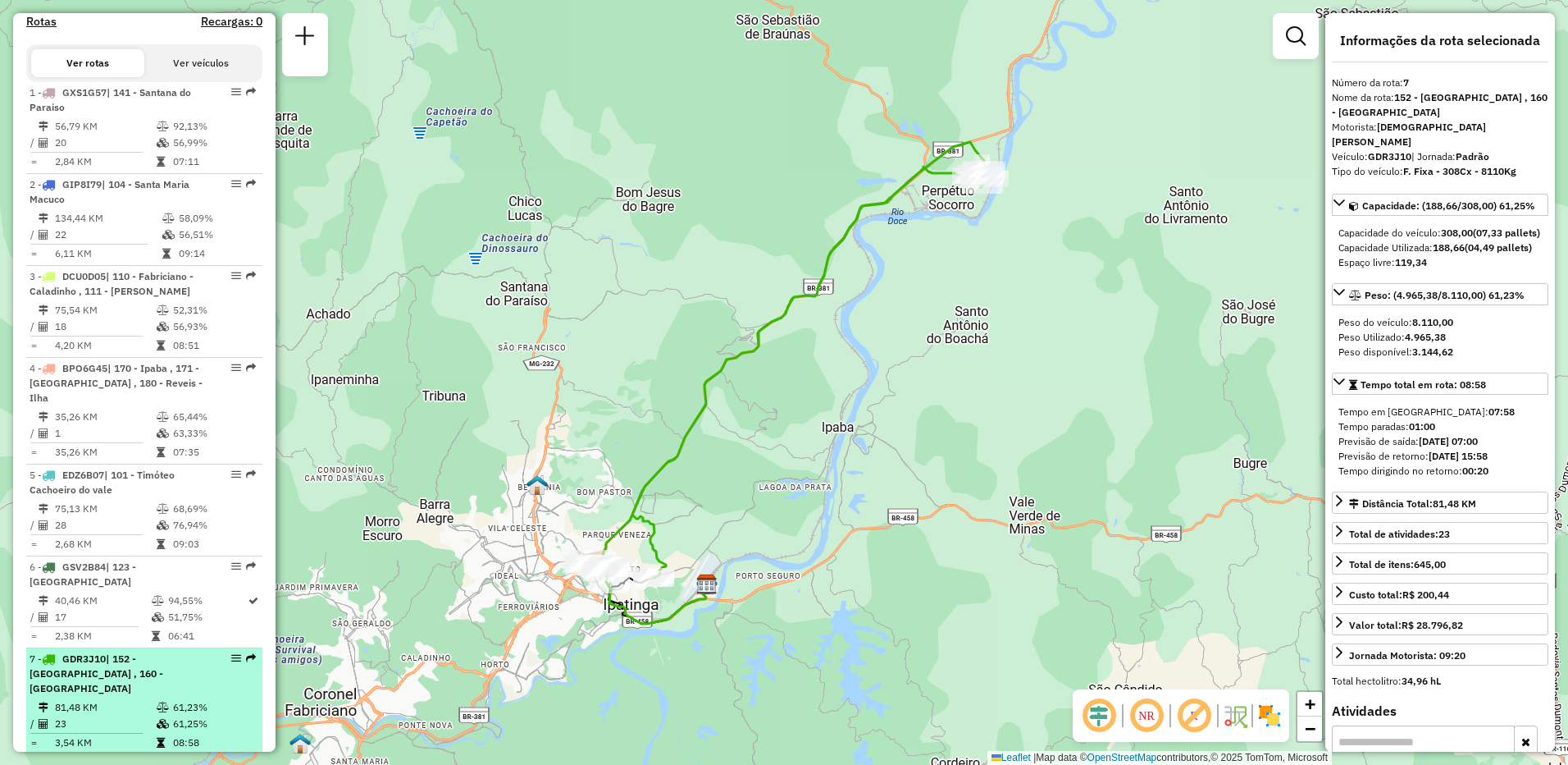
scroll to position [657, 0]
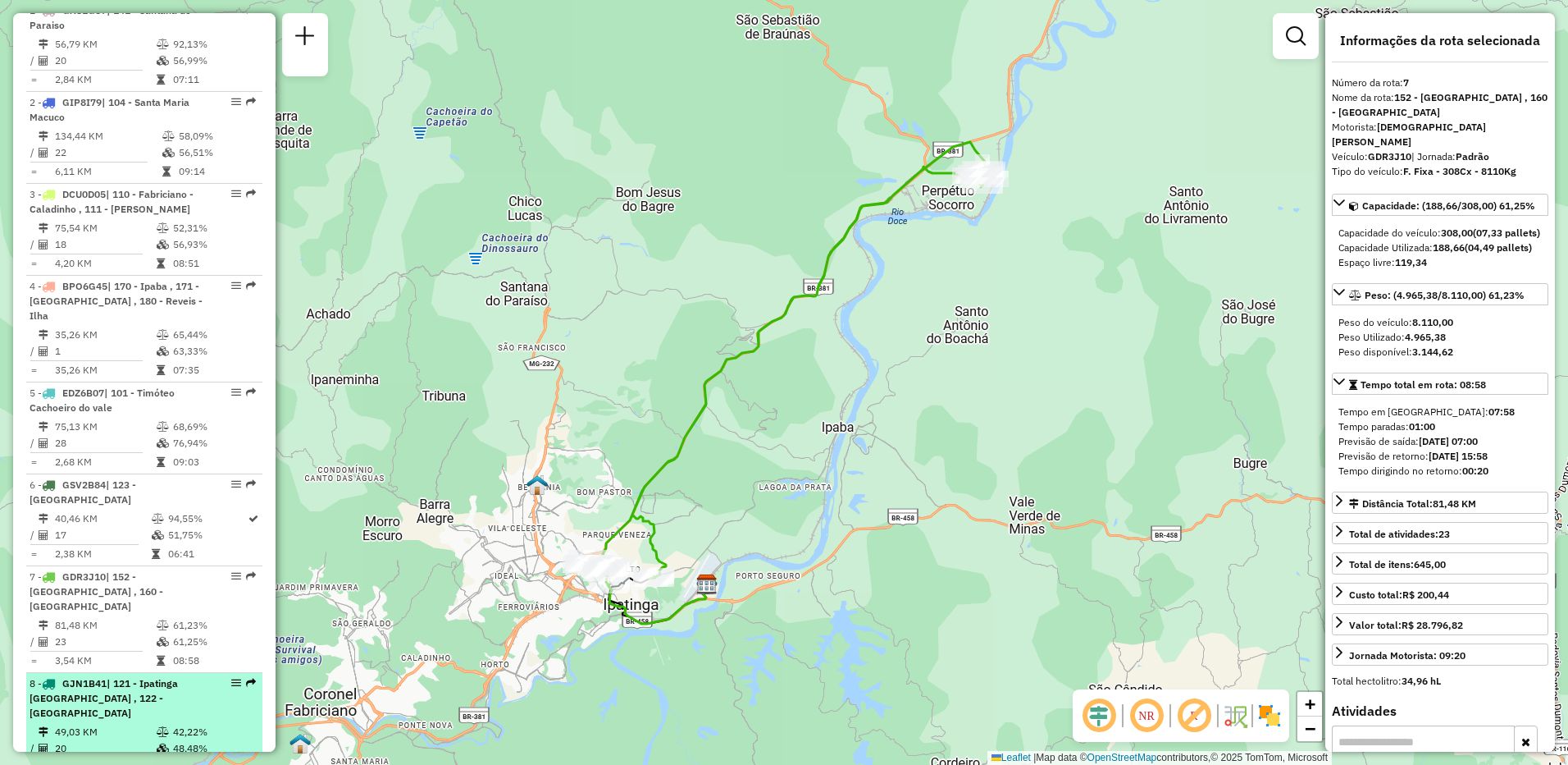
click at [97, 678] on span "| 121 - Ipatinga [GEOGRAPHIC_DATA] , 122 - [GEOGRAPHIC_DATA]" at bounding box center [104, 698] width 148 height 42
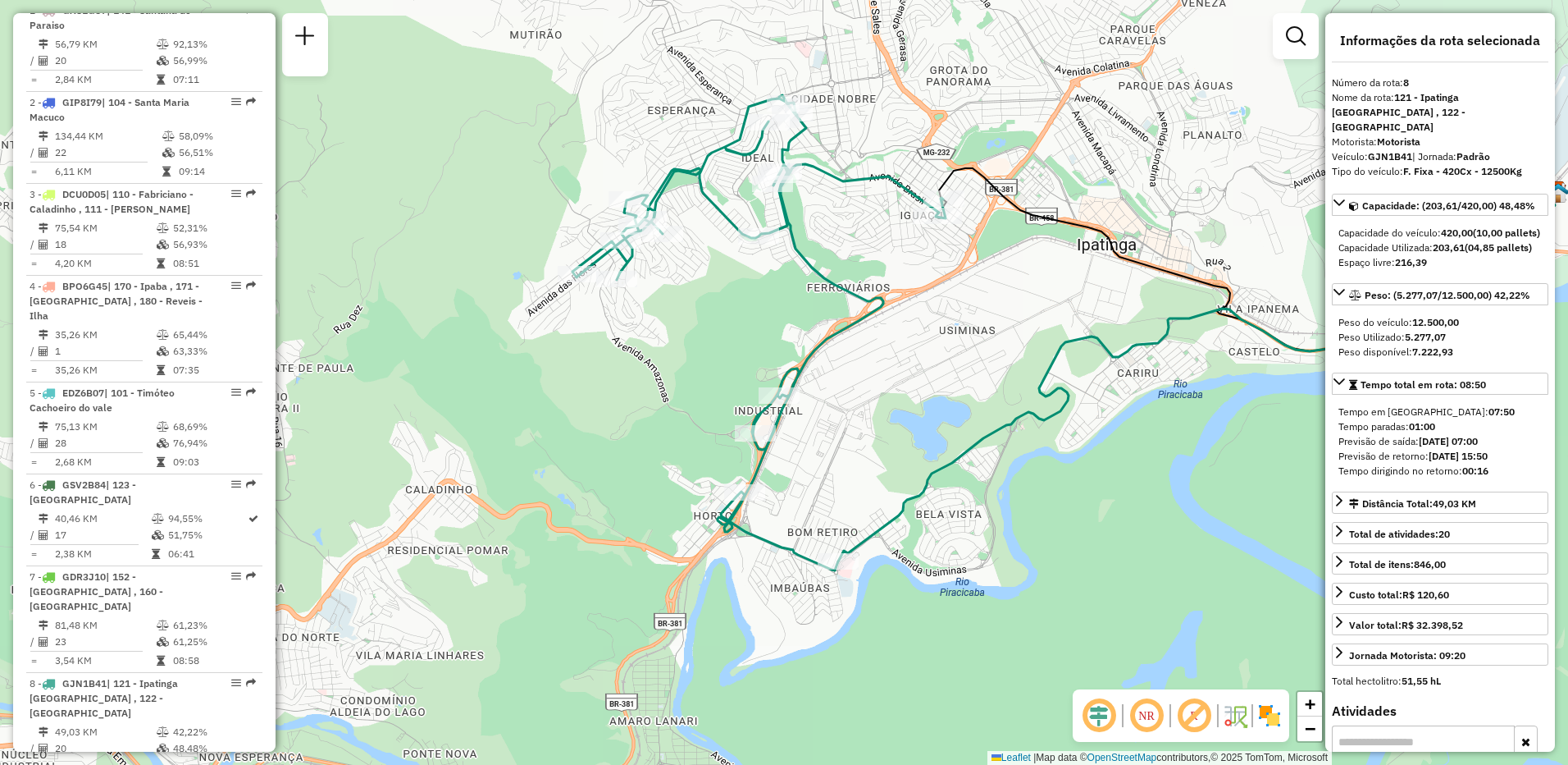
drag, startPoint x: 574, startPoint y: 486, endPoint x: 846, endPoint y: 438, distance: 276.2
click at [846, 438] on div "Janela de atendimento Grade de atendimento Capacidade Transportadoras Veículos …" at bounding box center [784, 382] width 1568 height 765
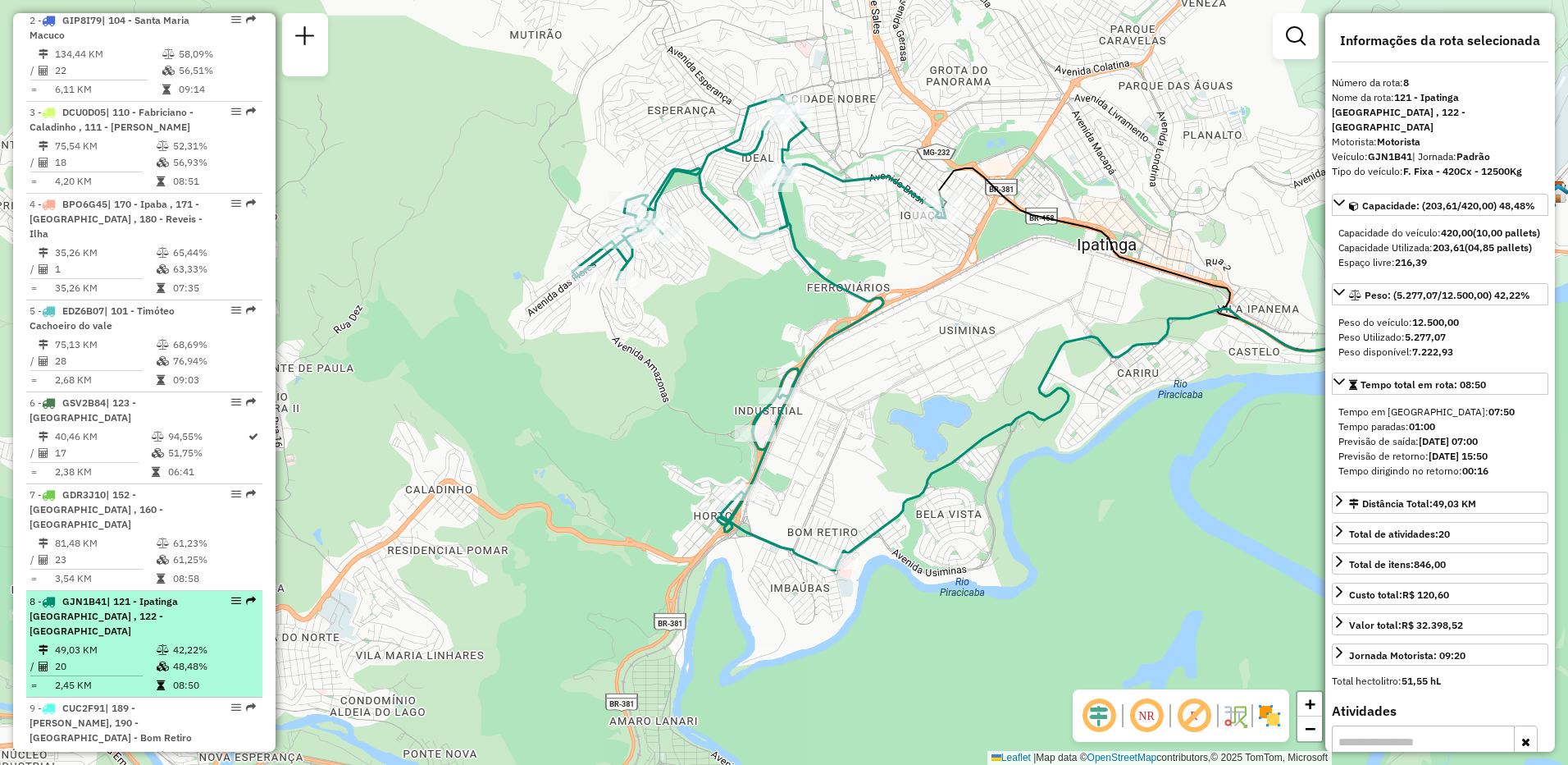
scroll to position [820, 0]
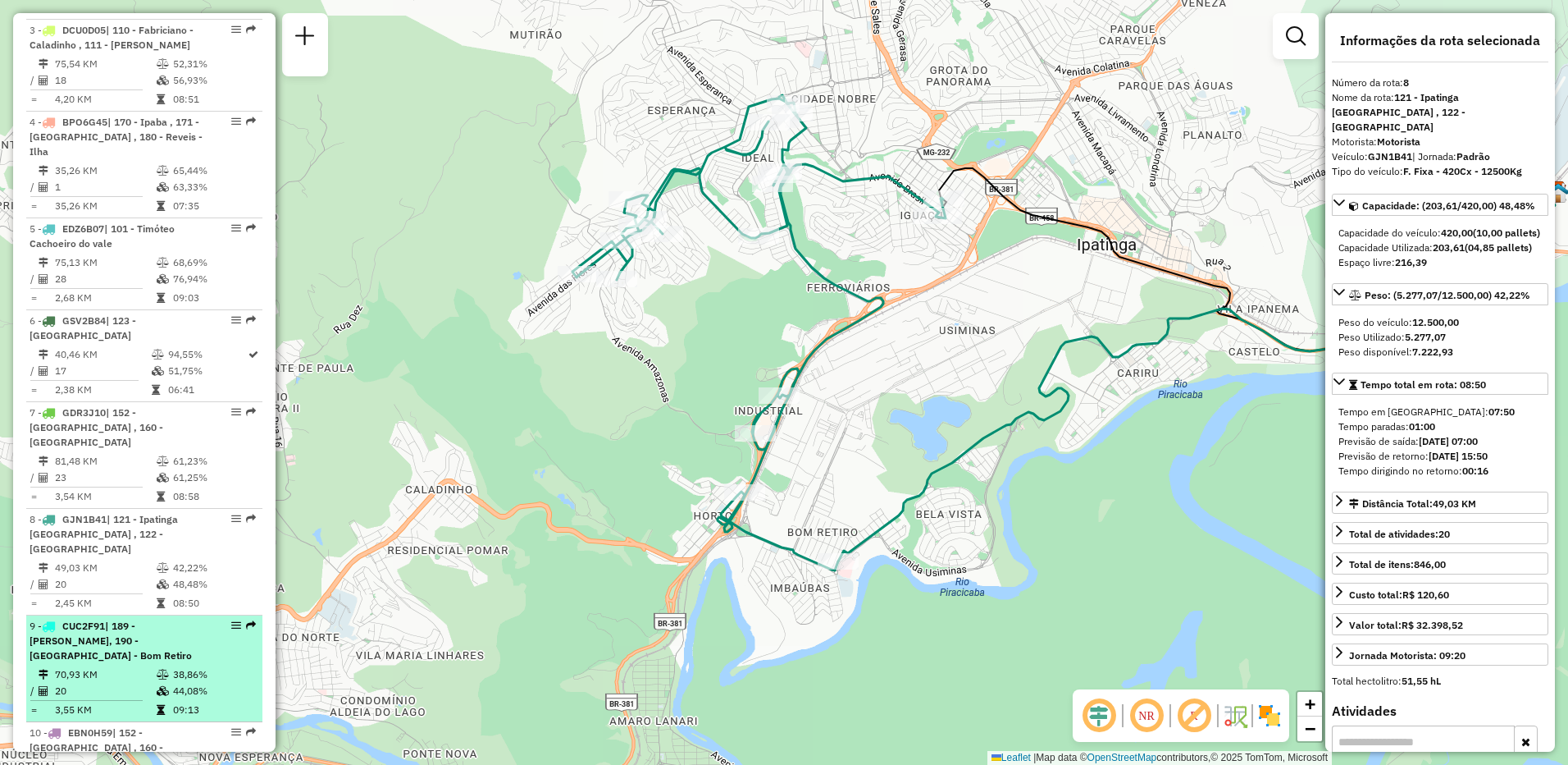
click at [123, 667] on td "70,93 KM" at bounding box center [106, 675] width 102 height 16
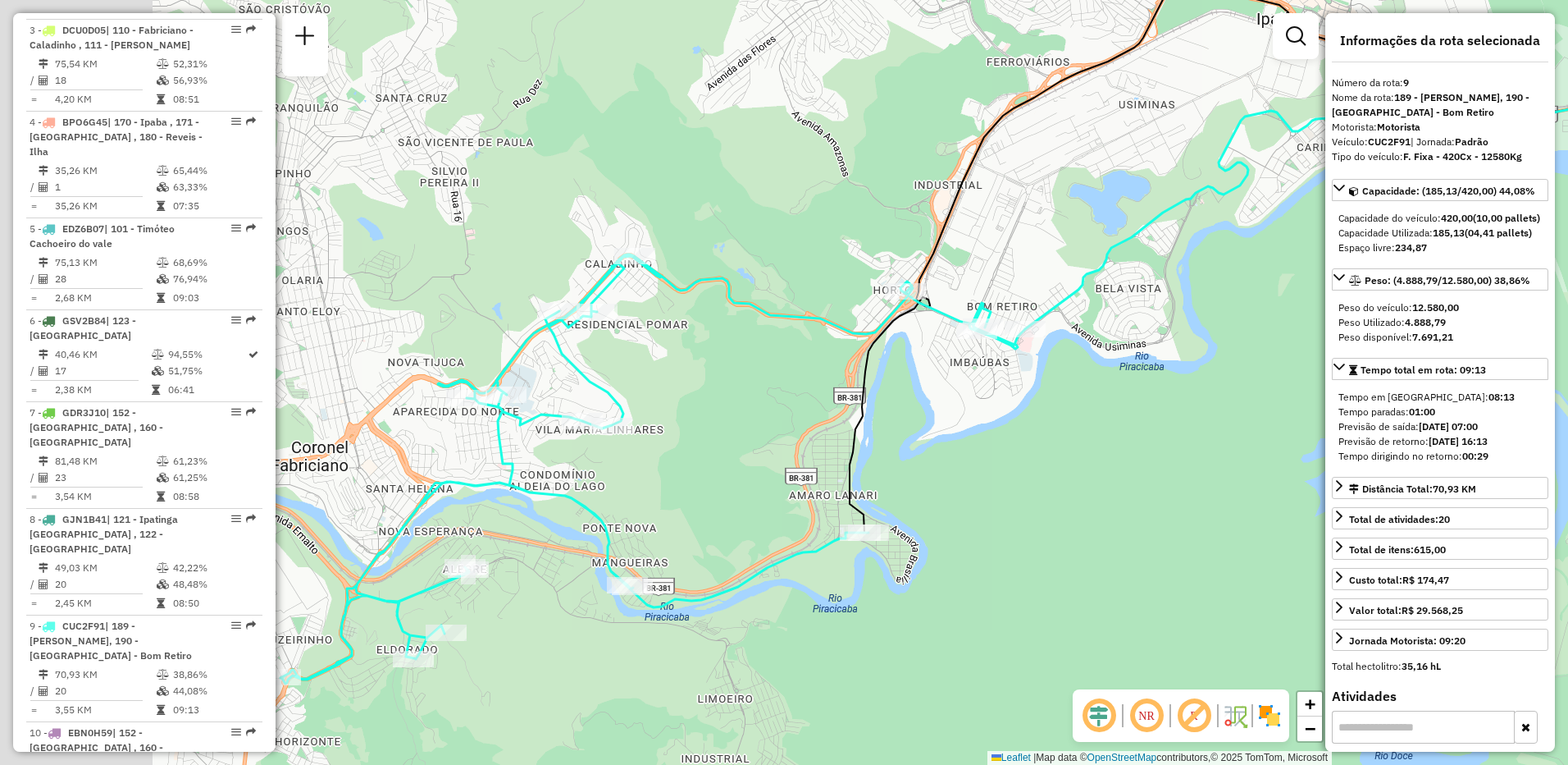
drag, startPoint x: 587, startPoint y: 481, endPoint x: 830, endPoint y: 423, distance: 249.8
click at [830, 423] on div "Janela de atendimento Grade de atendimento Capacidade Transportadoras Veículos …" at bounding box center [784, 382] width 1568 height 765
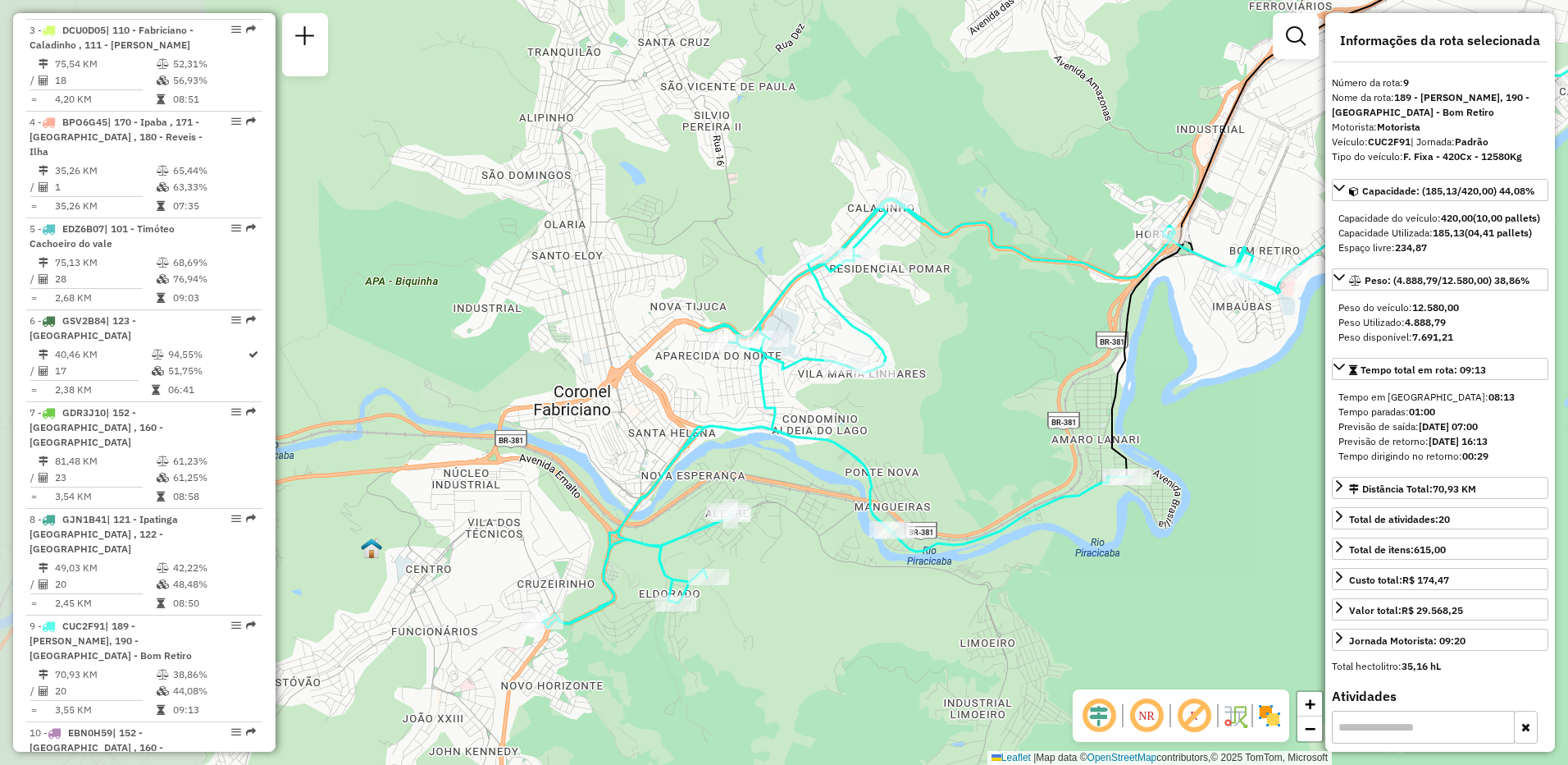
drag, startPoint x: 570, startPoint y: 509, endPoint x: 474, endPoint y: 599, distance: 131.6
click at [770, 470] on div "Janela de atendimento Grade de atendimento Capacidade Transportadoras Veículos …" at bounding box center [784, 382] width 1568 height 765
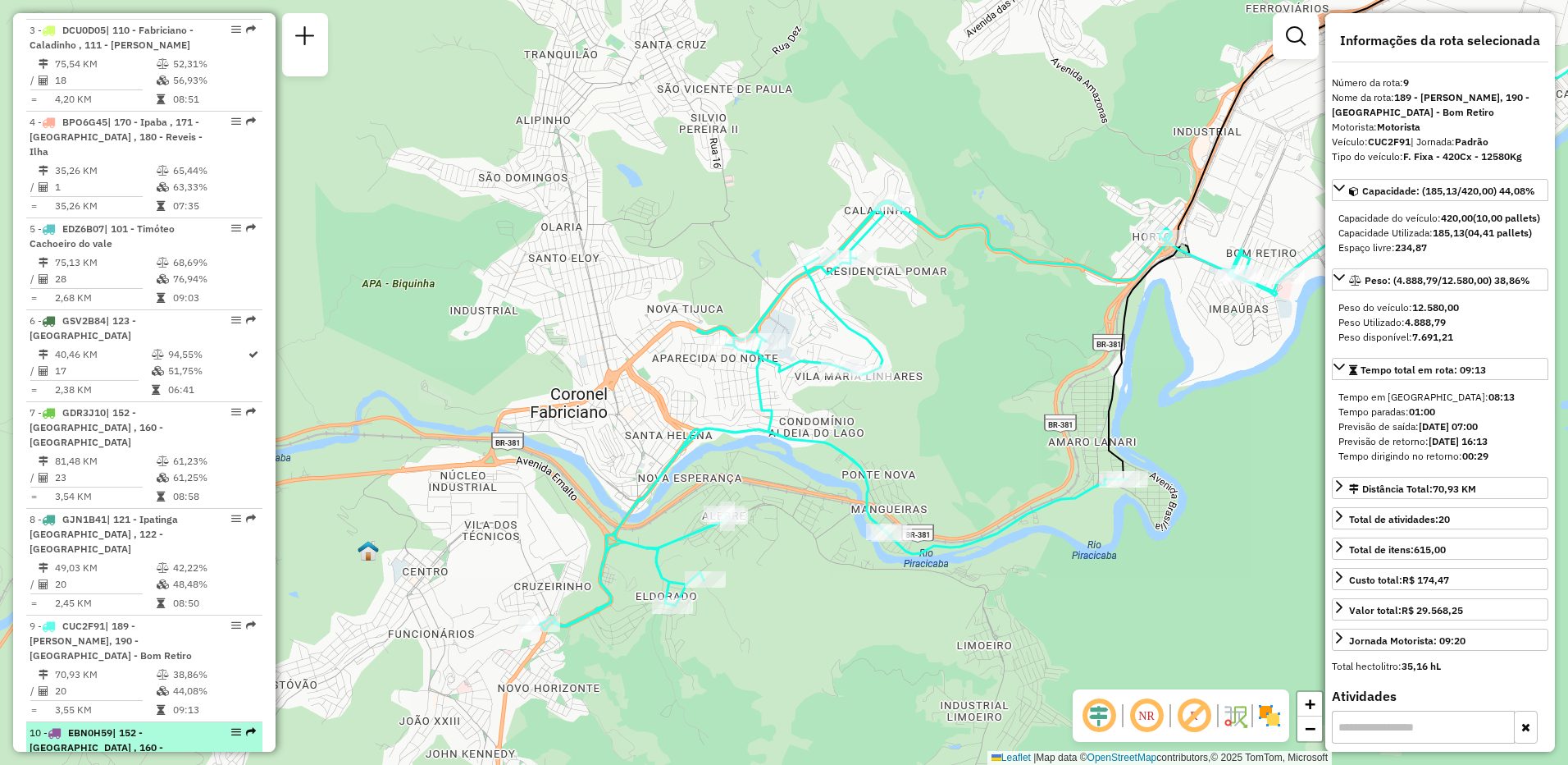
click at [109, 727] on span "| 152 - [GEOGRAPHIC_DATA] , 160 - [GEOGRAPHIC_DATA]" at bounding box center [96, 747] width 133 height 42
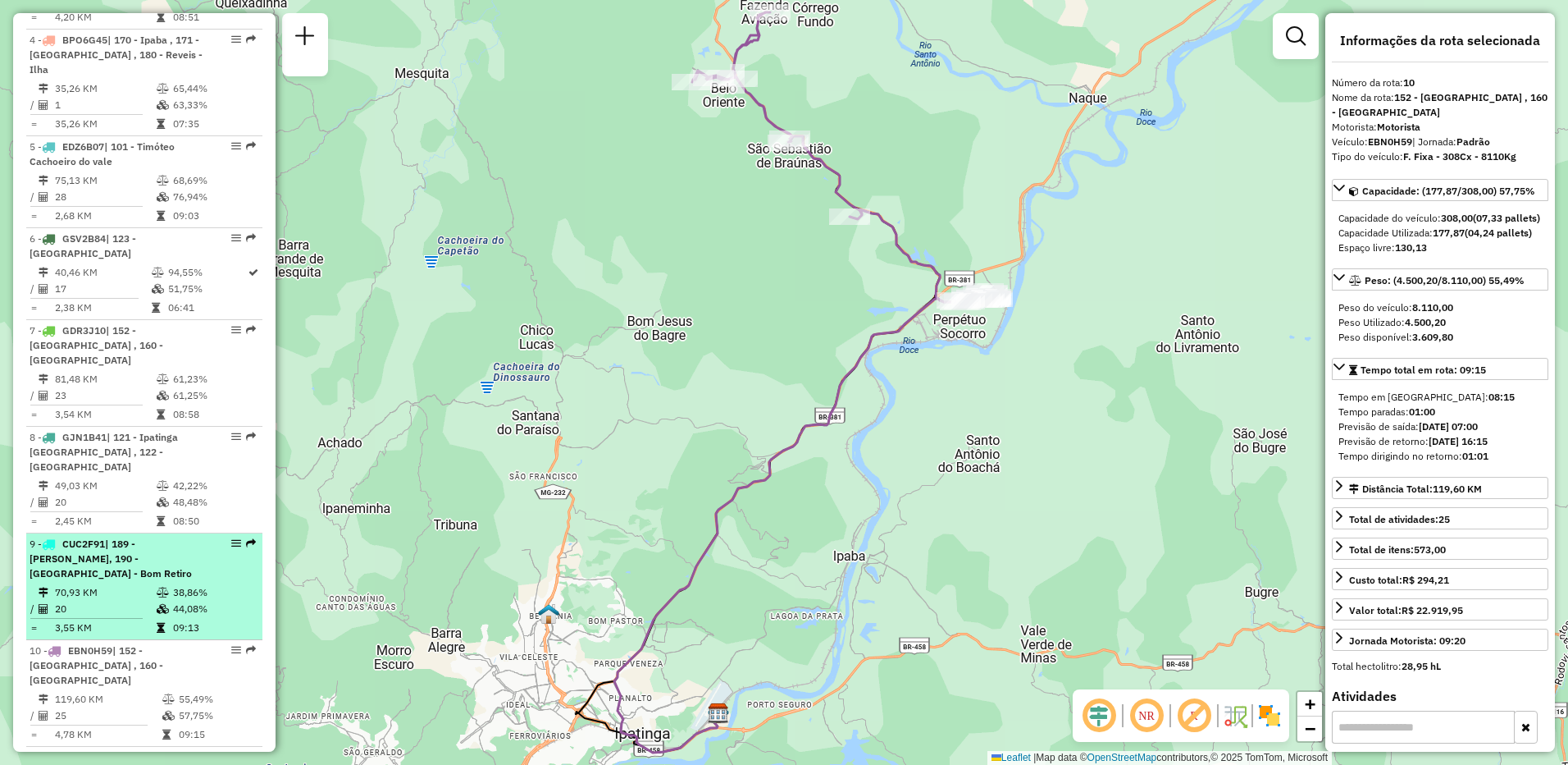
scroll to position [984, 0]
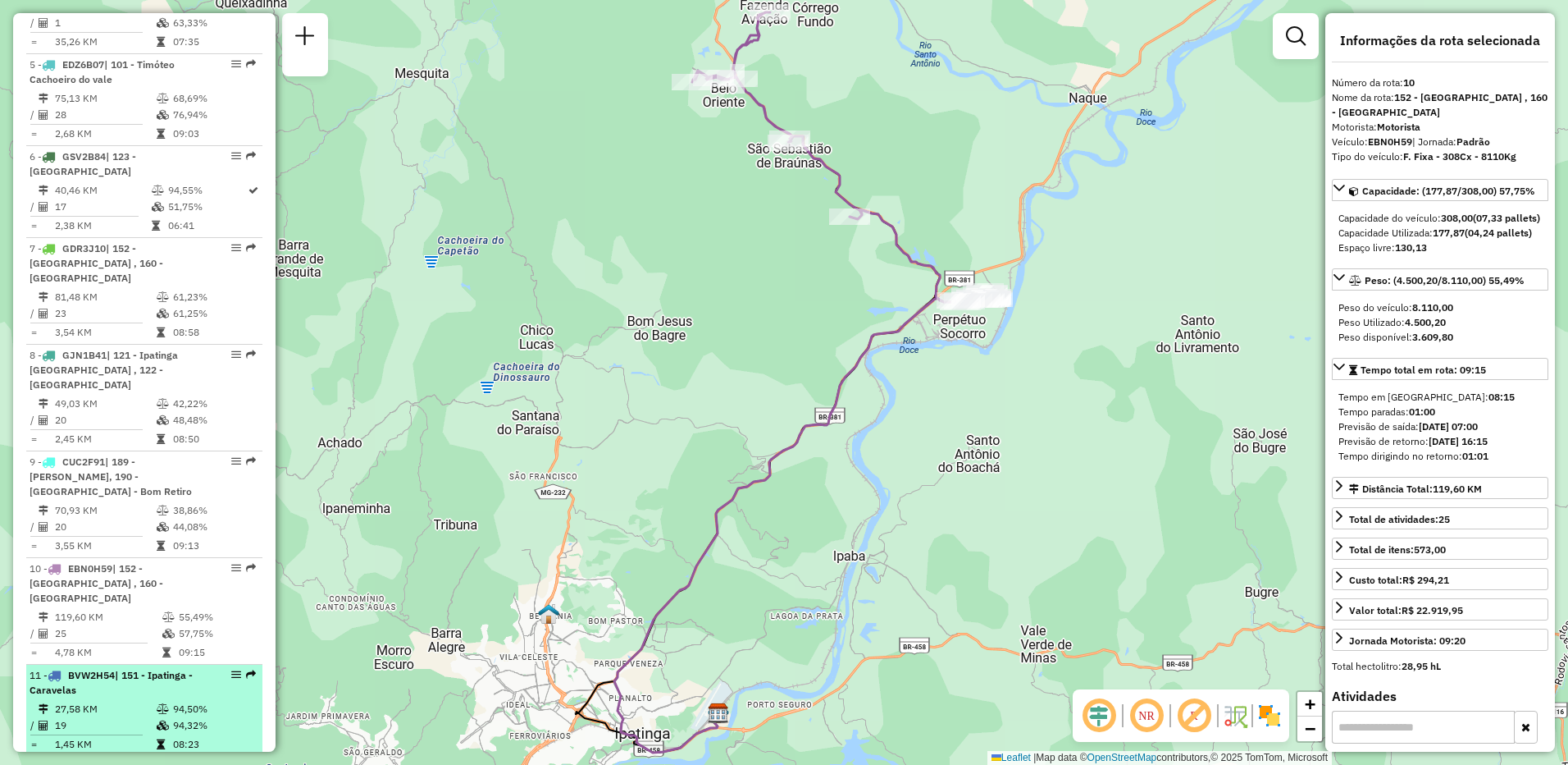
click at [138, 665] on li "11 - BVW2H54 | 151 - Ipatinga - [GEOGRAPHIC_DATA] 27,58 KM 94,50% / 19 94,32% =…" at bounding box center [144, 710] width 236 height 92
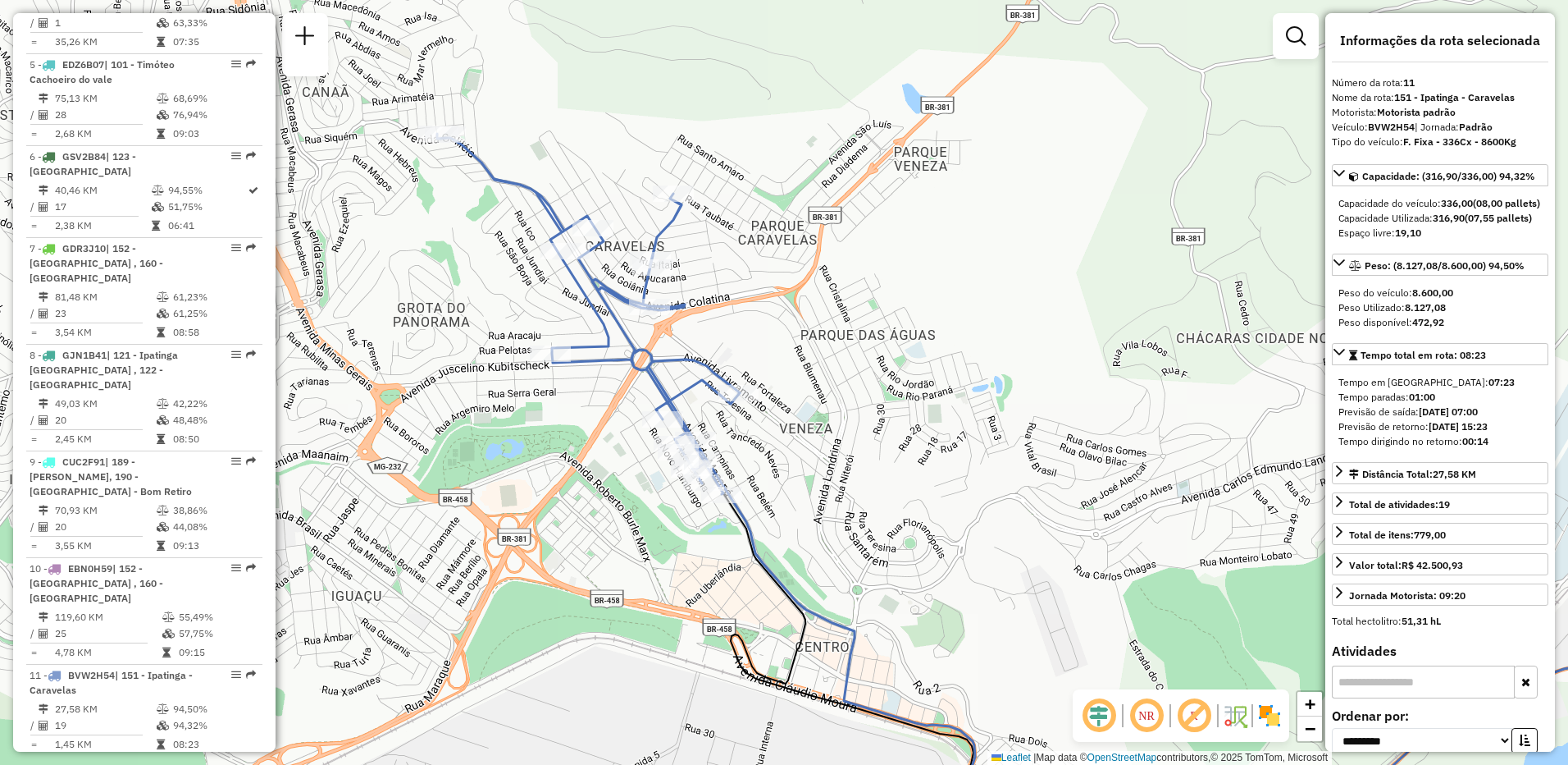
drag, startPoint x: 409, startPoint y: 456, endPoint x: 654, endPoint y: 573, distance: 271.5
click at [654, 573] on div "Janela de atendimento Grade de atendimento Capacidade Transportadoras Veículos …" at bounding box center [784, 382] width 1568 height 765
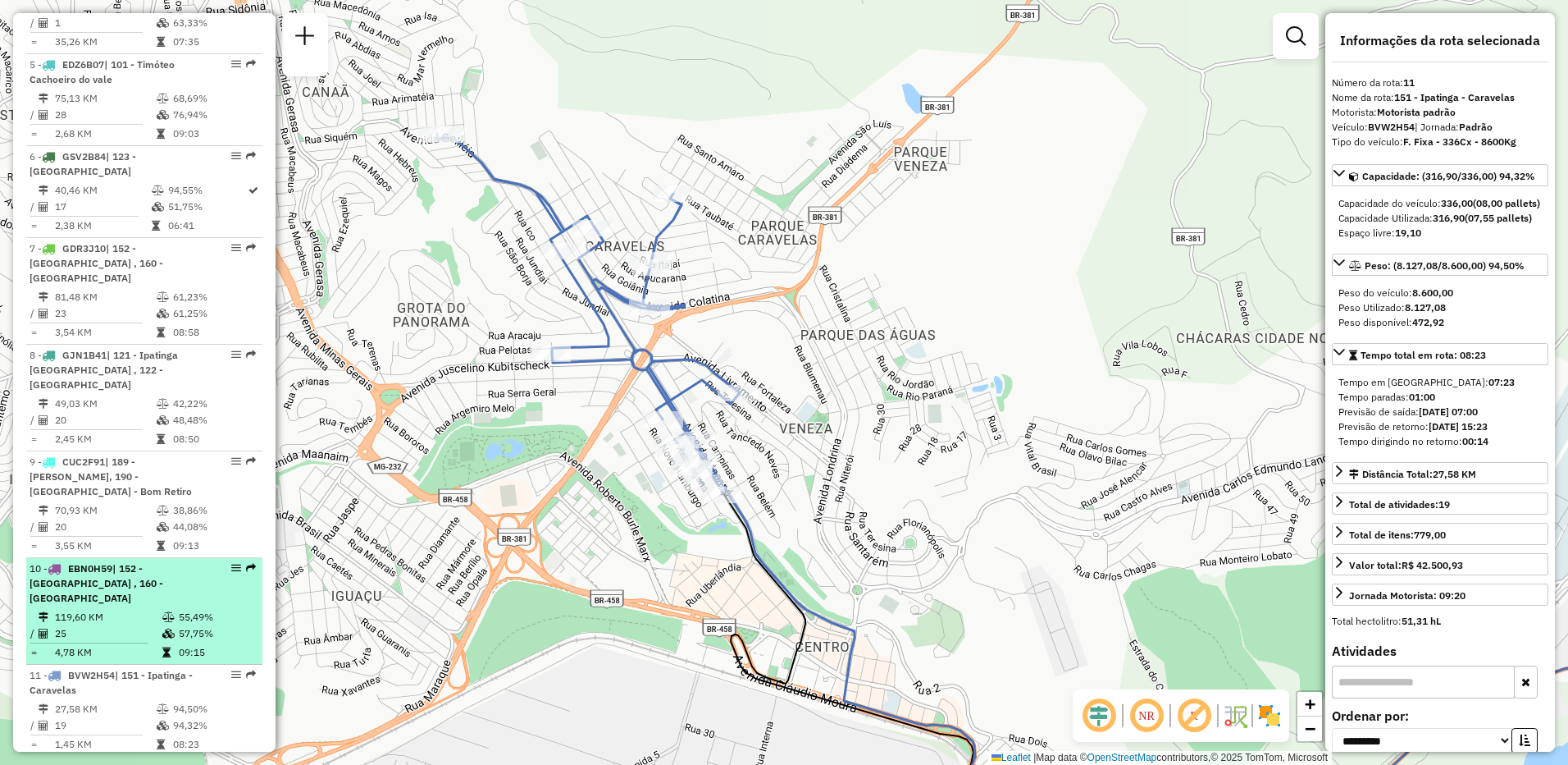
scroll to position [1067, 0]
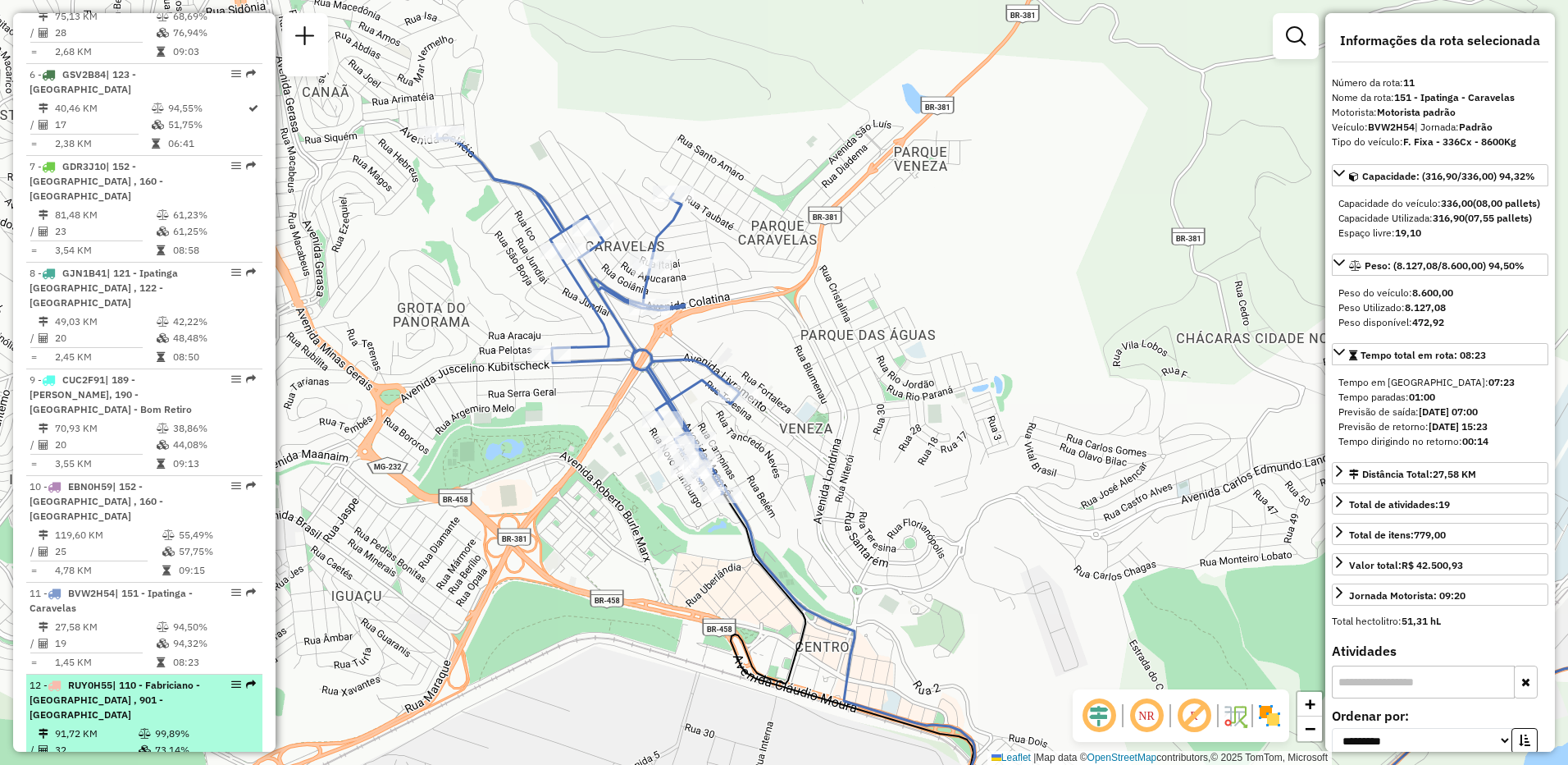
click at [133, 677] on div "12 - RUY0H55 | 110 - [STREET_ADDRESS]" at bounding box center [116, 700] width 174 height 45
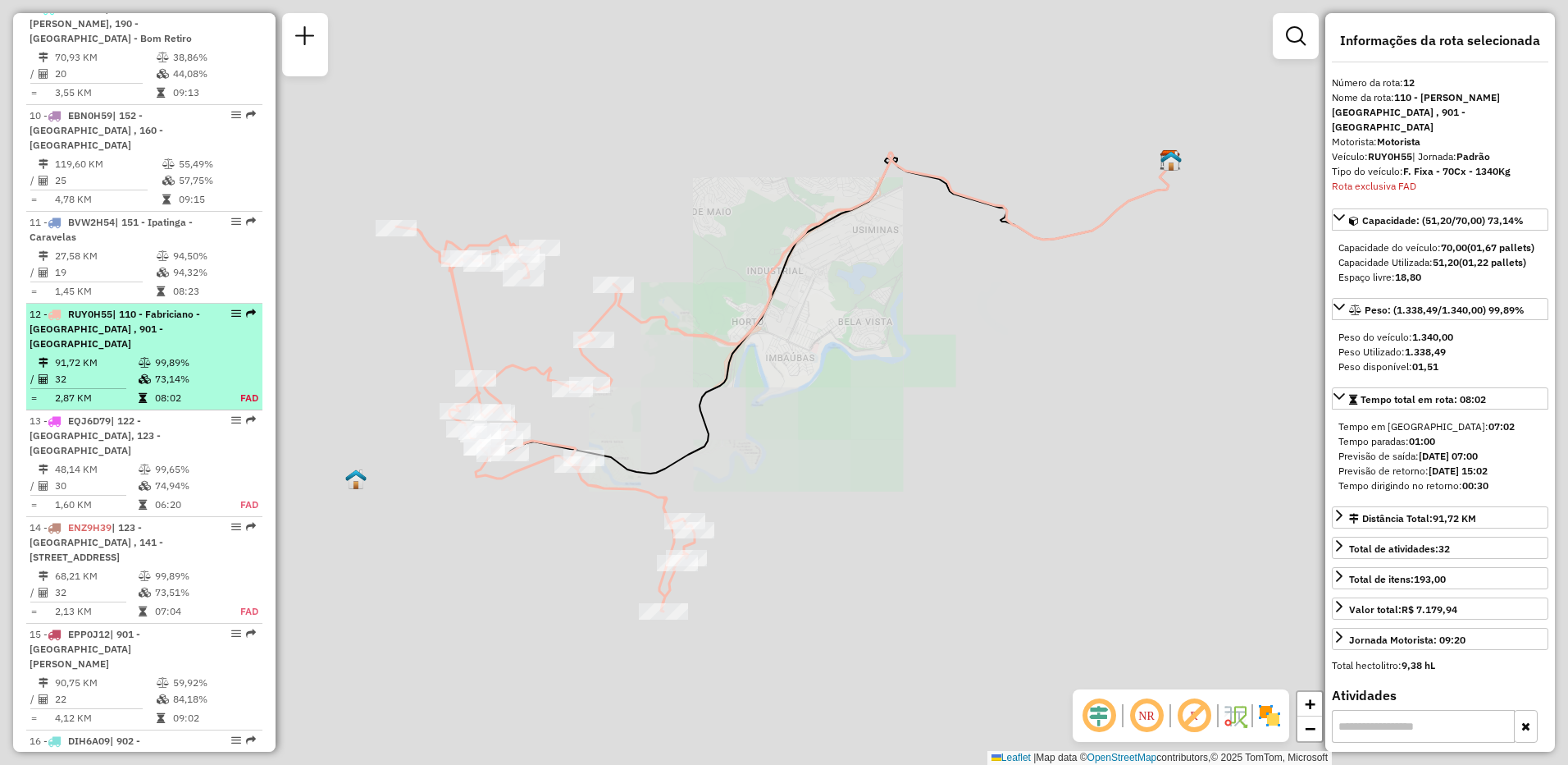
scroll to position [1684, 0]
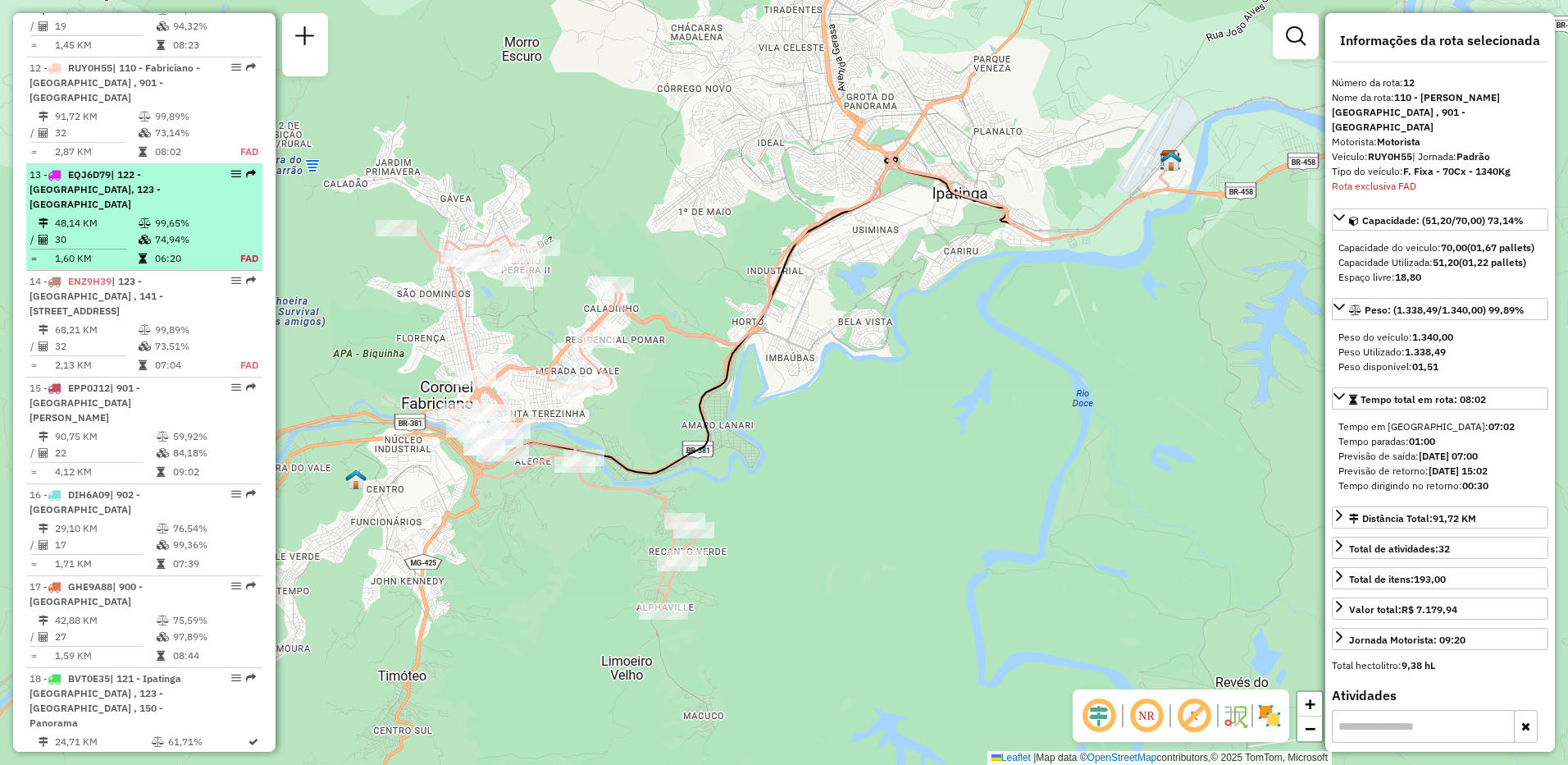
click at [120, 167] on div "13 - EQJ6D79 | 122 - [GEOGRAPHIC_DATA], 123 - [GEOGRAPHIC_DATA]" at bounding box center [116, 190] width 174 height 45
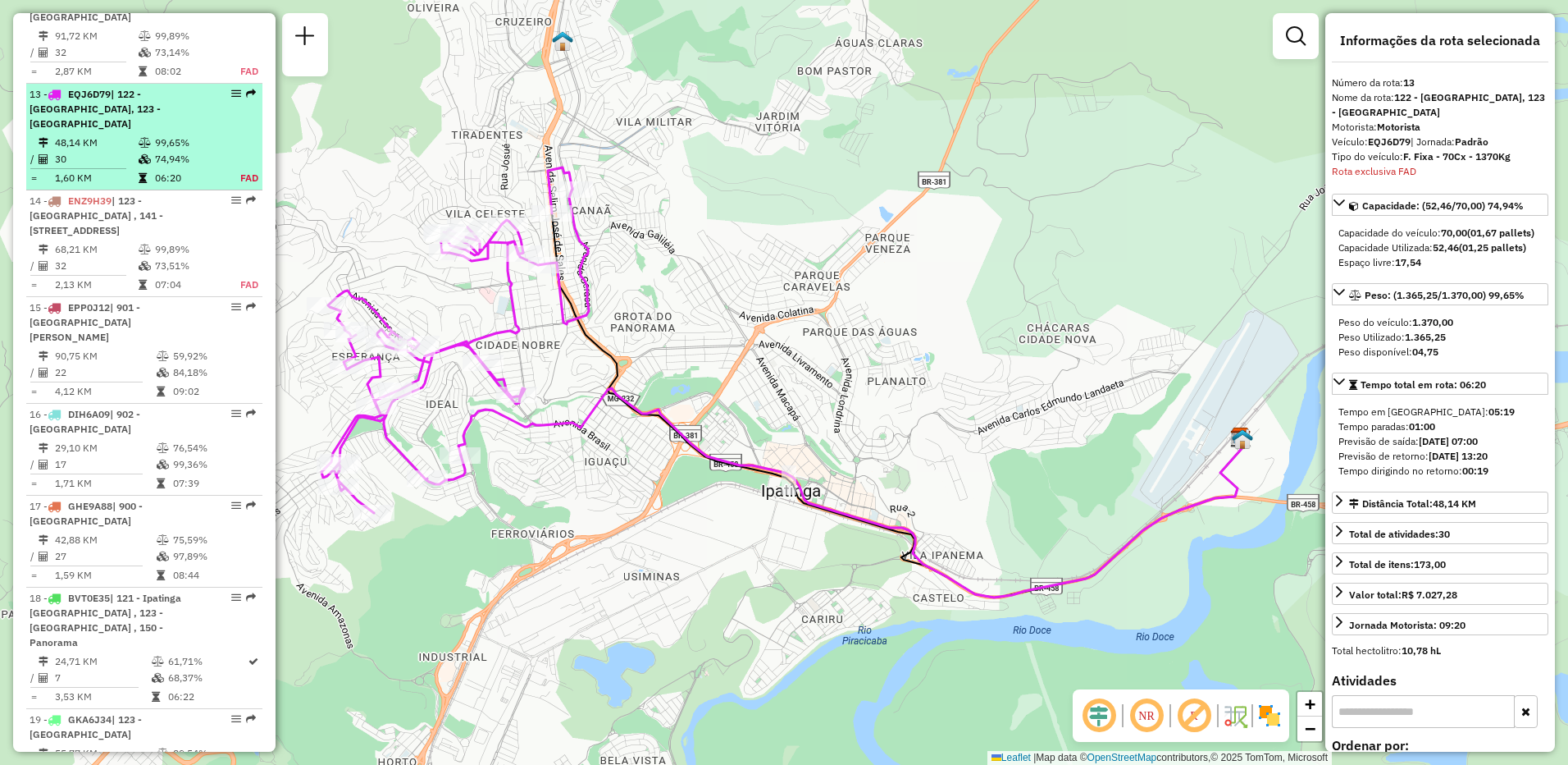
scroll to position [1790, 0]
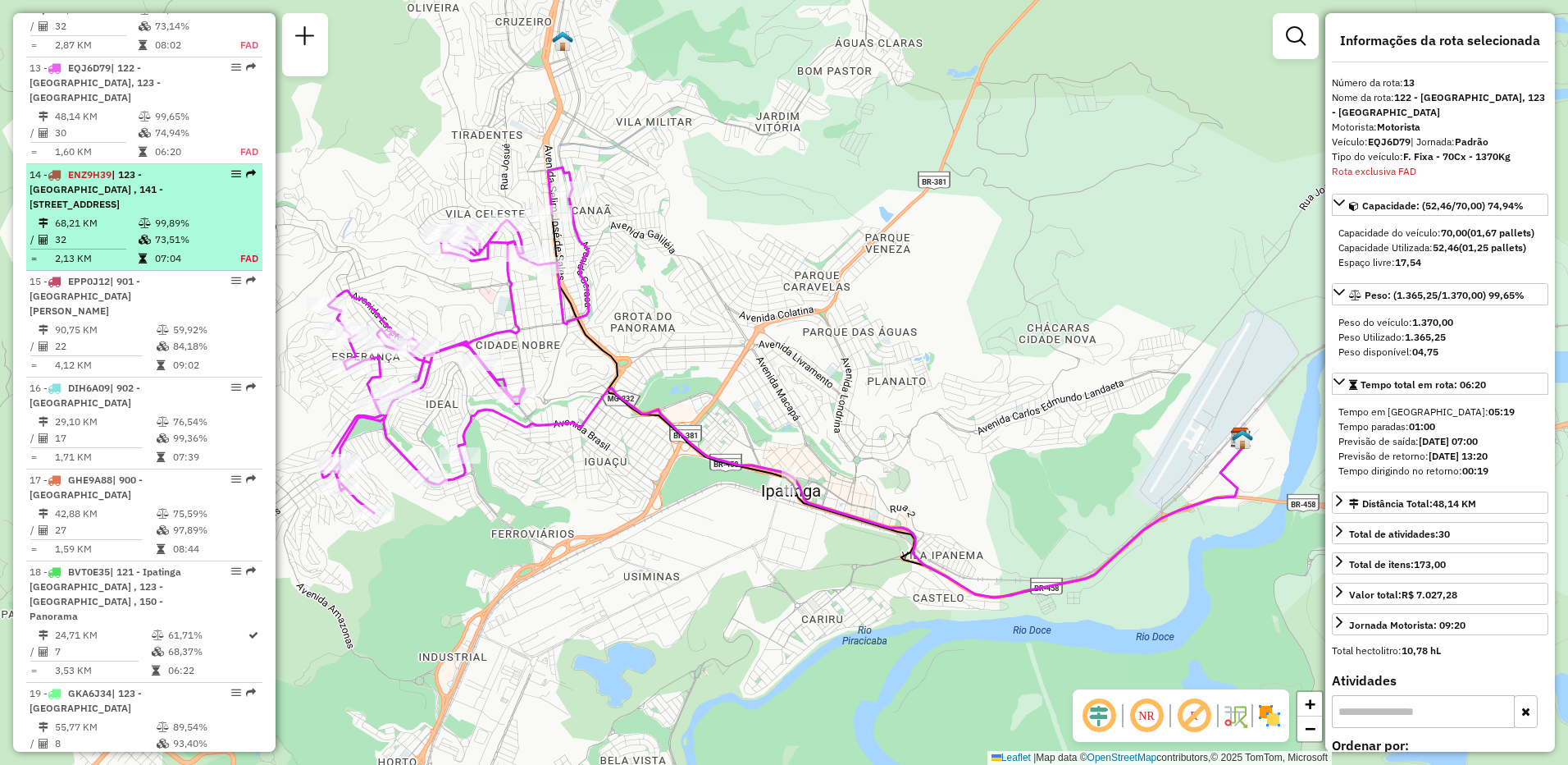
click at [115, 175] on div "14 - ENZ9H39 | 123 - [GEOGRAPHIC_DATA] , 141 - [GEOGRAPHIC_DATA] , 150 - Panora…" at bounding box center [116, 190] width 174 height 45
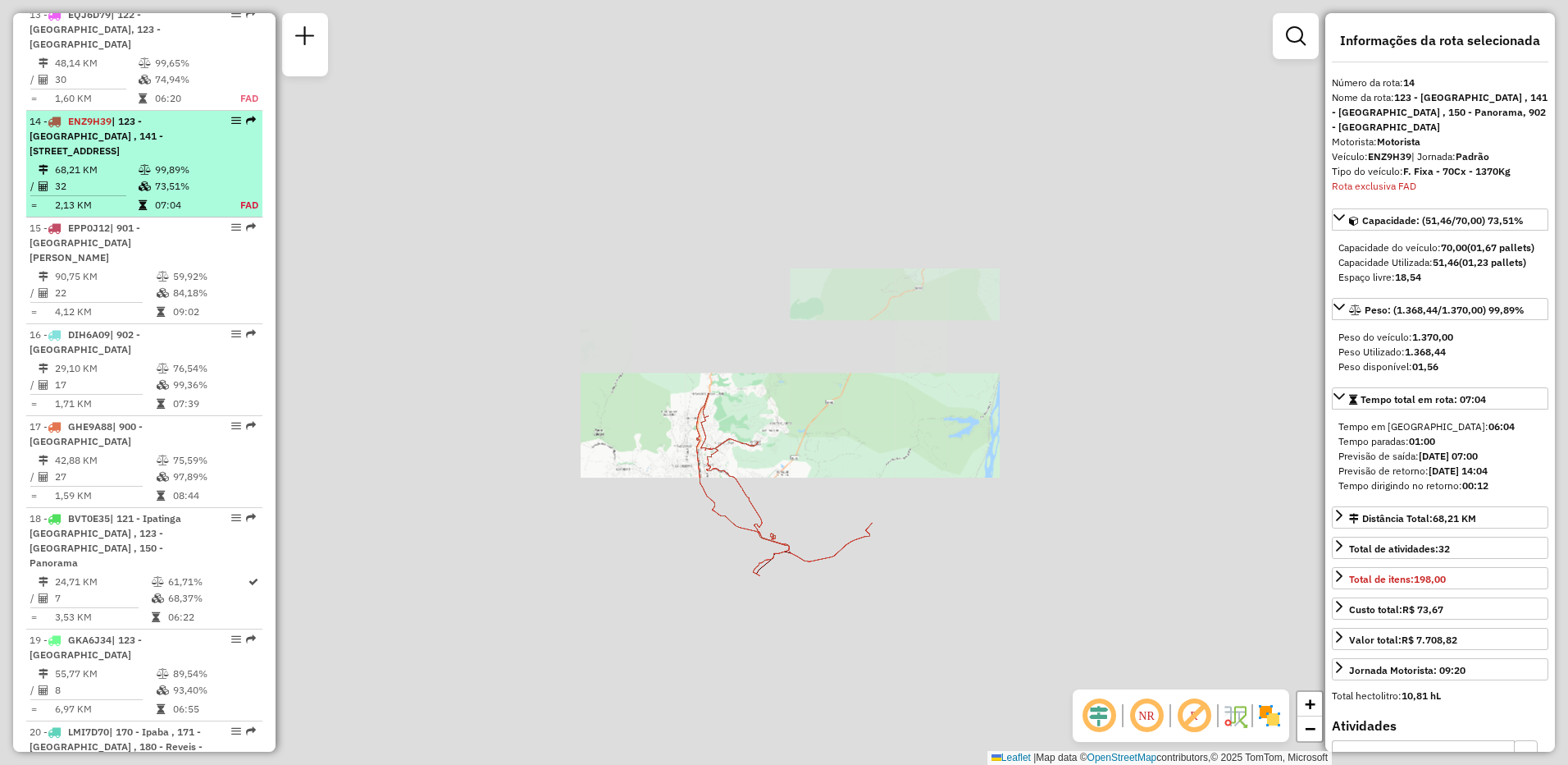
scroll to position [1874, 0]
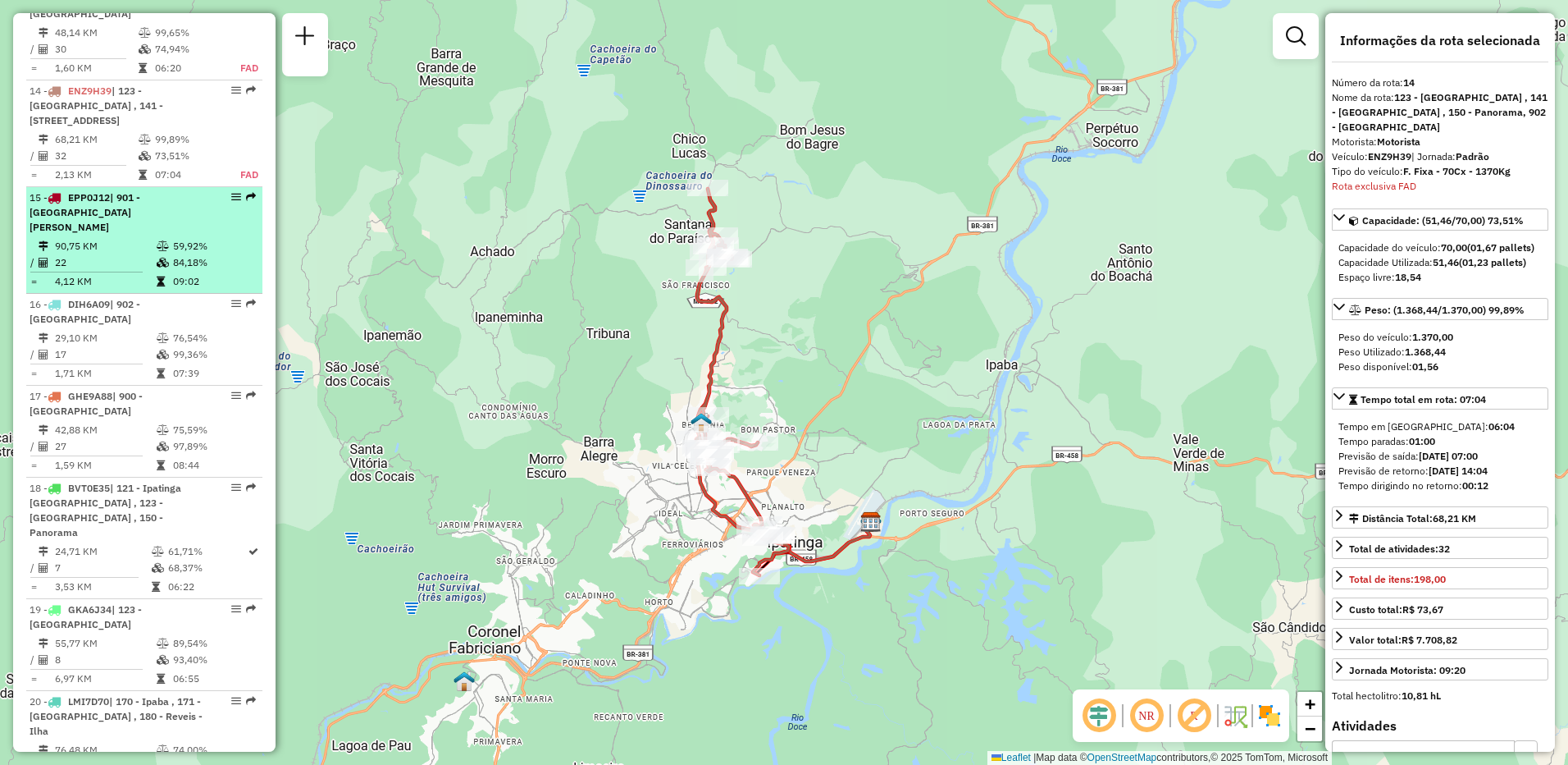
click at [119, 191] on div "15 - EPP0J12 | 901 - [GEOGRAPHIC_DATA]" at bounding box center [116, 213] width 174 height 45
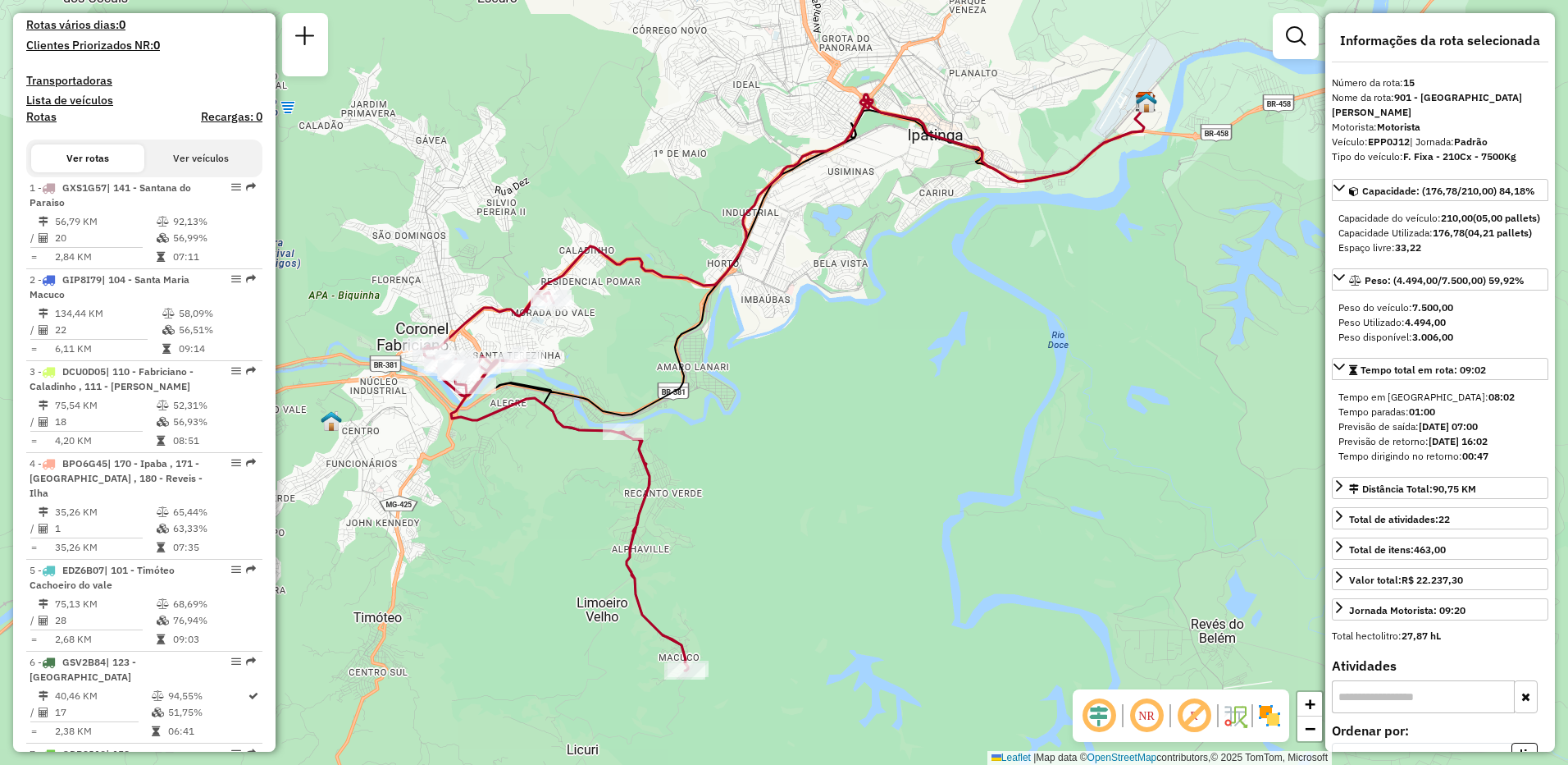
scroll to position [397, 0]
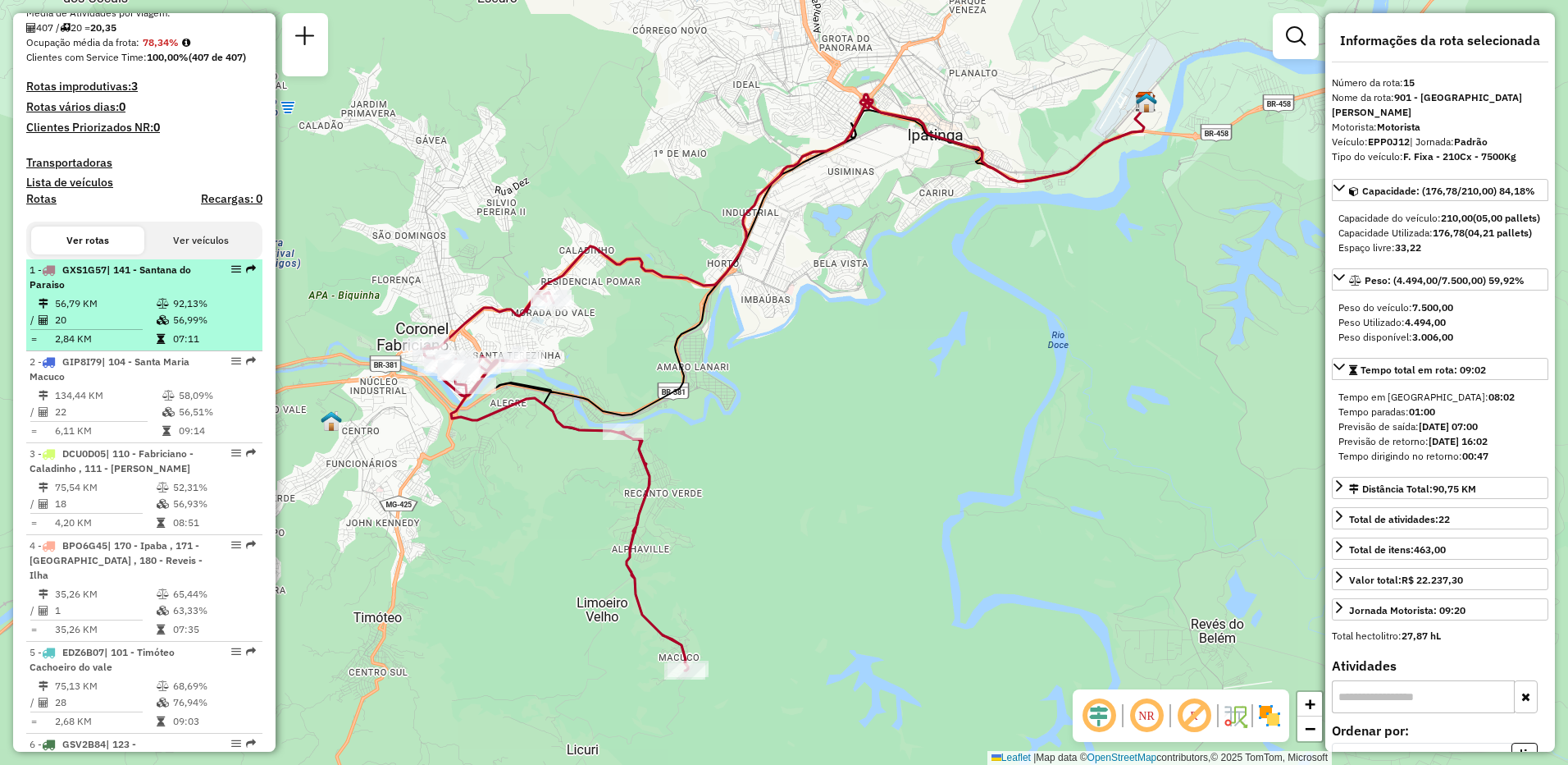
click at [117, 292] on div "1 - GXS1G57 | 141 - Santana do Paraiso" at bounding box center [116, 276] width 174 height 30
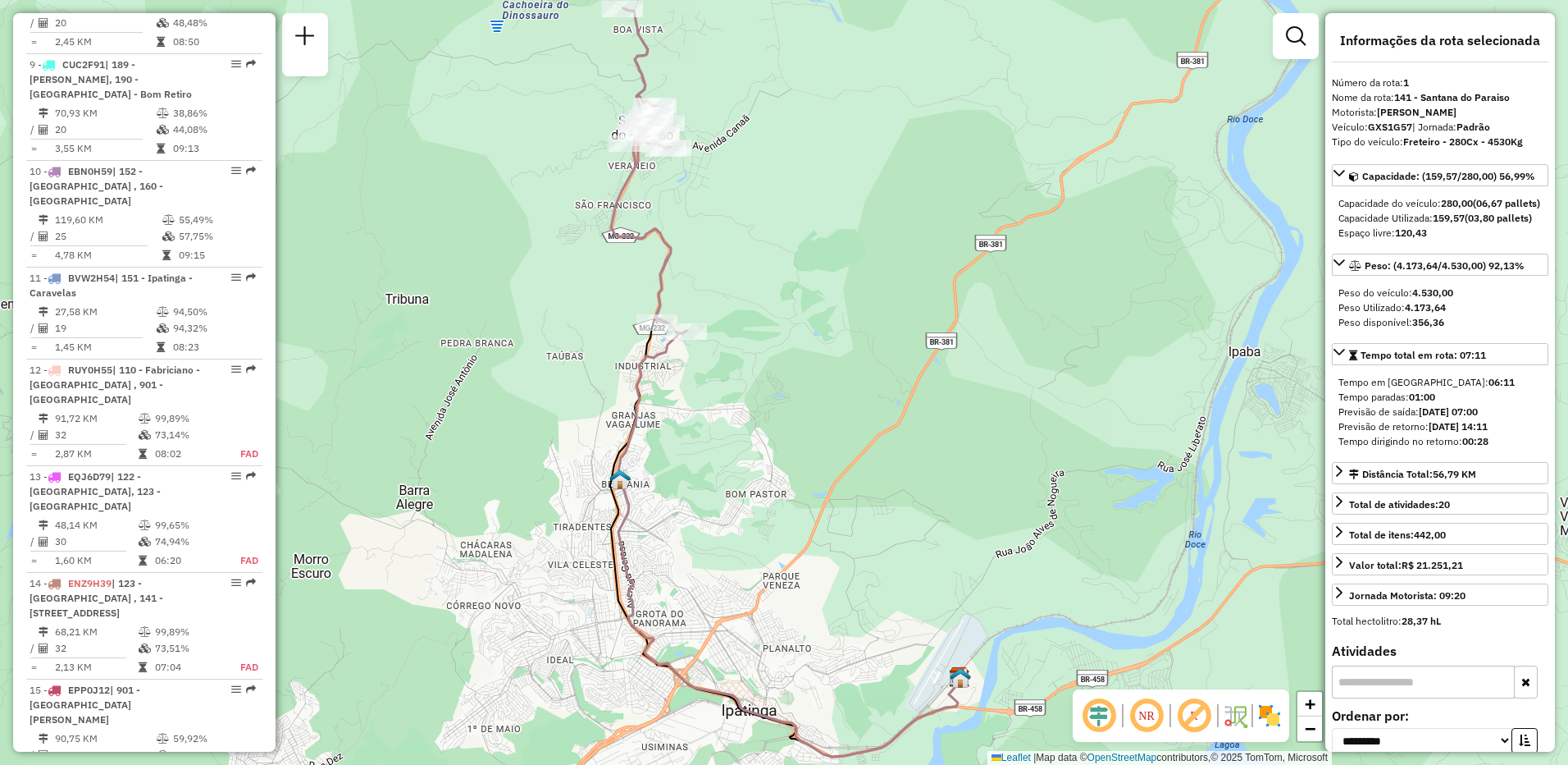
scroll to position [1628, 0]
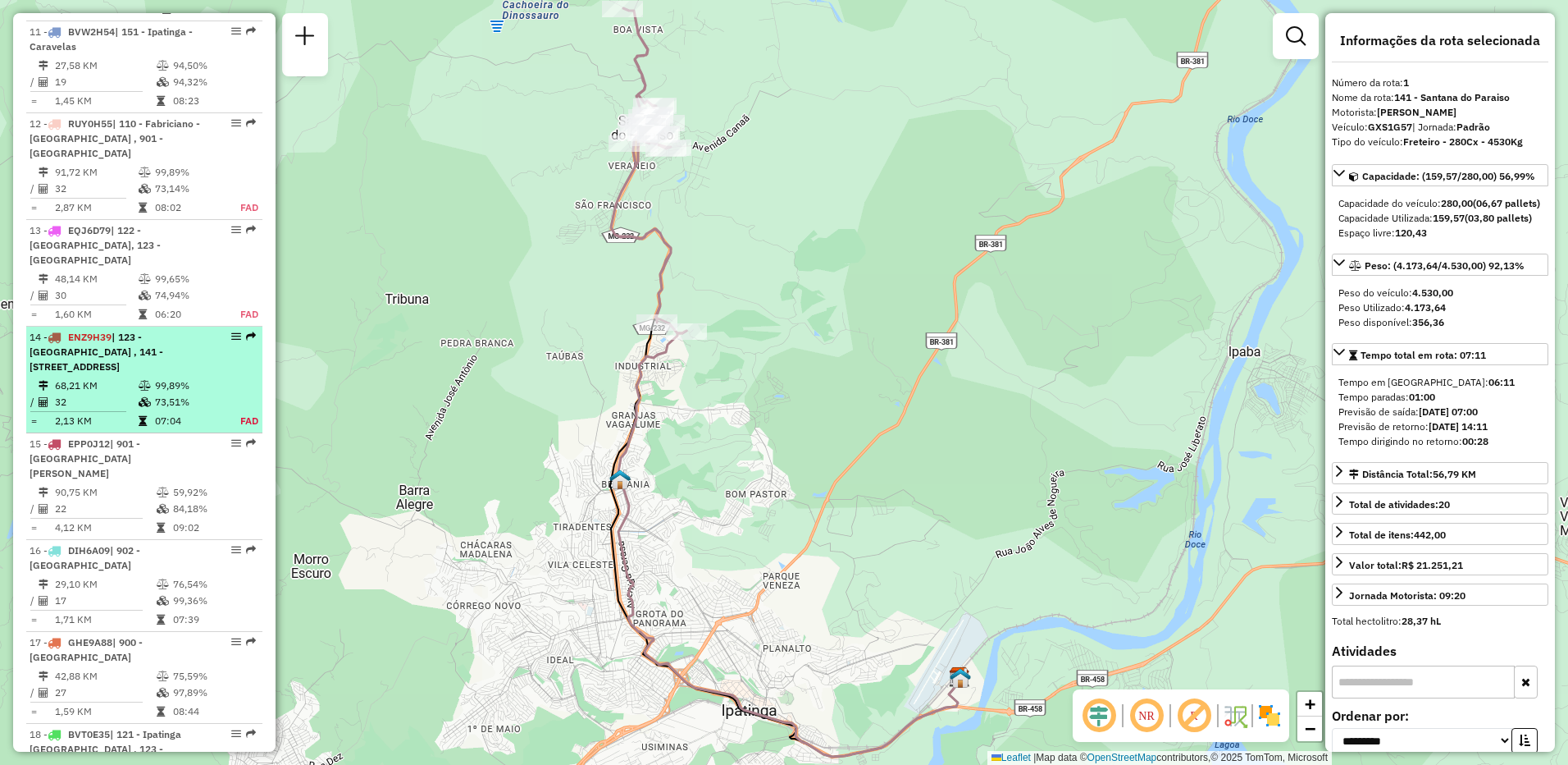
click at [128, 333] on div "14 - ENZ9H39 | 123 - [GEOGRAPHIC_DATA] , 141 - [GEOGRAPHIC_DATA] , 150 - Panora…" at bounding box center [116, 353] width 174 height 45
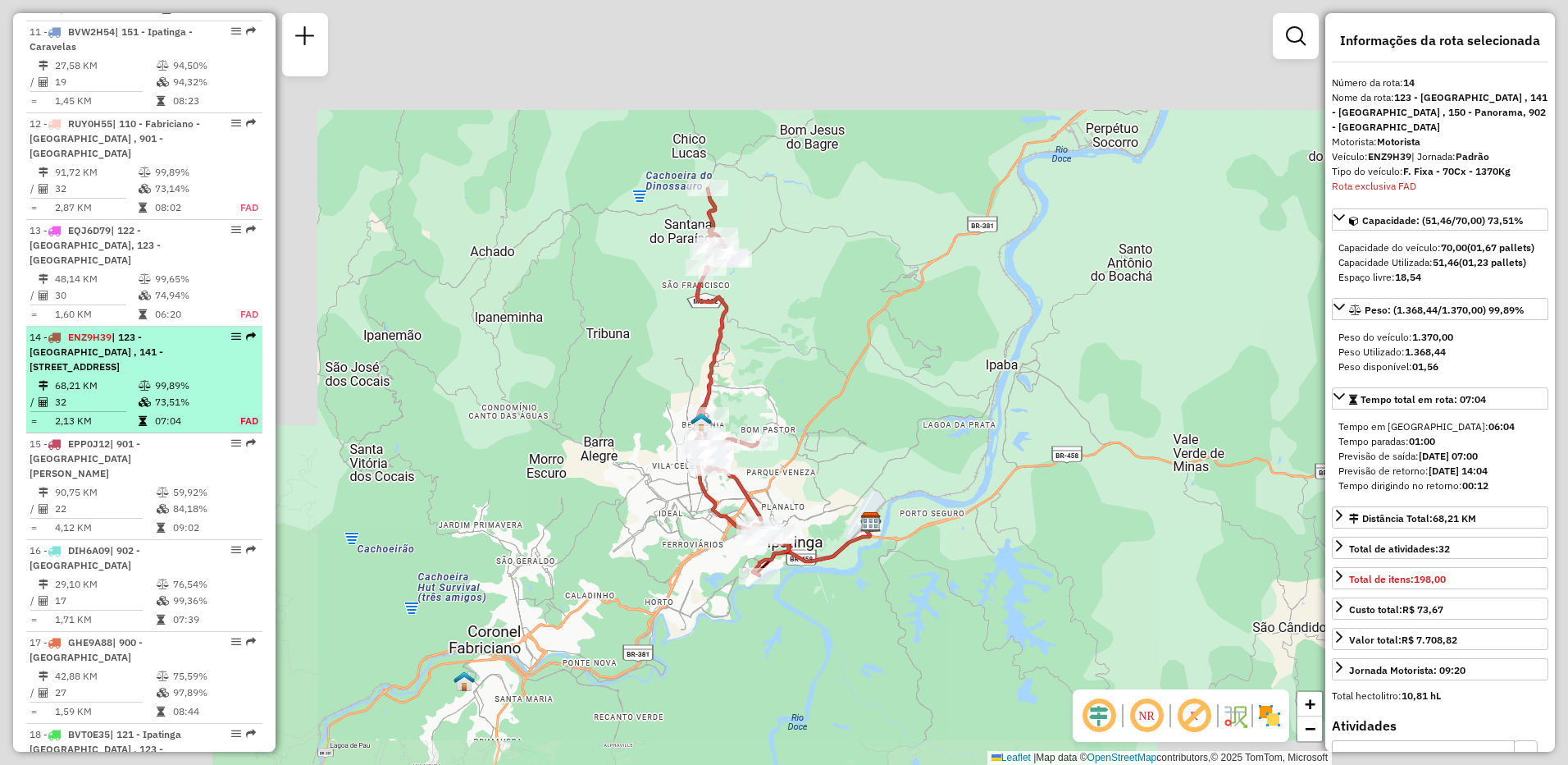
scroll to position [1874, 0]
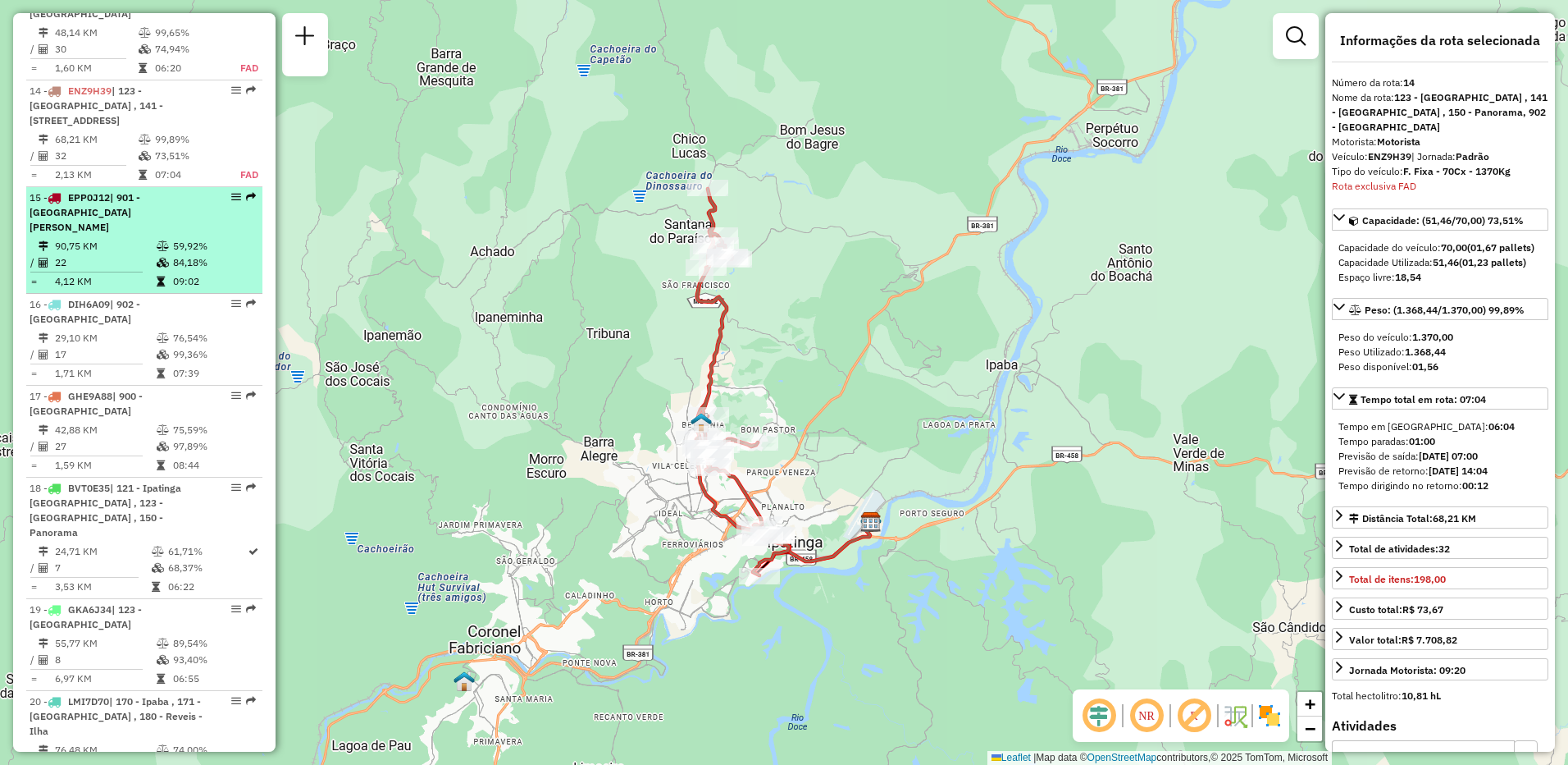
click at [117, 238] on td "90,75 KM" at bounding box center [106, 246] width 102 height 16
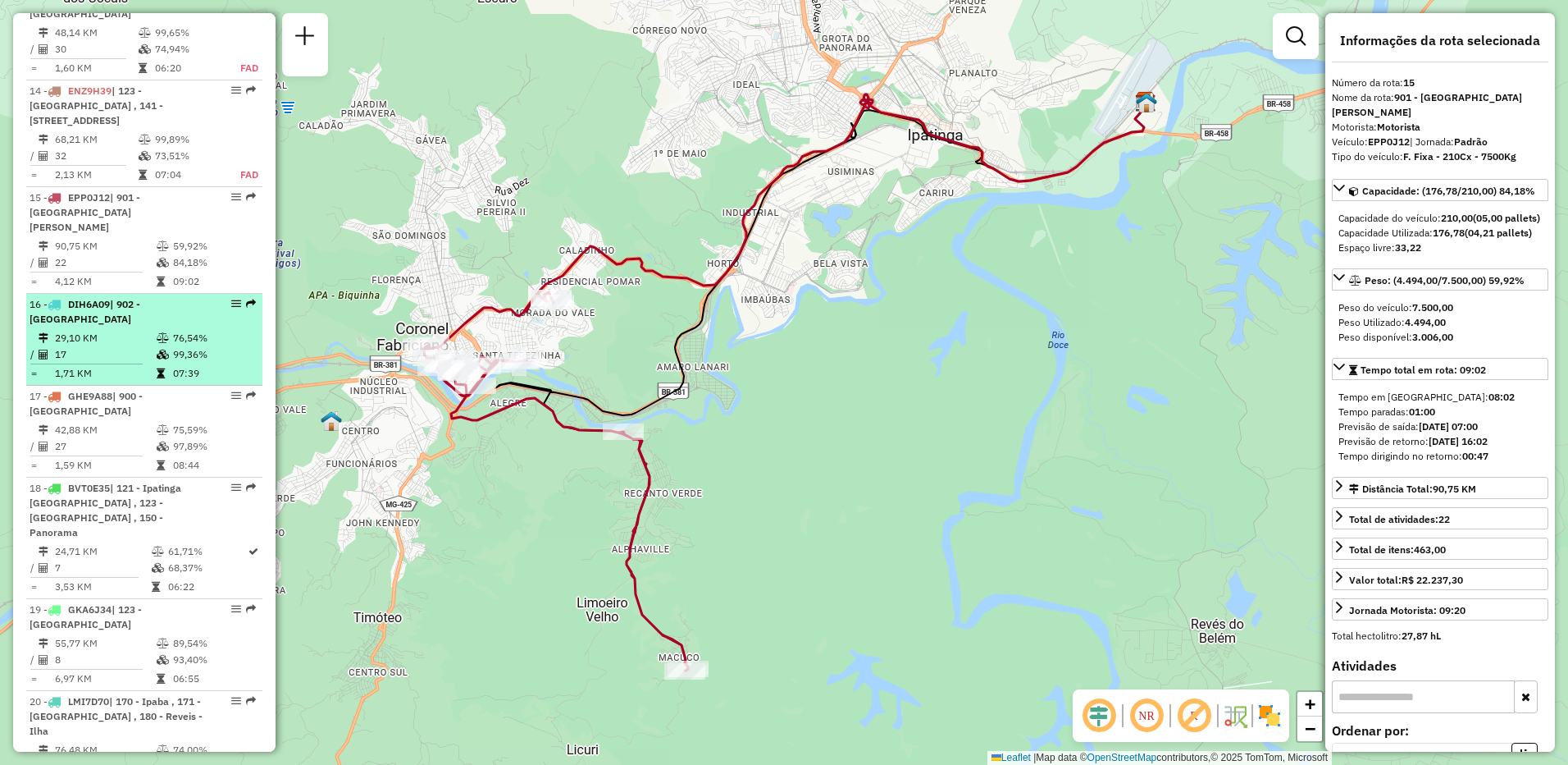
click at [97, 297] on div "16 - DIH6A09 | 902 - [GEOGRAPHIC_DATA]" at bounding box center [116, 311] width 174 height 30
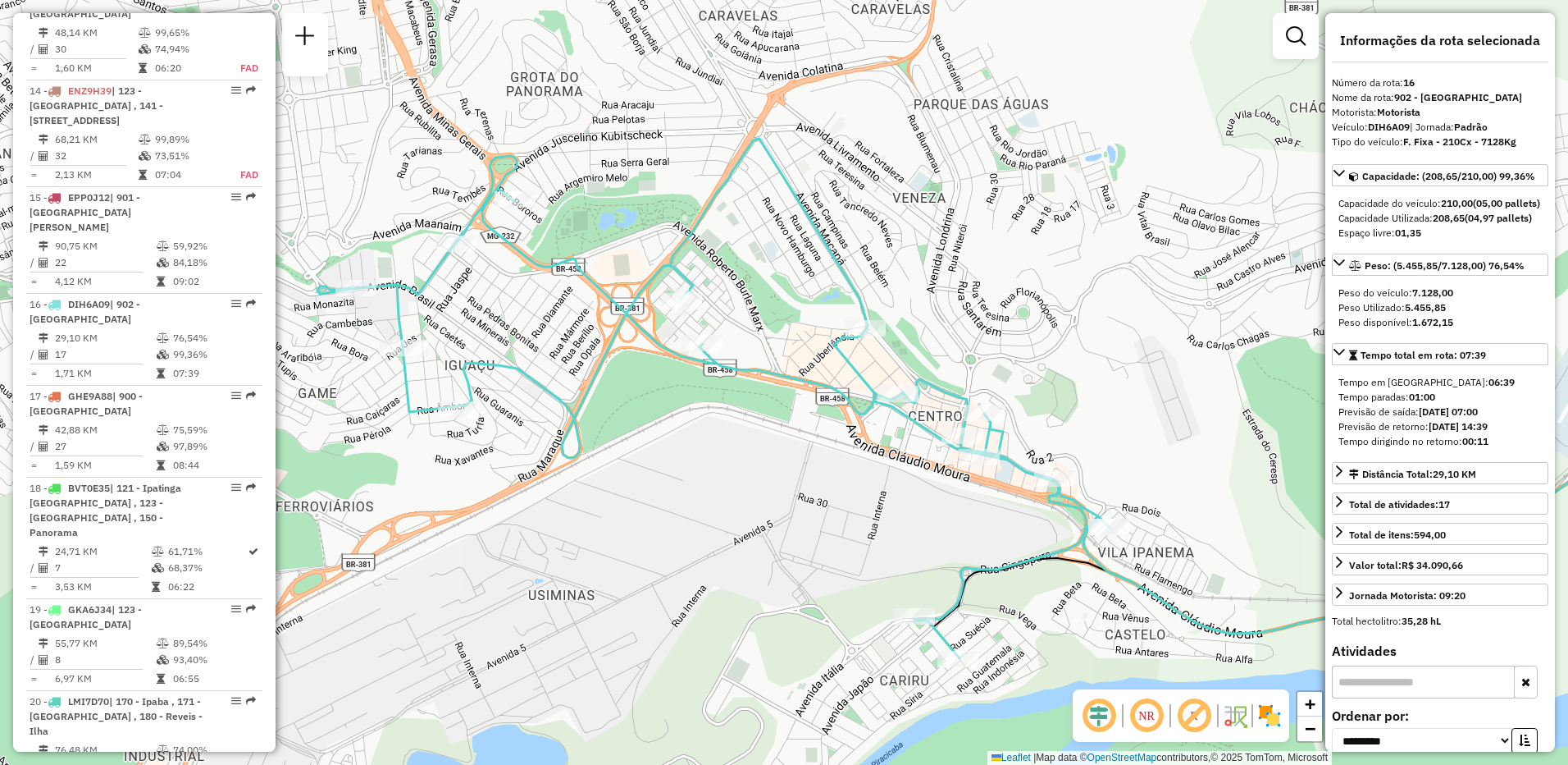
drag, startPoint x: 504, startPoint y: 502, endPoint x: 747, endPoint y: 518, distance: 243.5
click at [747, 518] on div "Janela de atendimento Grade de atendimento Capacidade Transportadoras Veículos …" at bounding box center [784, 382] width 1568 height 765
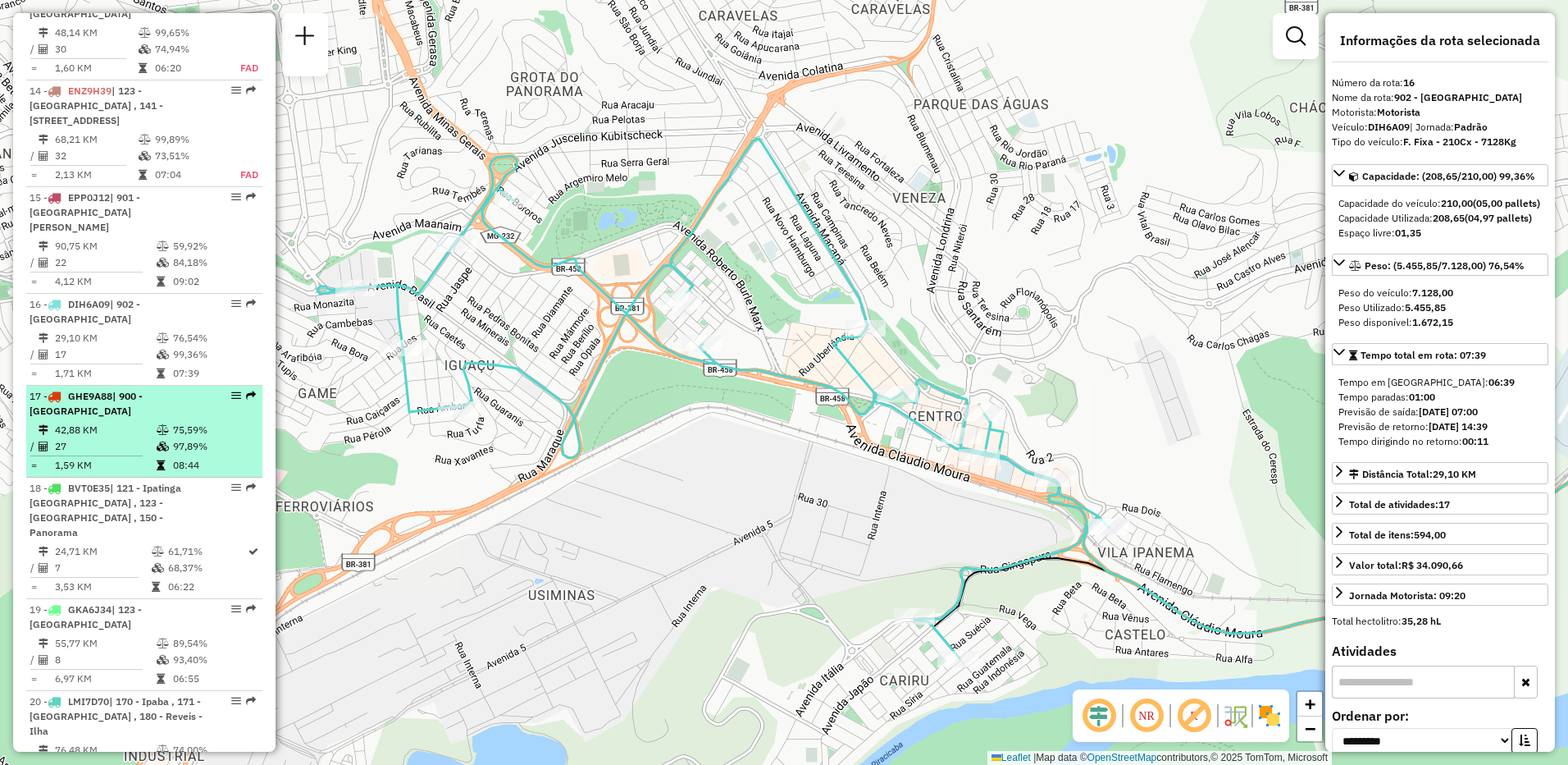
click at [83, 438] on td "27" at bounding box center [106, 446] width 102 height 16
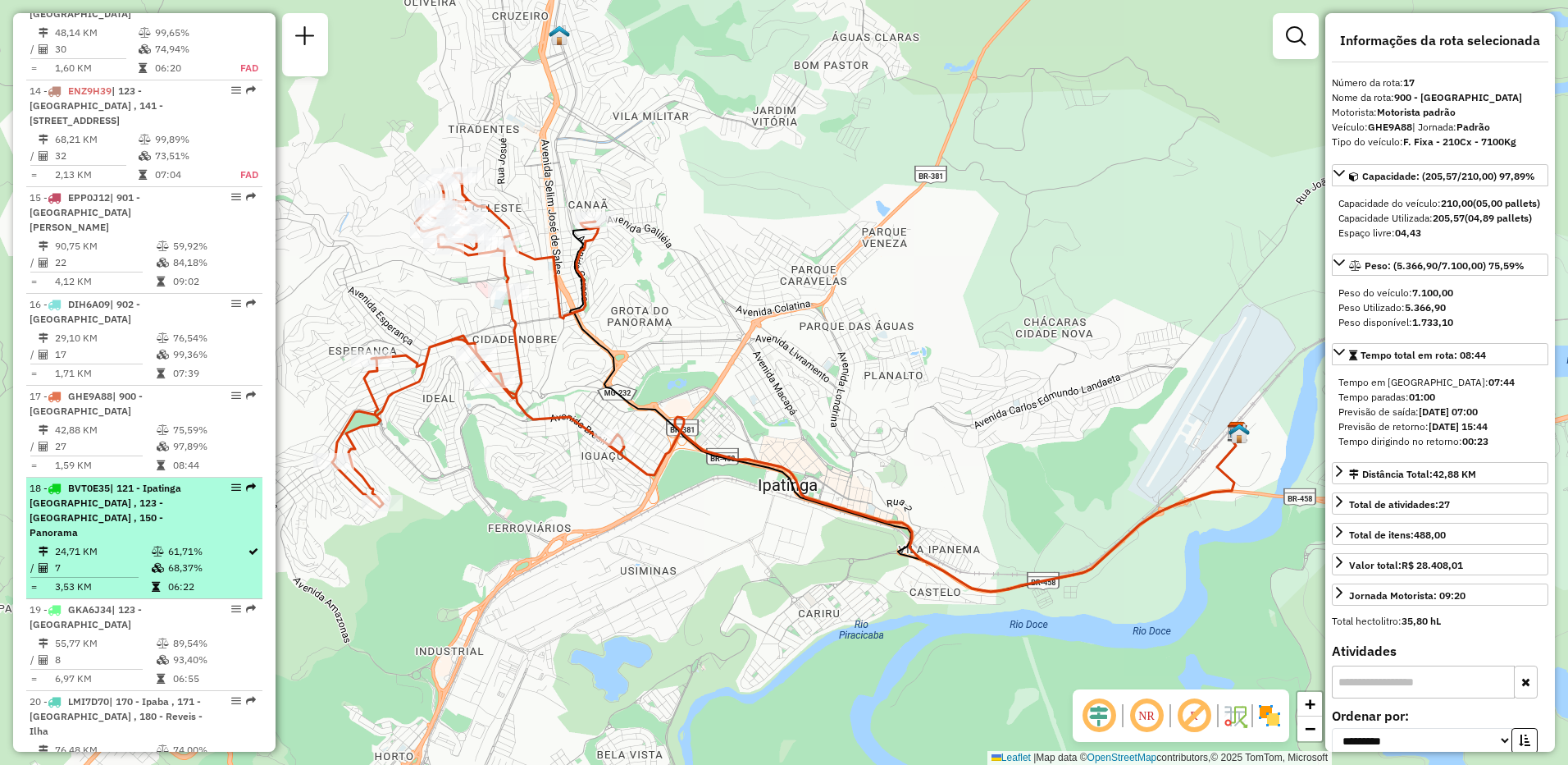
click at [98, 481] on span "| 121 - Ipatinga [GEOGRAPHIC_DATA] , 123 - [GEOGRAPHIC_DATA] , 150 - Panorama" at bounding box center [106, 509] width 152 height 56
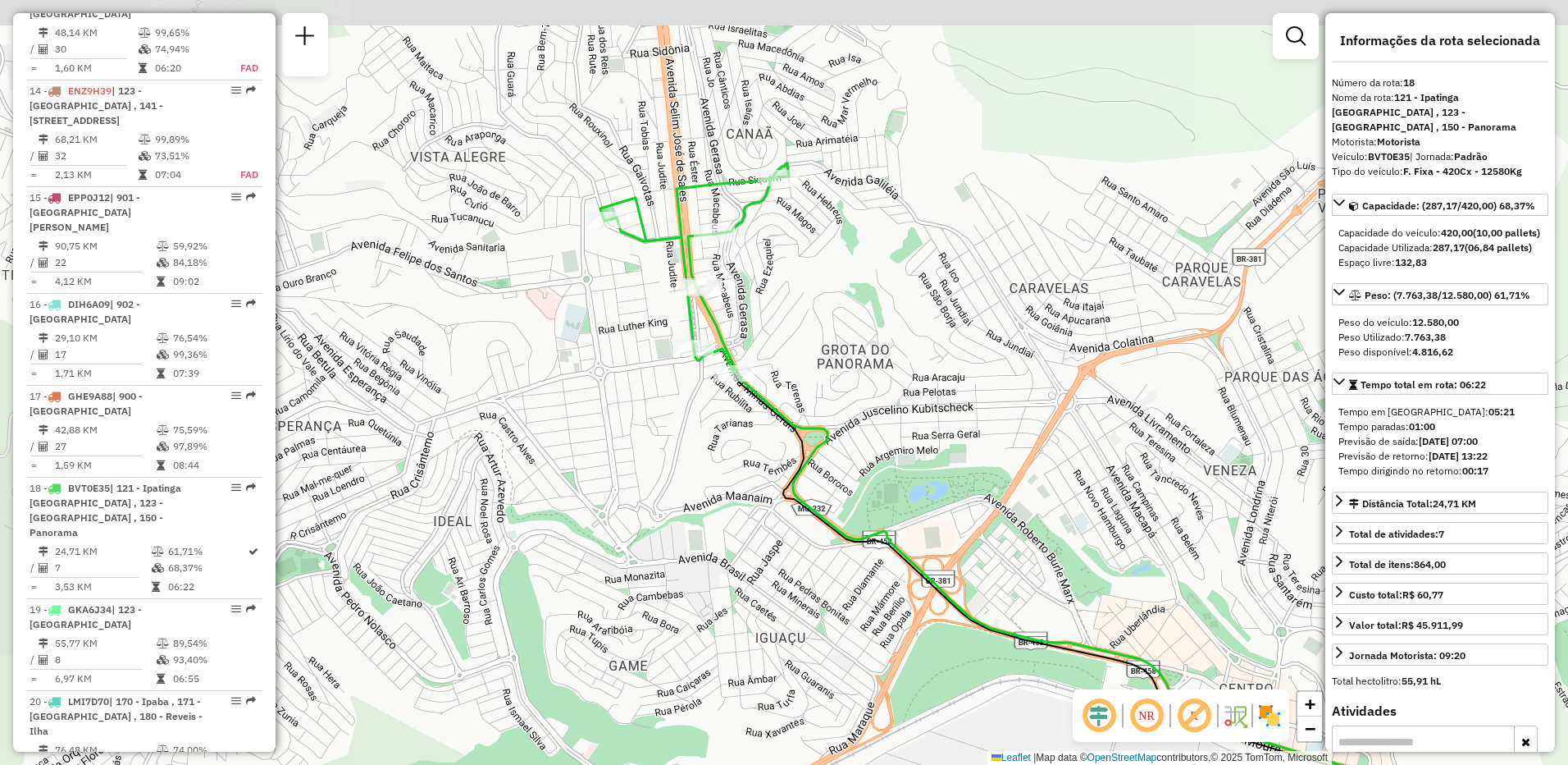
drag, startPoint x: 572, startPoint y: 364, endPoint x: 1112, endPoint y: 517, distance: 561.3
click at [1112, 517] on div "Janela de atendimento Grade de atendimento Capacidade Transportadoras Veículos …" at bounding box center [784, 382] width 1568 height 765
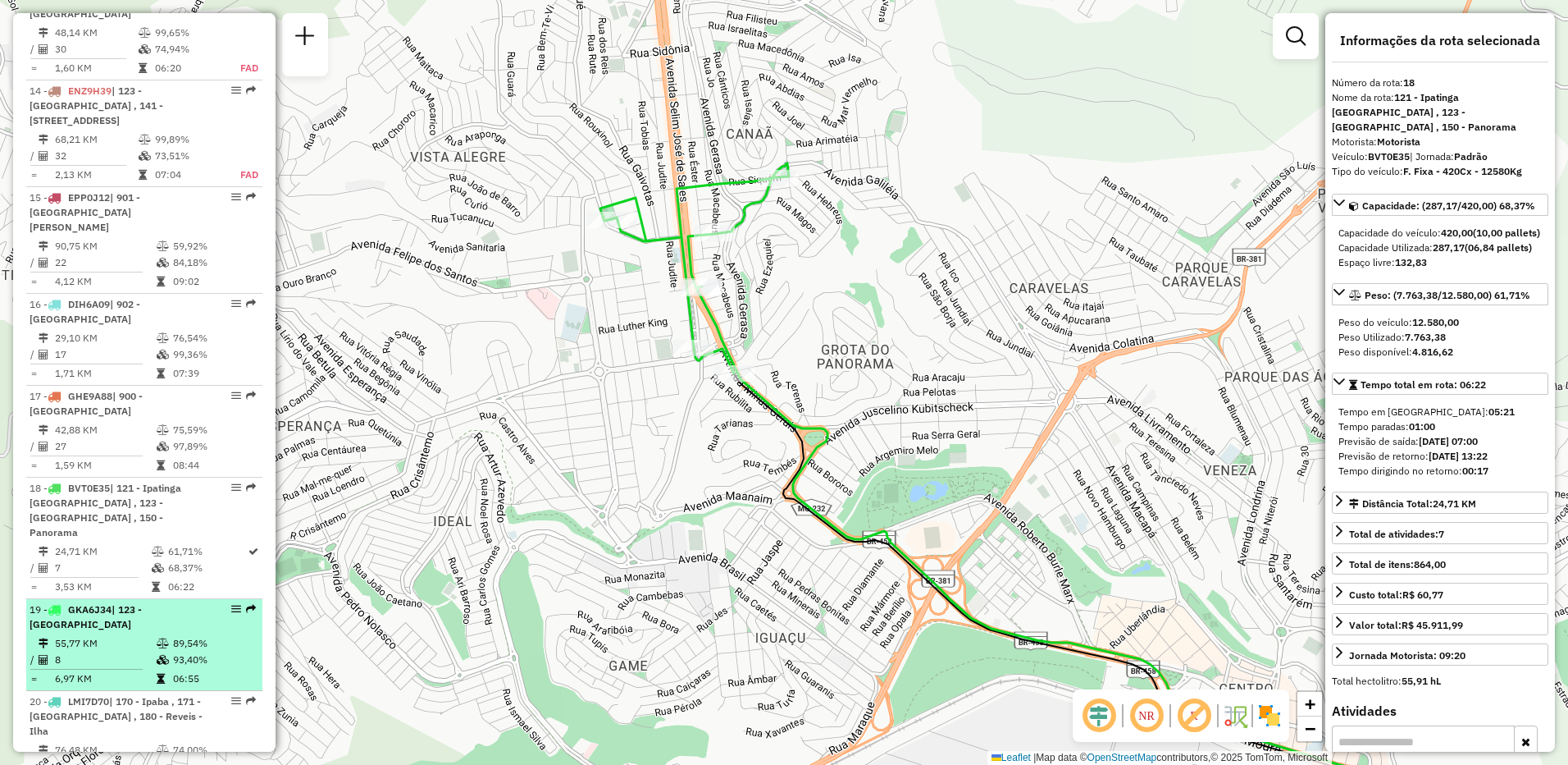
click at [85, 651] on td "8" at bounding box center [106, 659] width 102 height 16
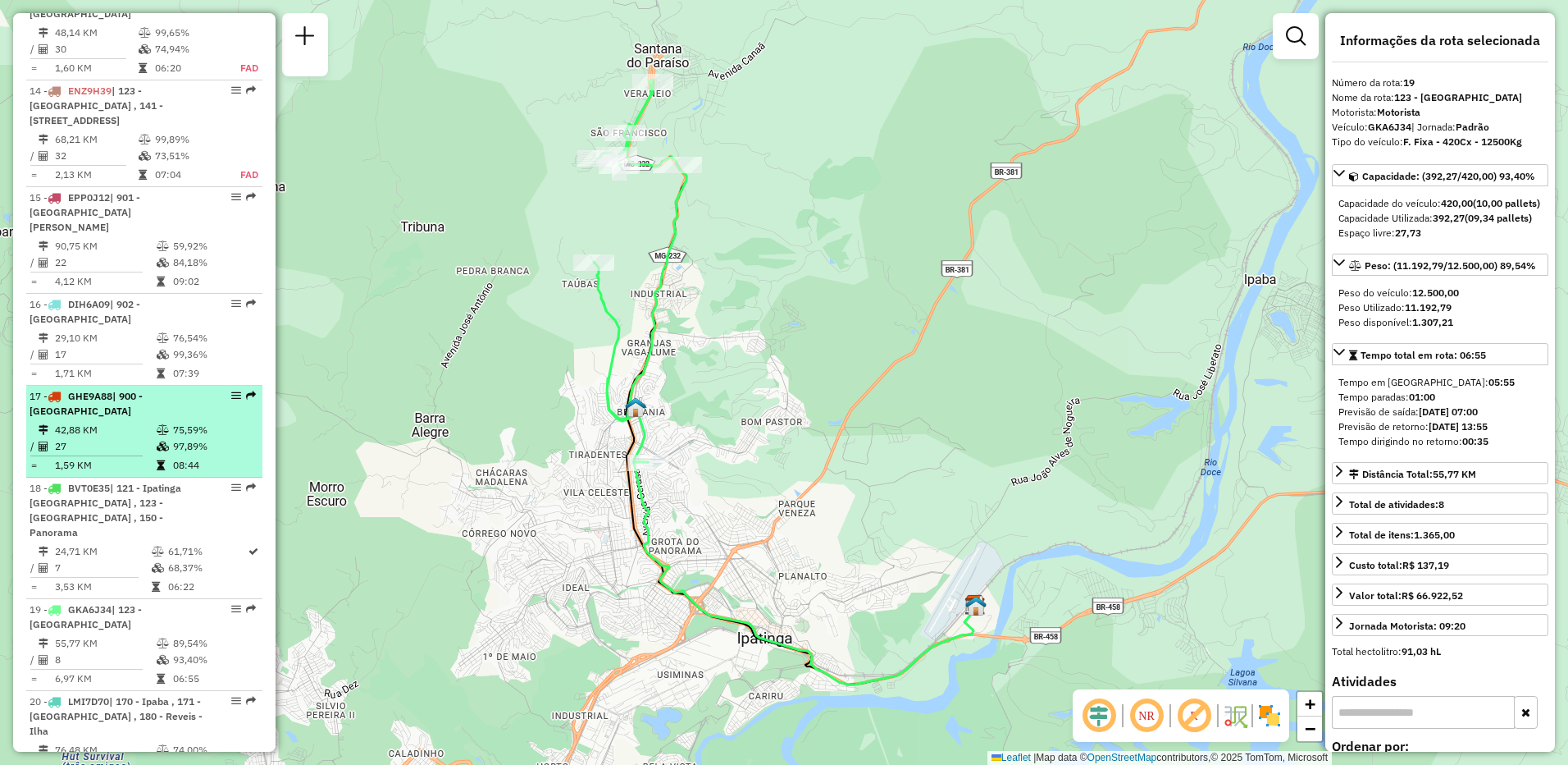
click at [126, 389] on div "17 - GHE9A88 | 900 - [GEOGRAPHIC_DATA]" at bounding box center [116, 404] width 174 height 30
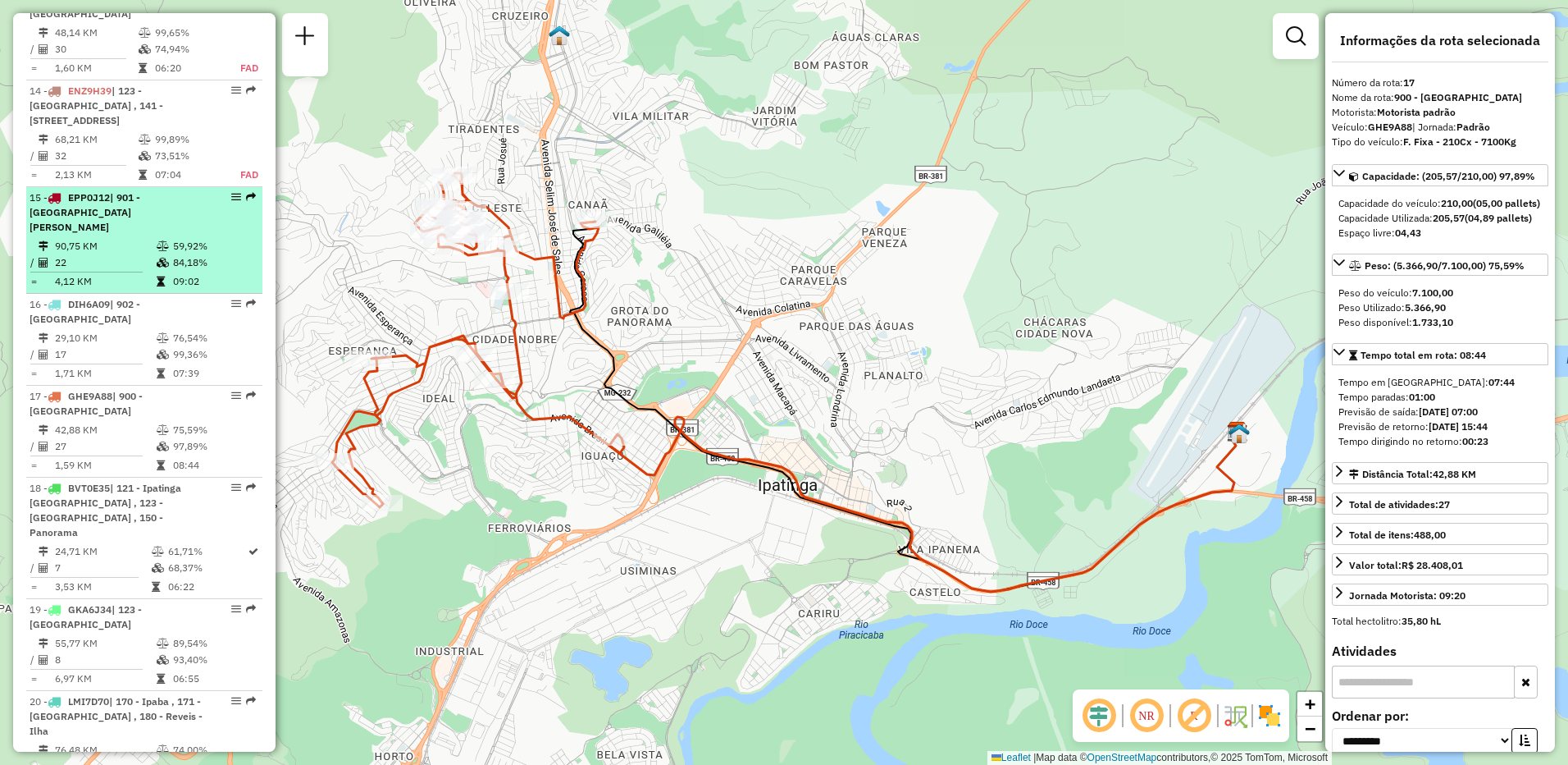
click at [134, 254] on td "22" at bounding box center [106, 262] width 102 height 16
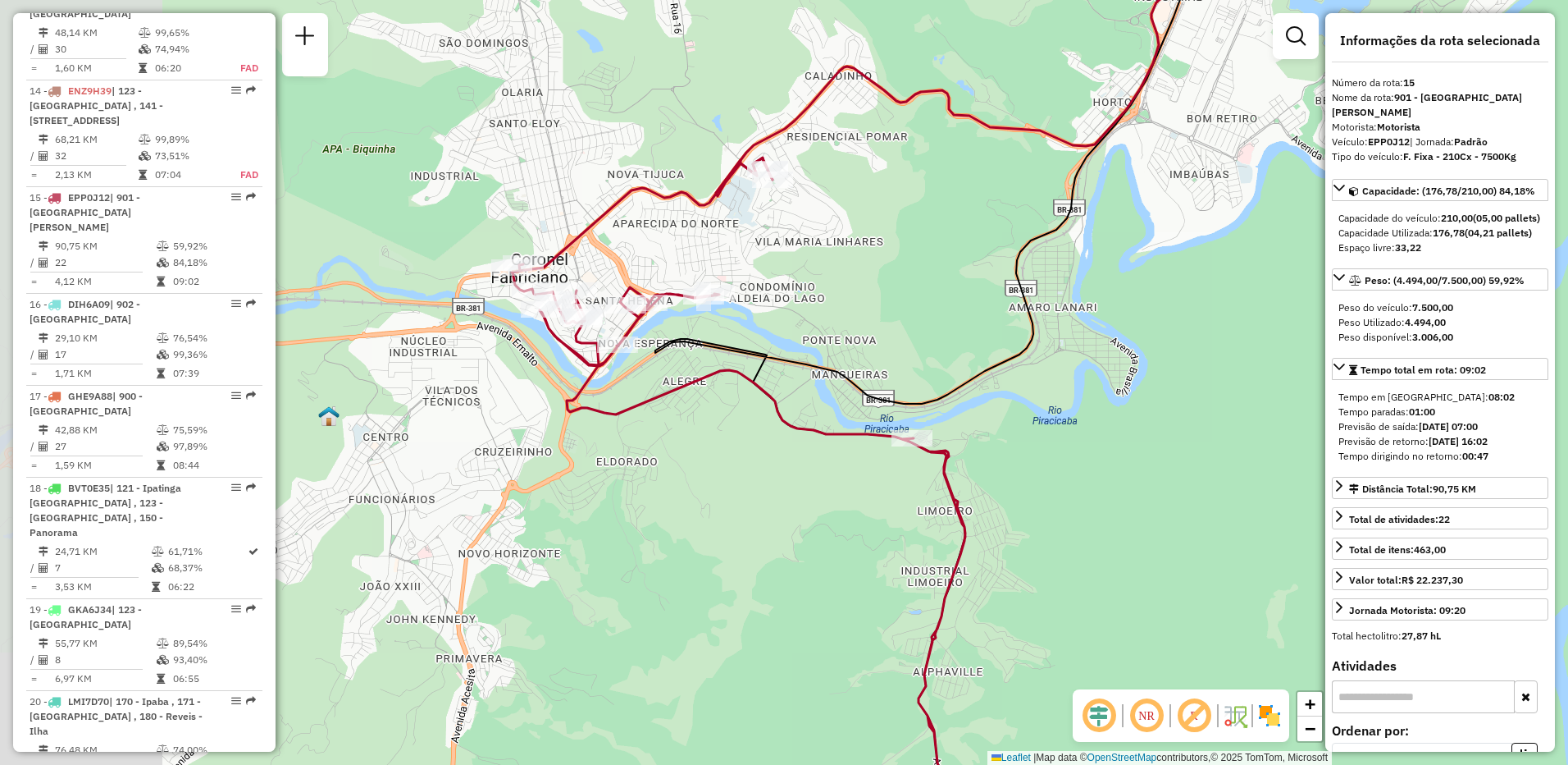
drag, startPoint x: 565, startPoint y: 336, endPoint x: 923, endPoint y: 327, distance: 358.1
click at [923, 327] on div "Janela de atendimento Grade de atendimento Capacidade Transportadoras Veículos …" at bounding box center [784, 382] width 1568 height 765
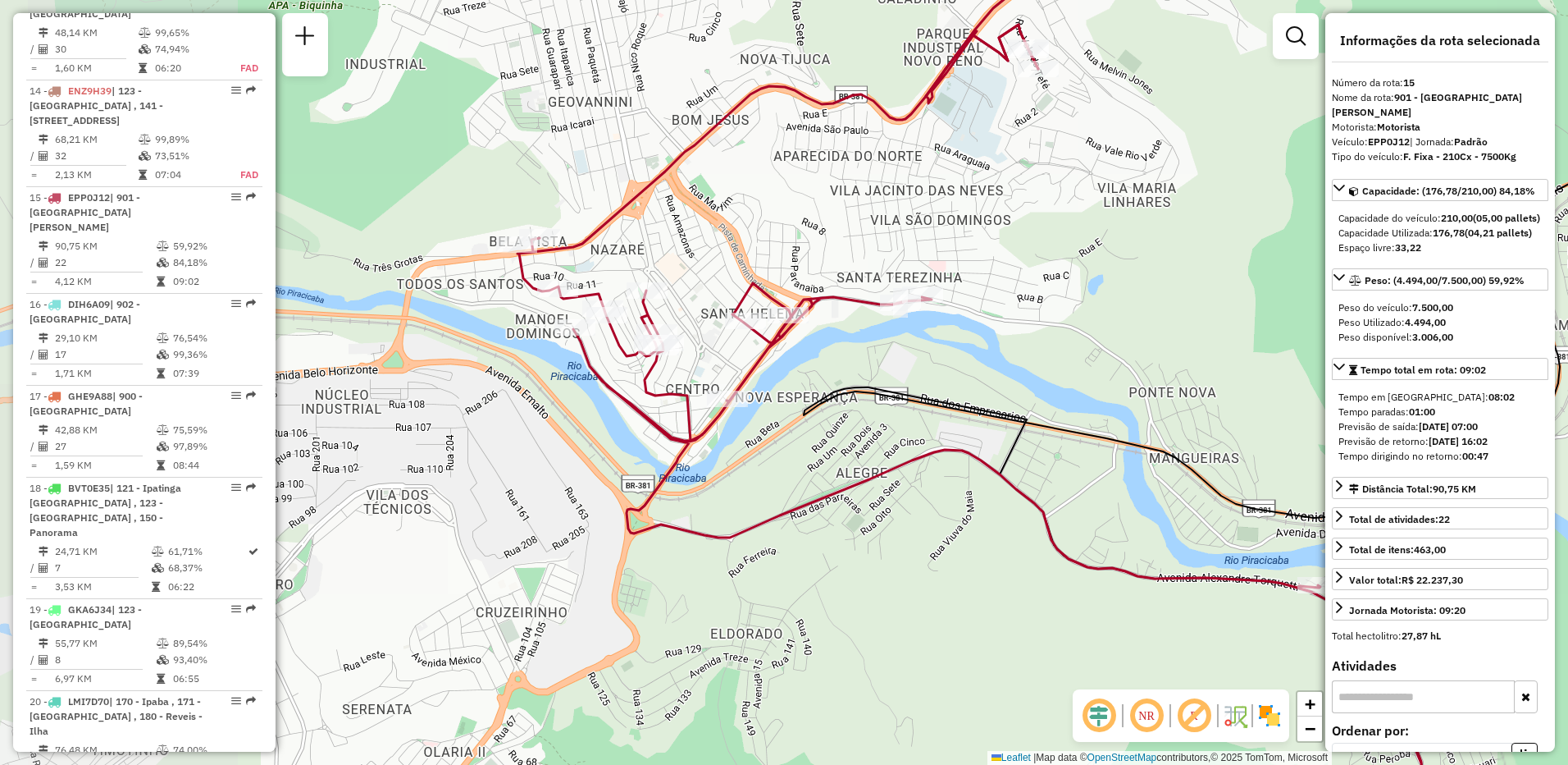
drag, startPoint x: 684, startPoint y: 299, endPoint x: 938, endPoint y: 340, distance: 257.3
click at [938, 340] on div "Janela de atendimento Grade de atendimento Capacidade Transportadoras Veículos …" at bounding box center [784, 382] width 1568 height 765
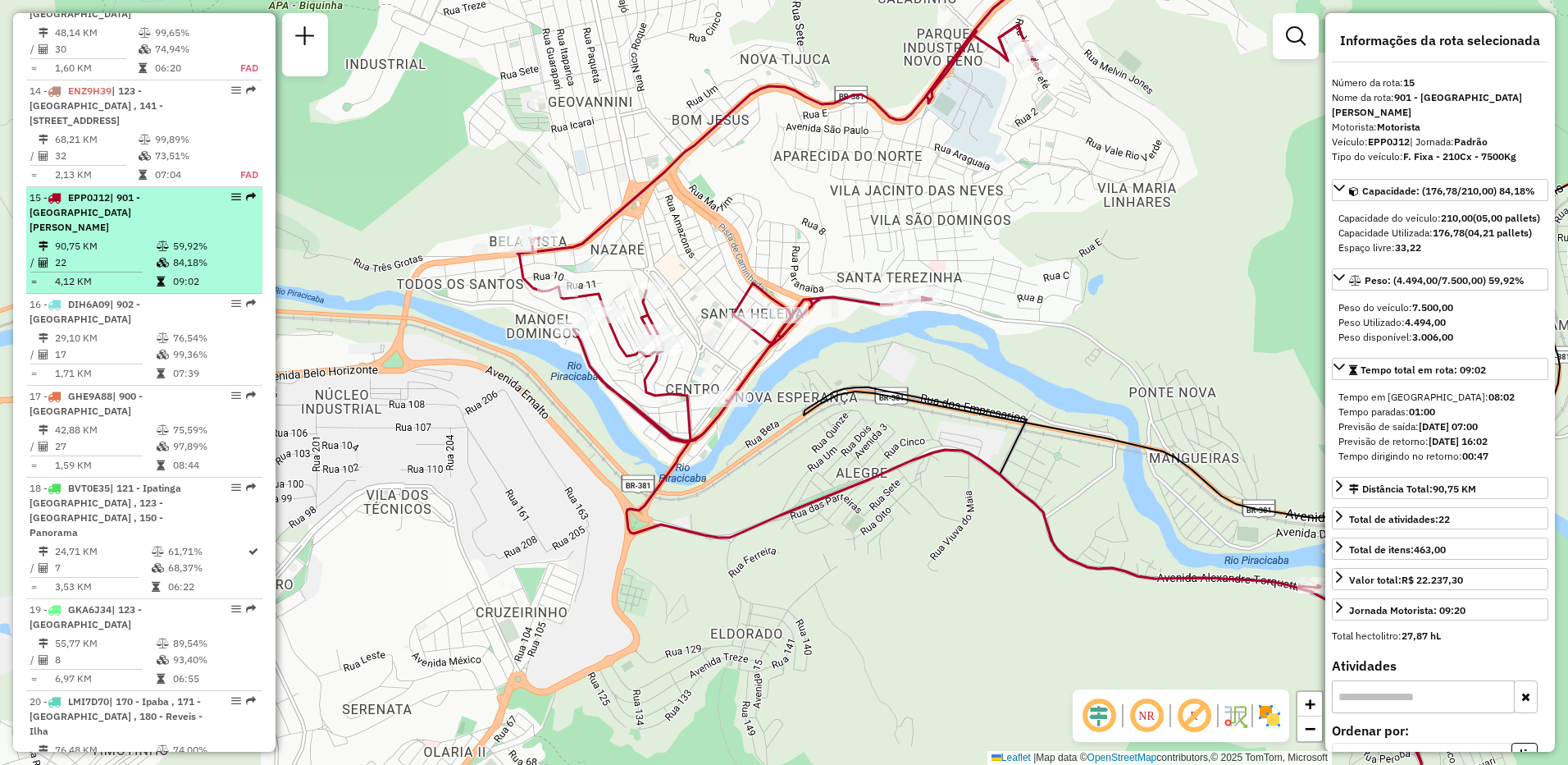
click at [130, 238] on td "90,75 KM" at bounding box center [106, 246] width 102 height 16
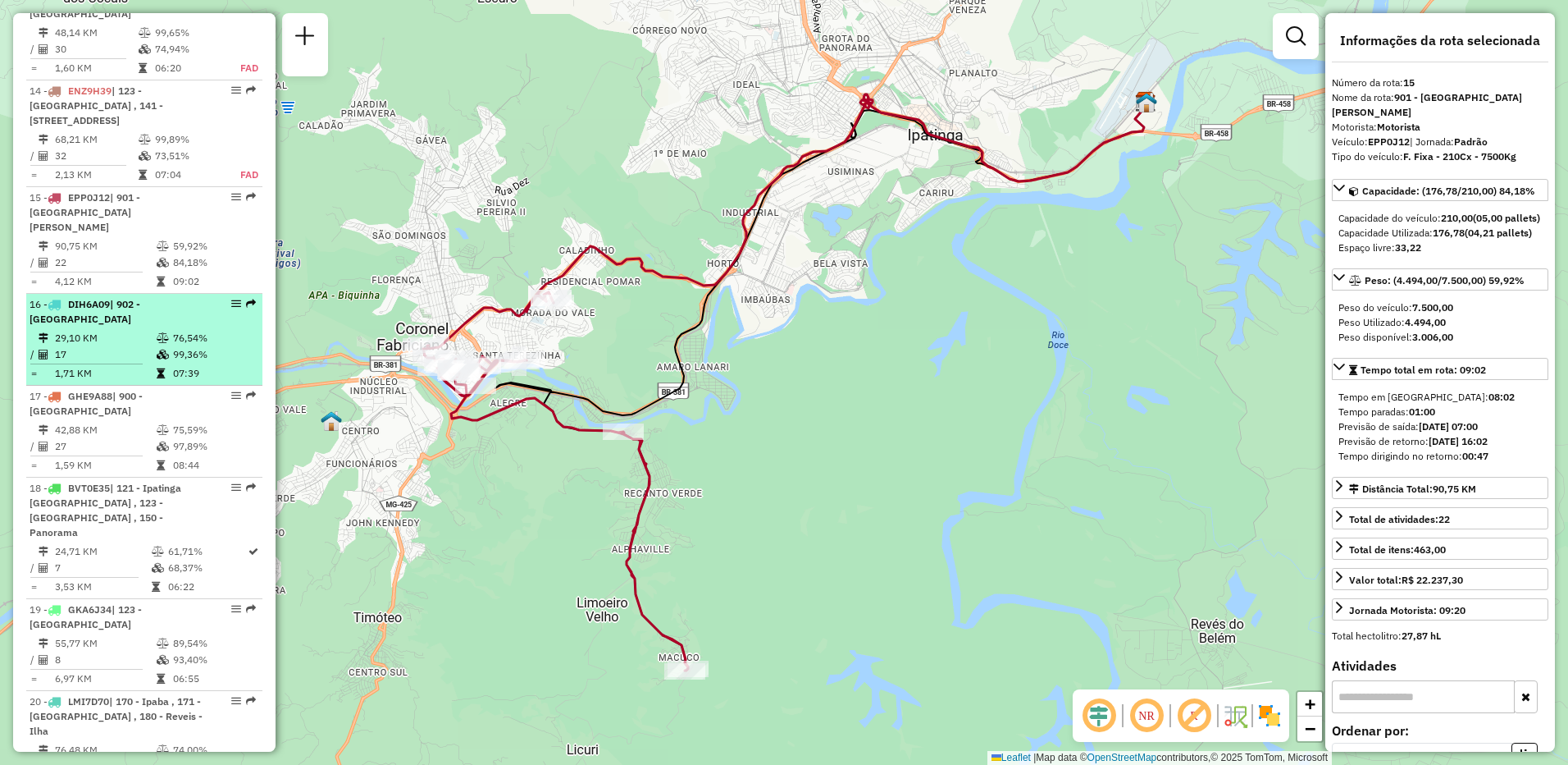
click at [130, 297] on div "16 - DIH6A09 | 902 - [GEOGRAPHIC_DATA]" at bounding box center [116, 311] width 174 height 30
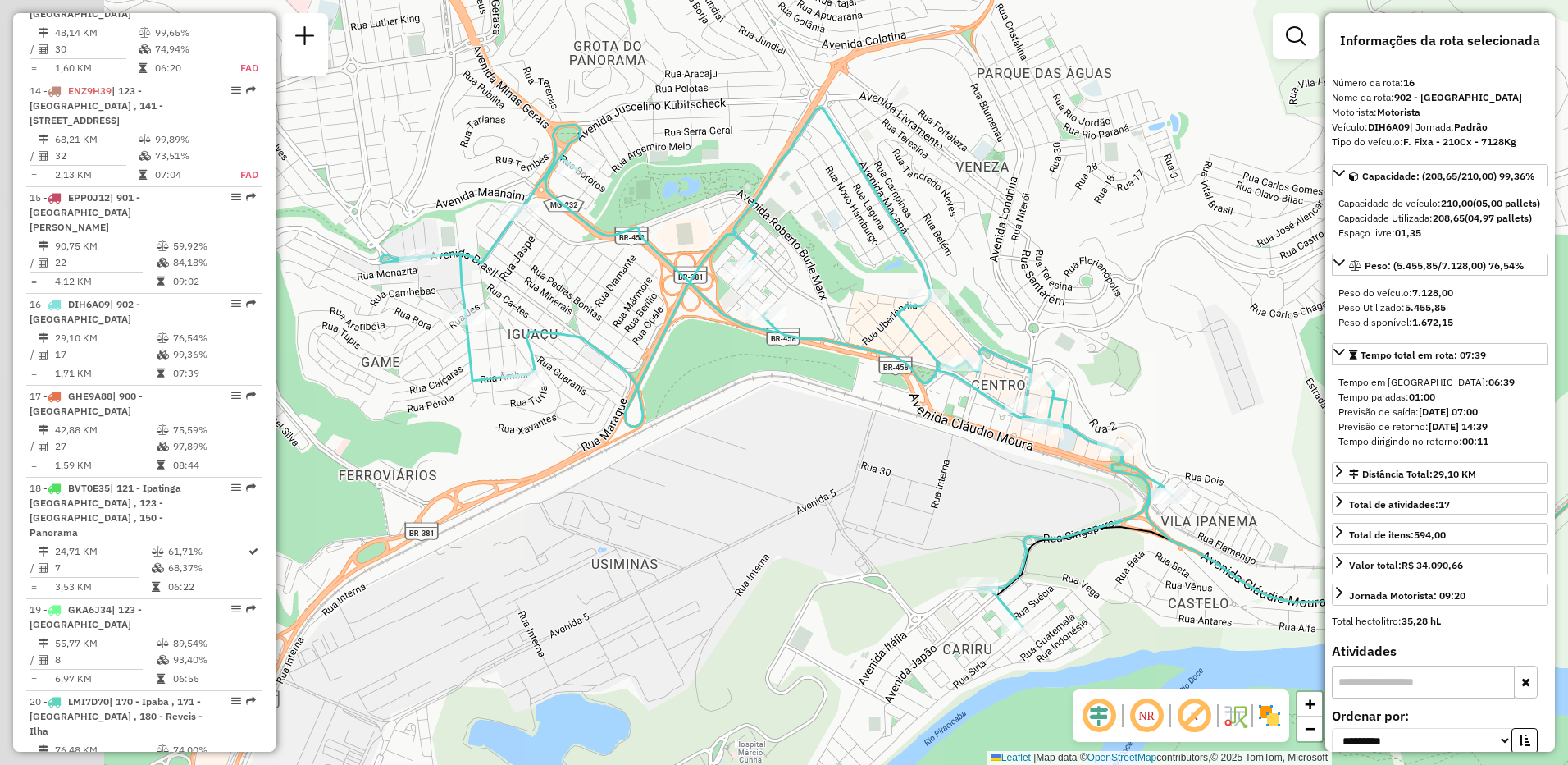
drag, startPoint x: 395, startPoint y: 435, endPoint x: 702, endPoint y: 420, distance: 307.4
click at [702, 420] on div "Janela de atendimento Grade de atendimento Capacidade Transportadoras Veículos …" at bounding box center [784, 382] width 1568 height 765
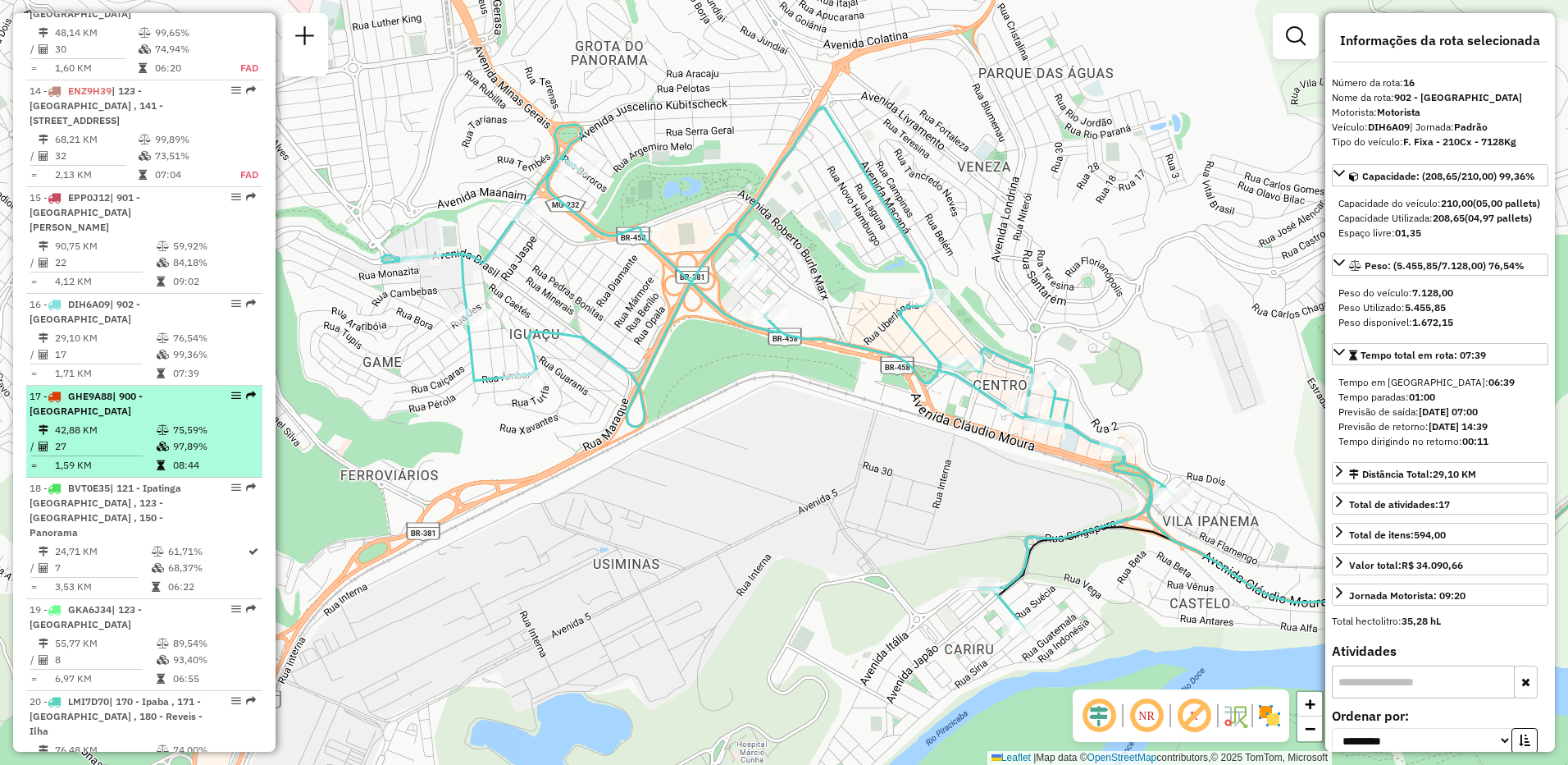
click at [133, 386] on li "17 - GHE9A88 | 900 - [GEOGRAPHIC_DATA] 42,88 KM 75,59% / 27 97,89% = 1,59 KM 08…" at bounding box center [144, 431] width 236 height 92
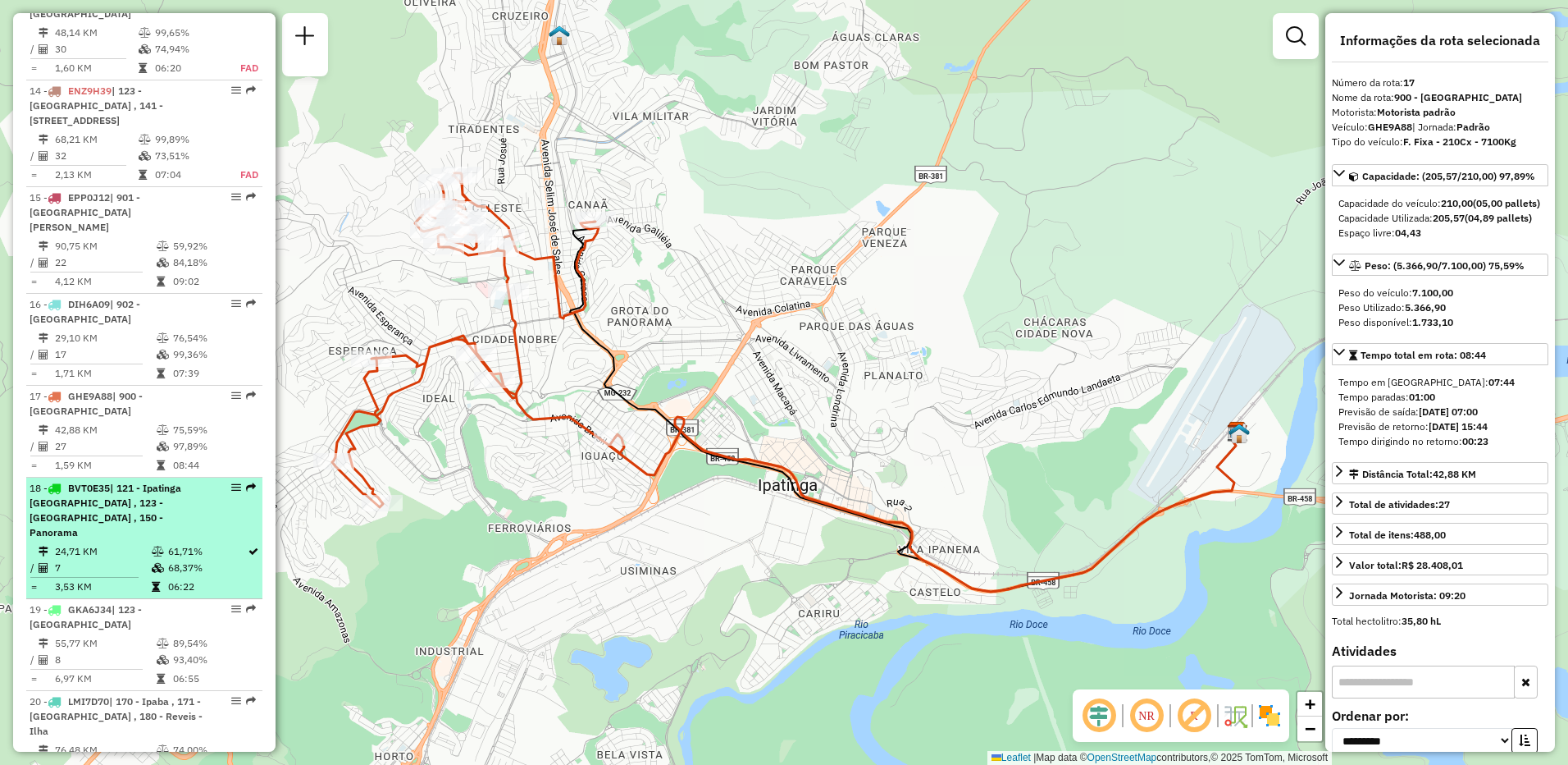
click at [150, 482] on li "18 - BVT0E35 | 121 - [GEOGRAPHIC_DATA] , 123 - [GEOGRAPHIC_DATA] , 150 - Panora…" at bounding box center [144, 539] width 236 height 122
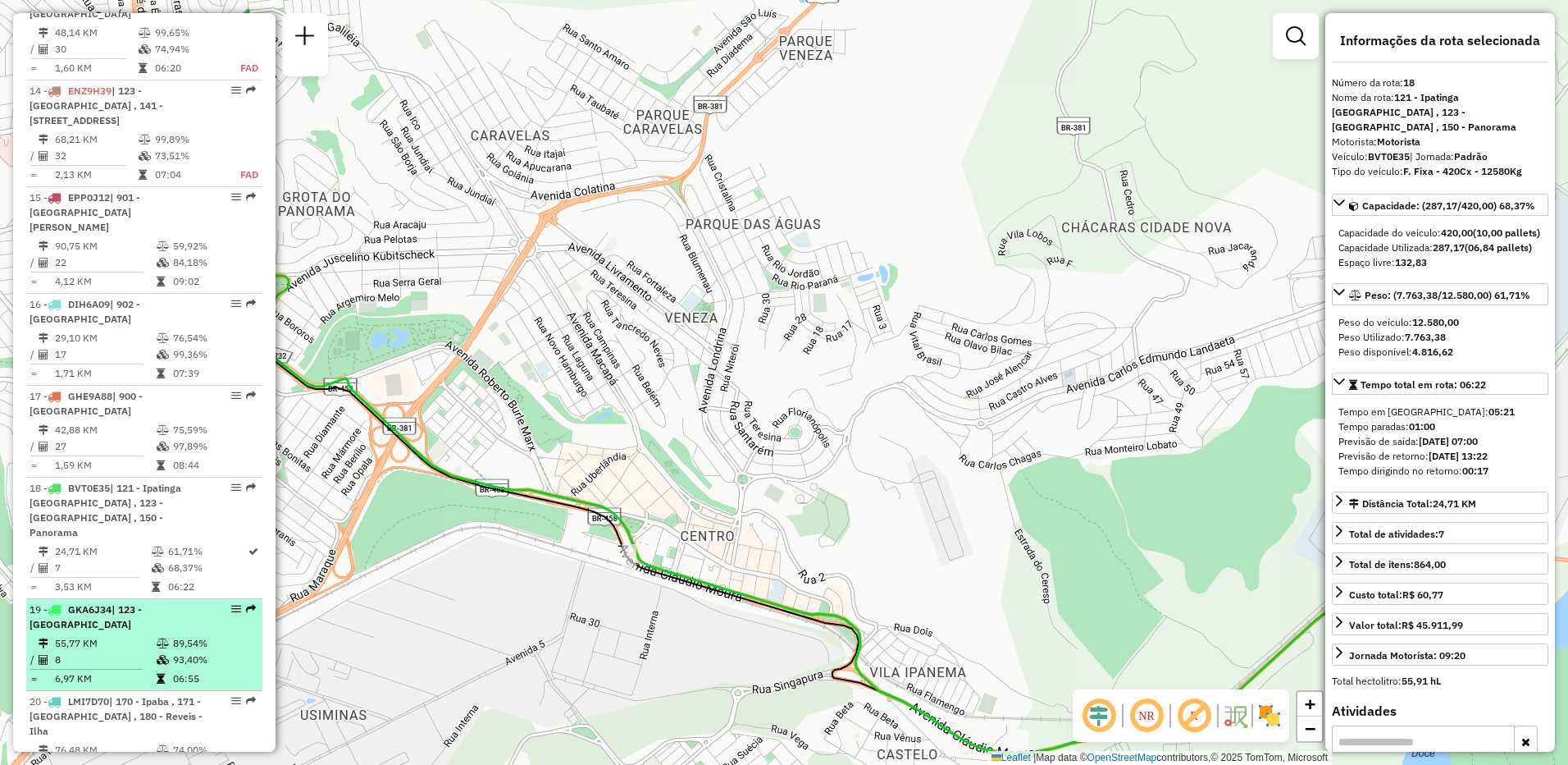
click at [131, 602] on div "19 - GKA6J34 | 123 - [GEOGRAPHIC_DATA]" at bounding box center [116, 616] width 174 height 30
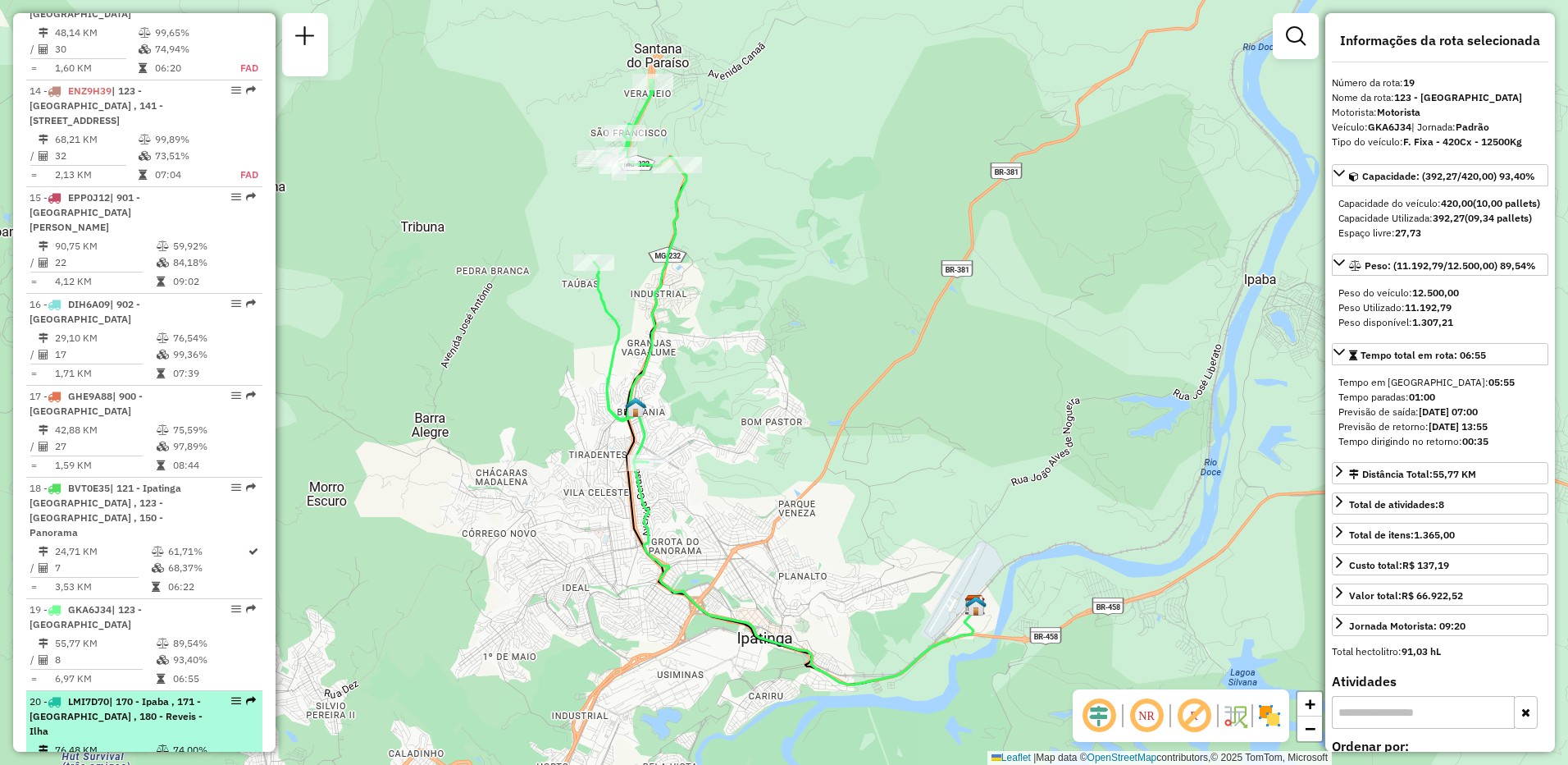
click at [146, 695] on span "| 170 - Ipaba , 171 - [GEOGRAPHIC_DATA] , 180 - Reveis - Ilha" at bounding box center [115, 716] width 173 height 42
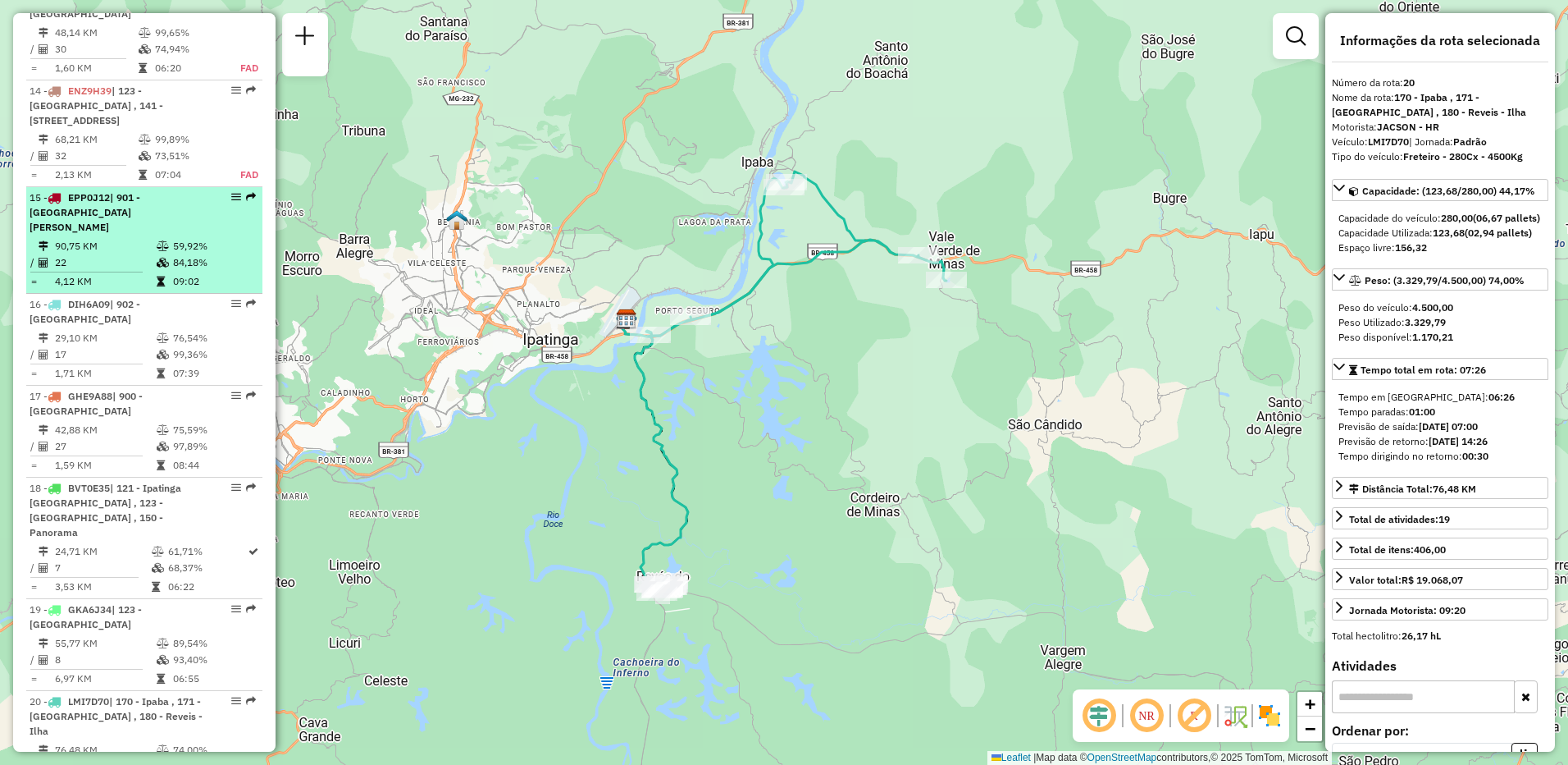
click at [109, 238] on td "90,75 KM" at bounding box center [106, 246] width 102 height 16
